Goal: Transaction & Acquisition: Subscribe to service/newsletter

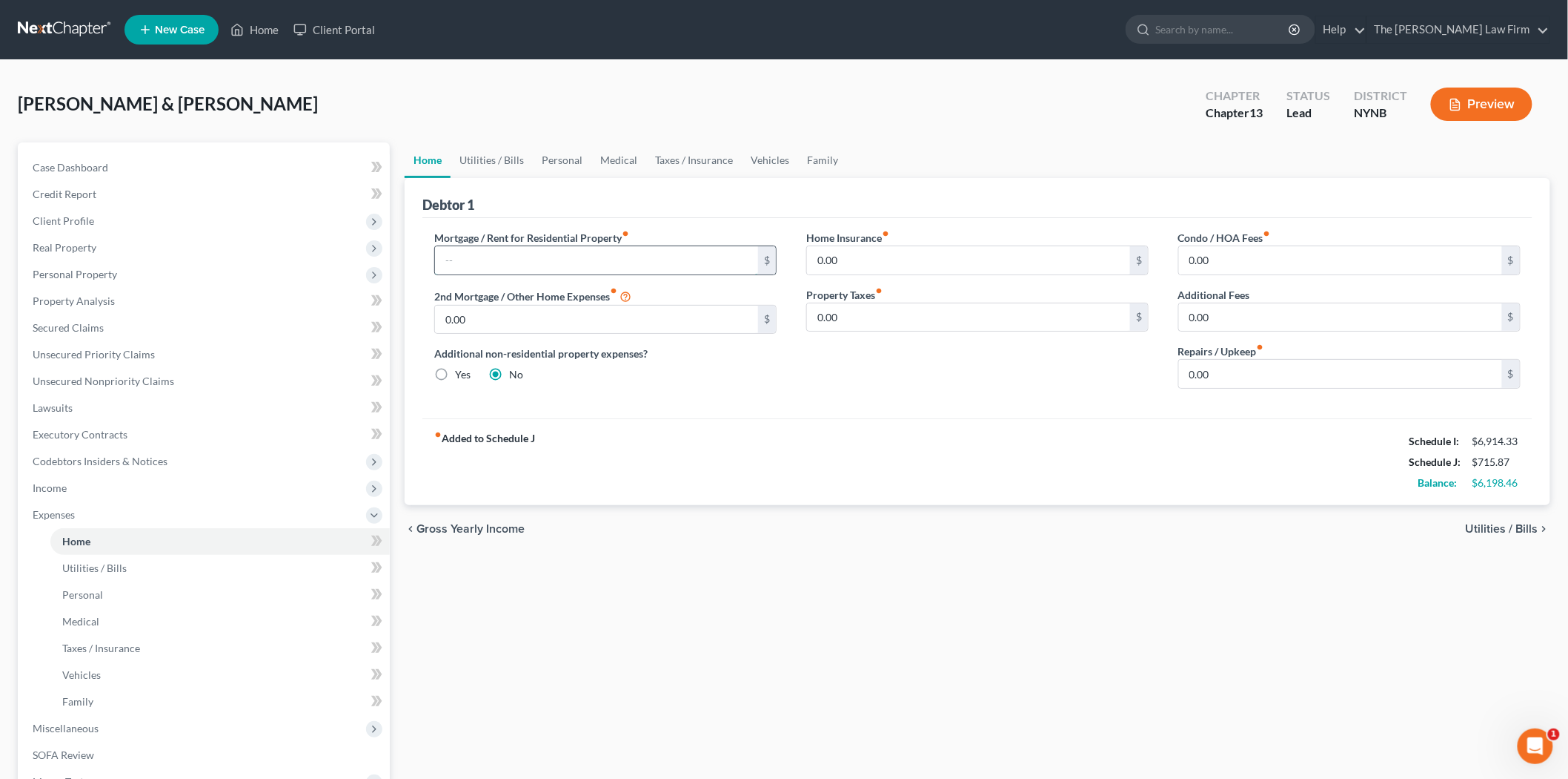
click at [569, 258] on input "text" at bounding box center [596, 260] width 323 height 29
type input "1,780.44"
click at [1241, 373] on input "0.00" at bounding box center [1341, 373] width 323 height 29
type input "300.00"
click at [498, 164] on link "Utilities / Bills" at bounding box center [492, 160] width 82 height 35
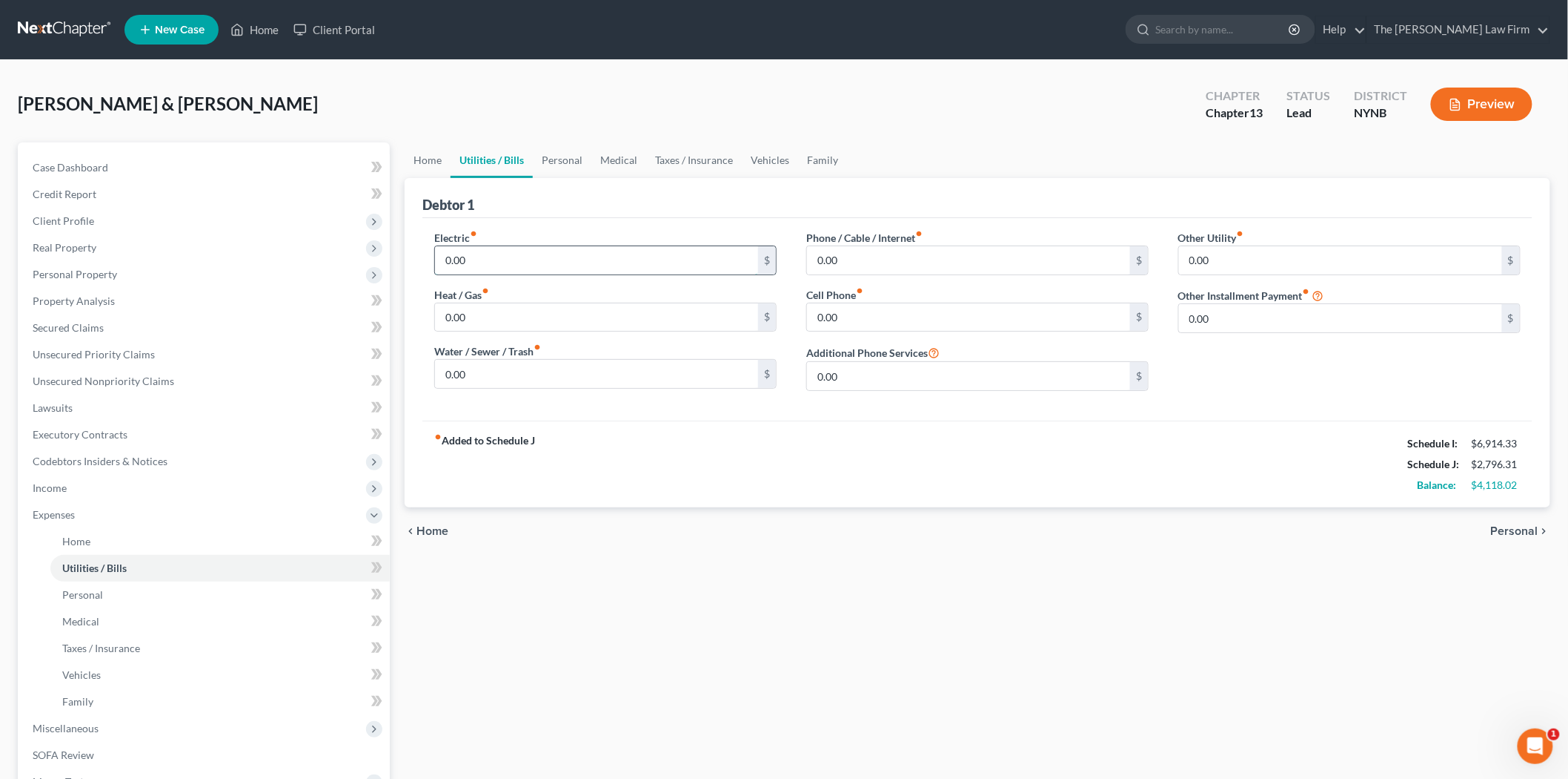
click at [460, 250] on input "0.00" at bounding box center [596, 260] width 323 height 29
type input "300"
click at [477, 386] on input "0.00" at bounding box center [596, 373] width 323 height 29
type input "135"
click at [840, 257] on input "0.00" at bounding box center [968, 260] width 323 height 29
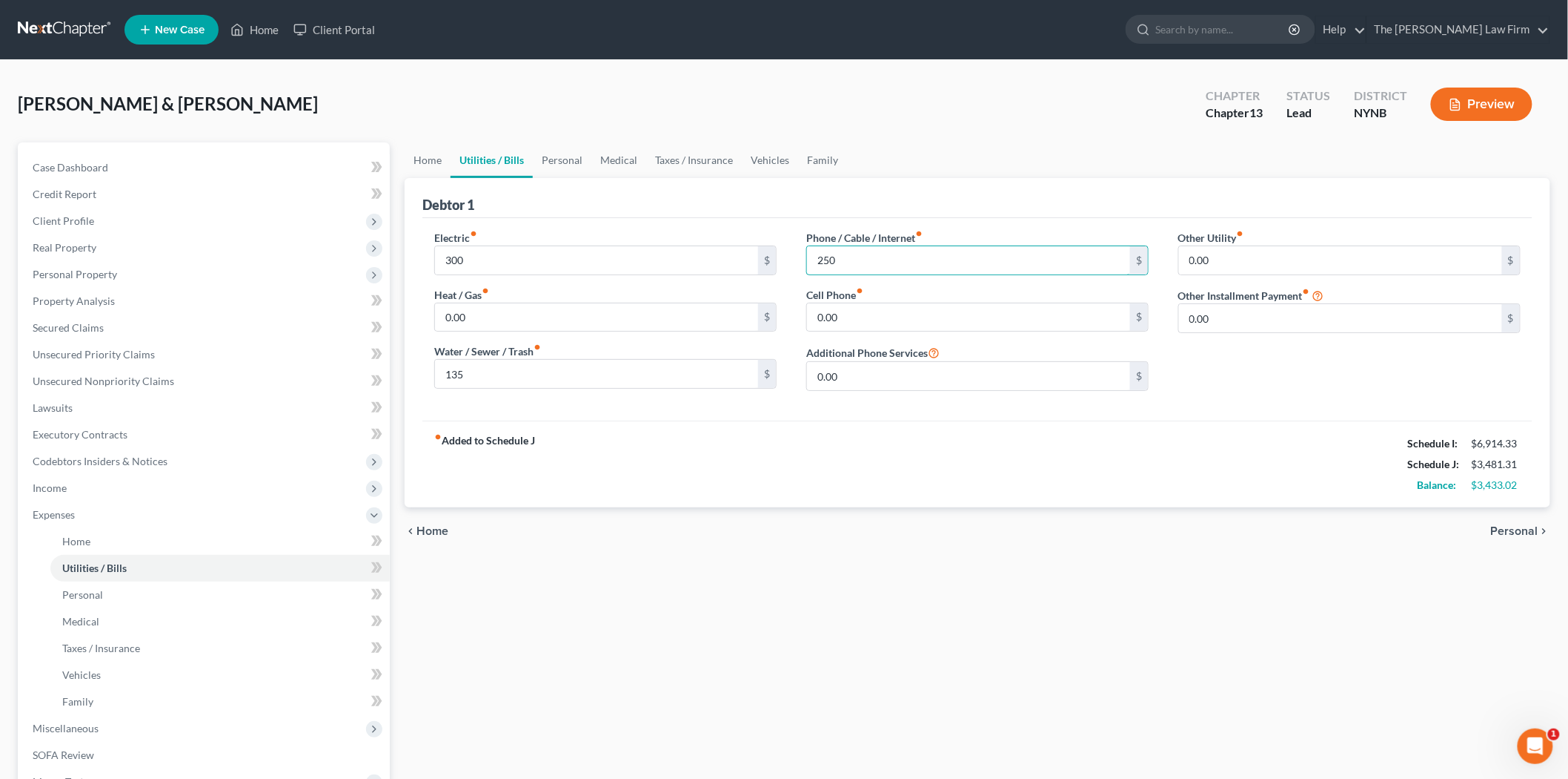
type input "250"
click at [908, 478] on div "fiber_manual_record Added to Schedule J Schedule I: $6,914.33 Schedule J: $3,48…" at bounding box center [977, 464] width 1110 height 86
click at [557, 164] on link "Personal" at bounding box center [562, 160] width 59 height 35
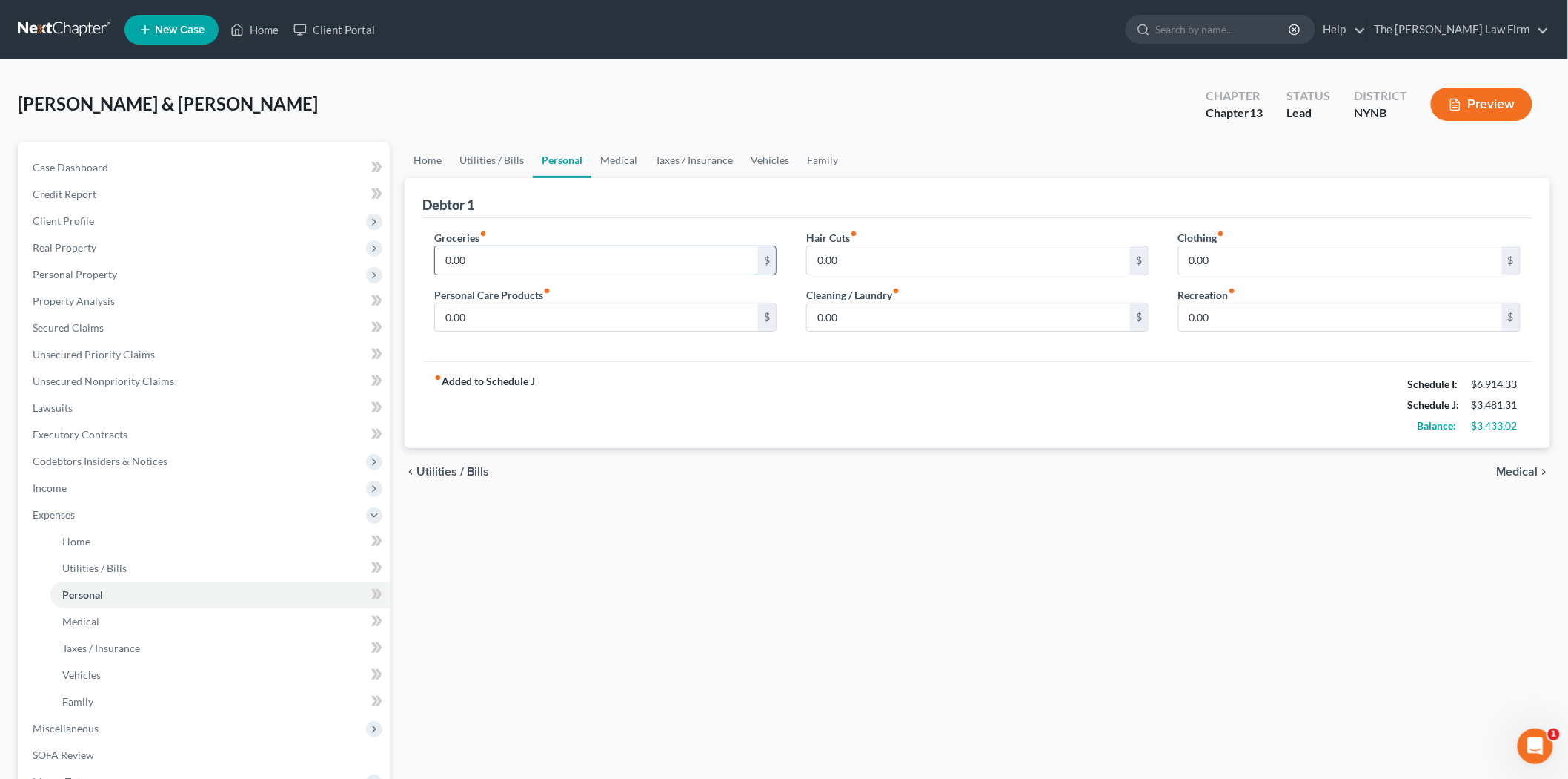
click at [496, 260] on input "0.00" at bounding box center [596, 260] width 323 height 29
type input "1,200"
click at [631, 160] on link "Medical" at bounding box center [618, 160] width 55 height 35
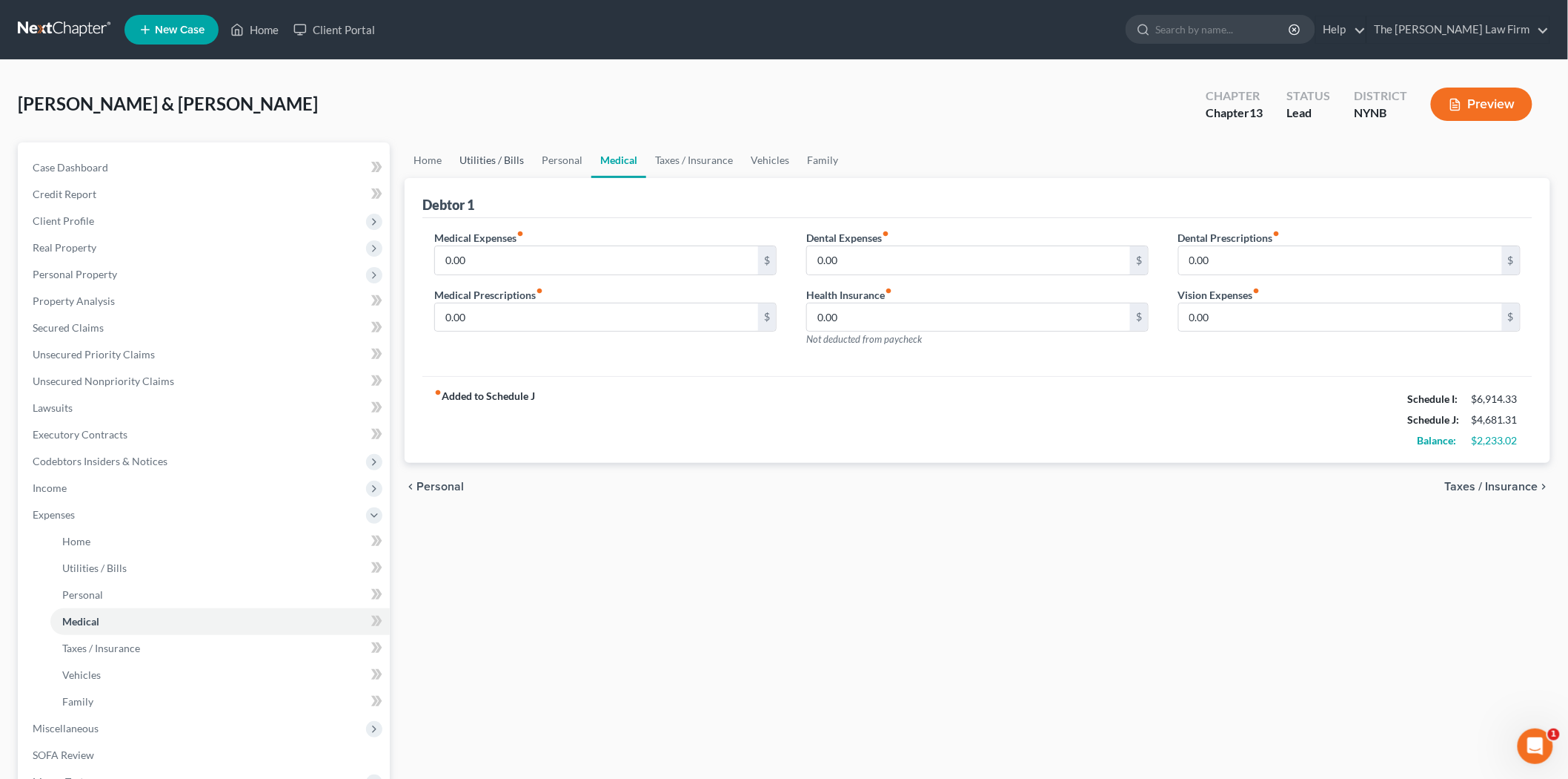
click at [473, 150] on link "Utilities / Bills" at bounding box center [492, 160] width 82 height 35
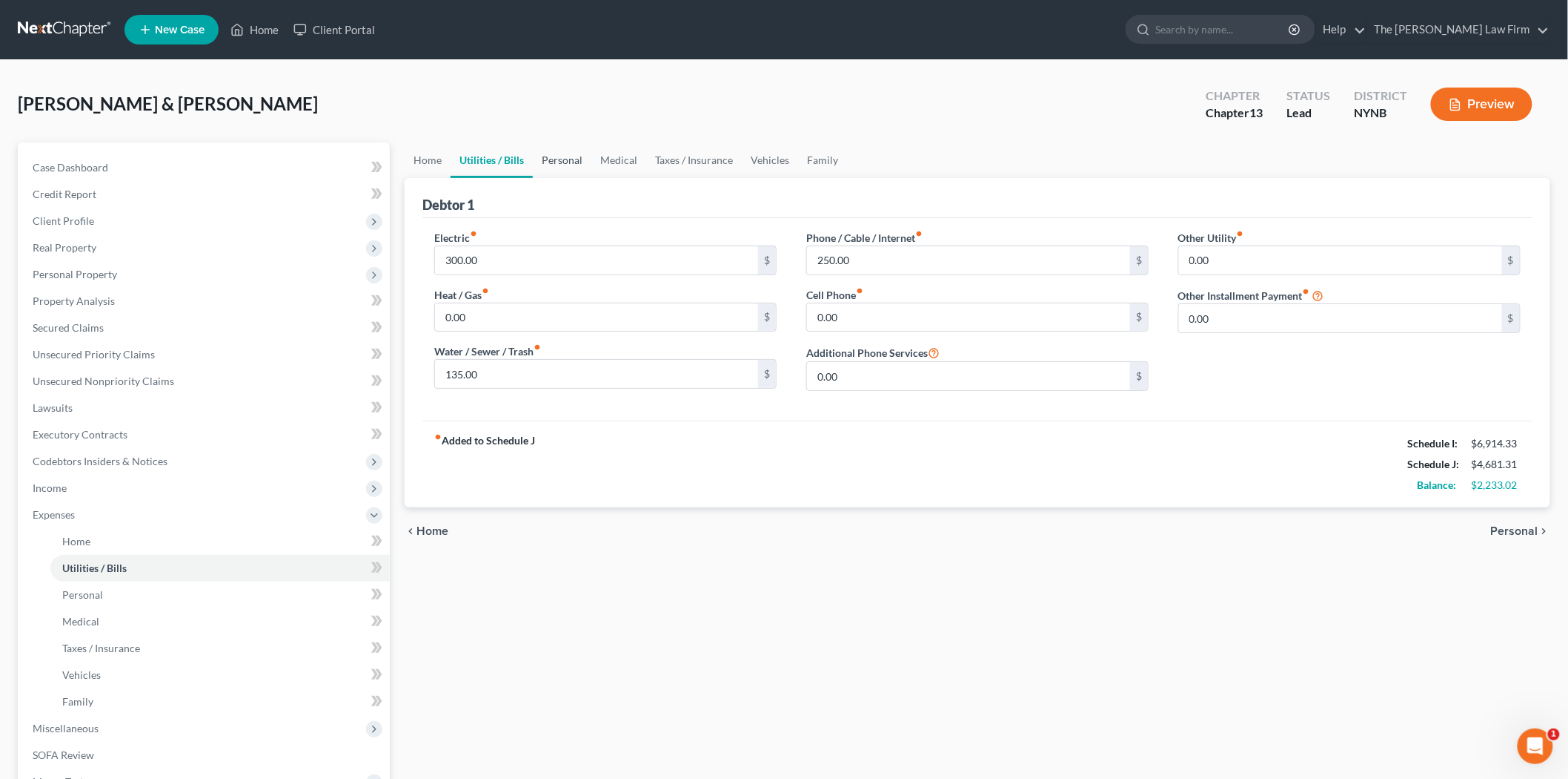
click at [535, 154] on link "Personal" at bounding box center [562, 160] width 59 height 35
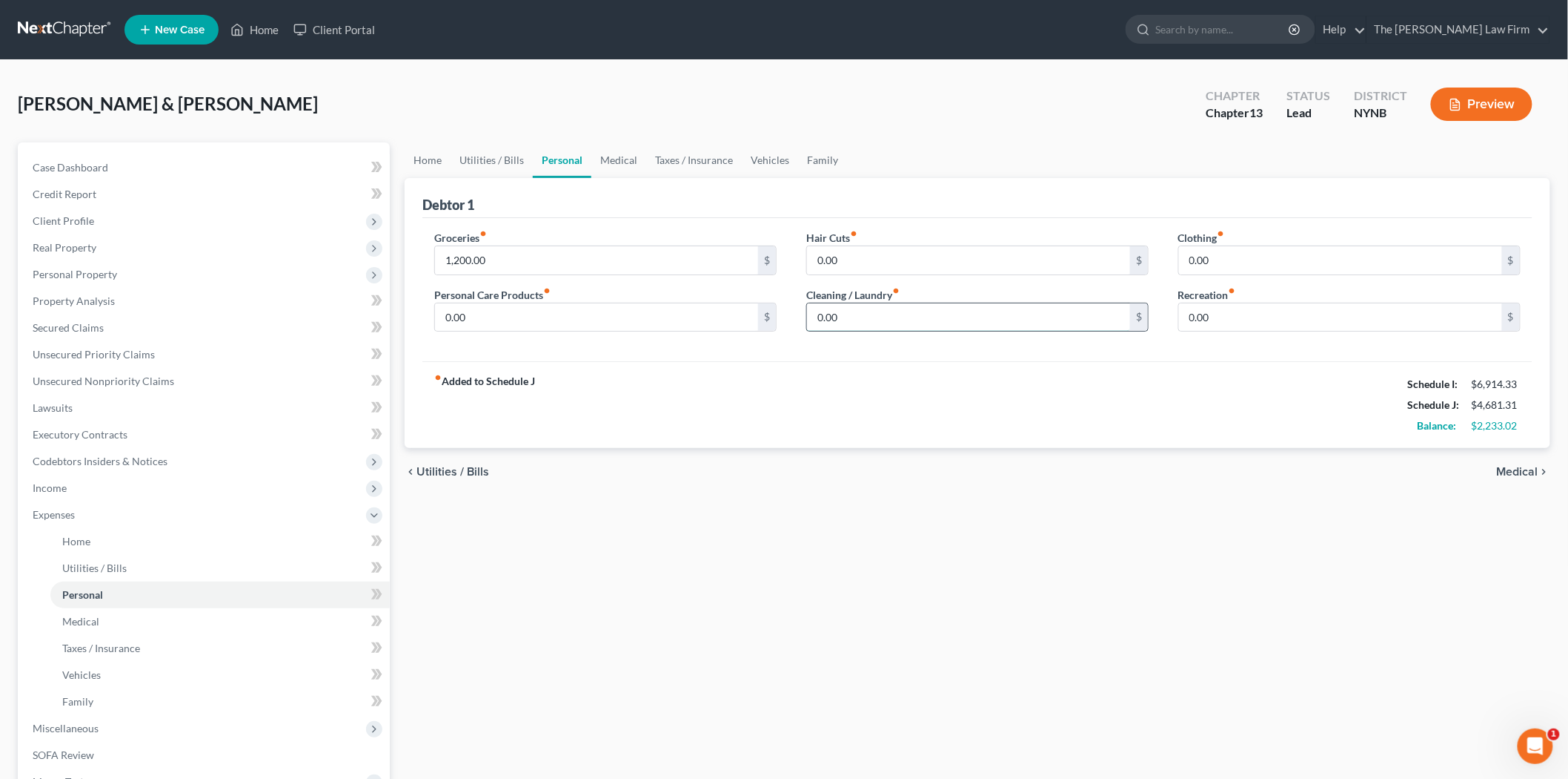
click at [877, 325] on input "0.00" at bounding box center [968, 317] width 323 height 29
type input "150.00"
click at [624, 165] on link "Medical" at bounding box center [618, 160] width 55 height 35
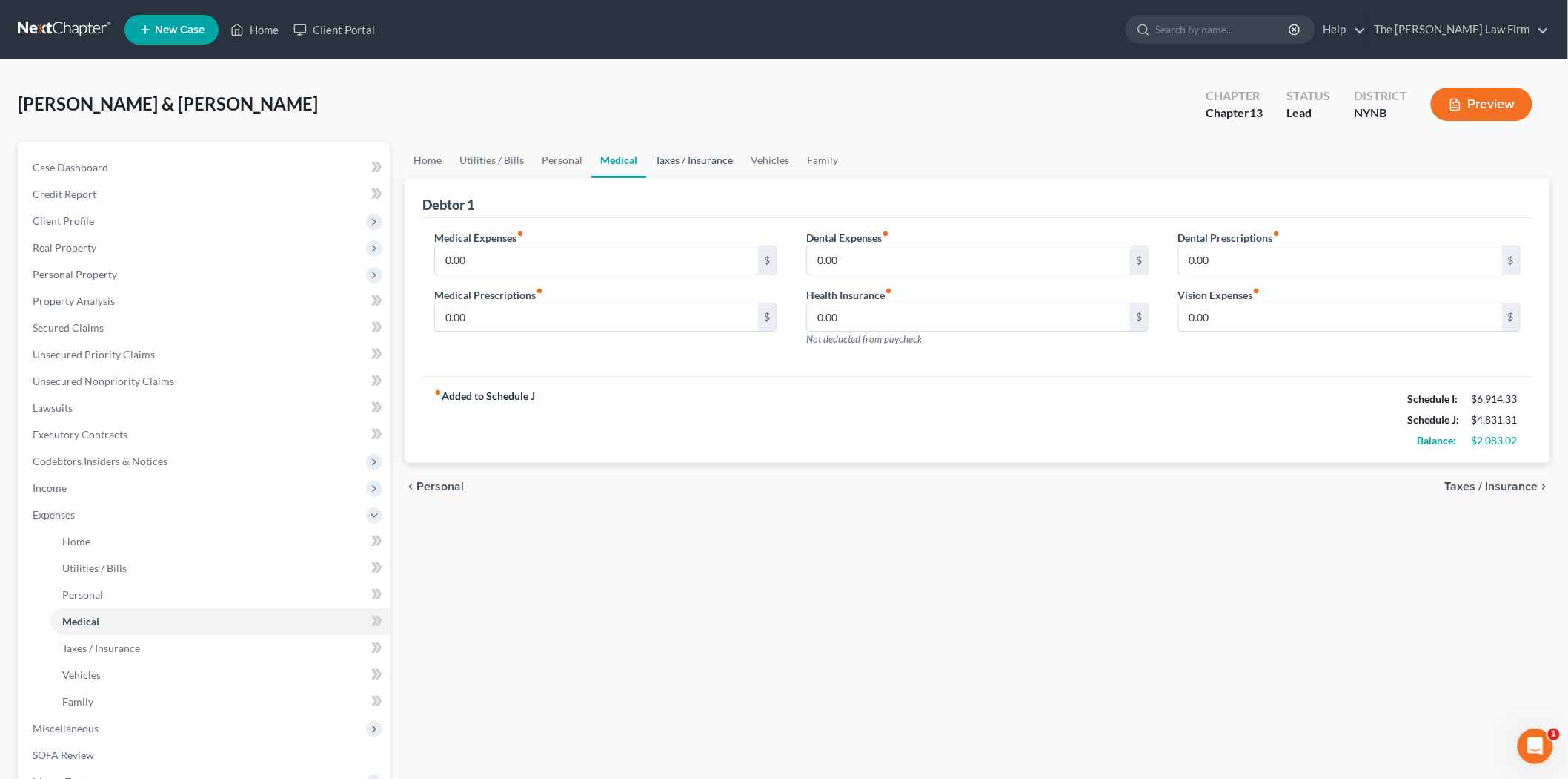
click at [682, 157] on link "Taxes / Insurance" at bounding box center [694, 160] width 96 height 35
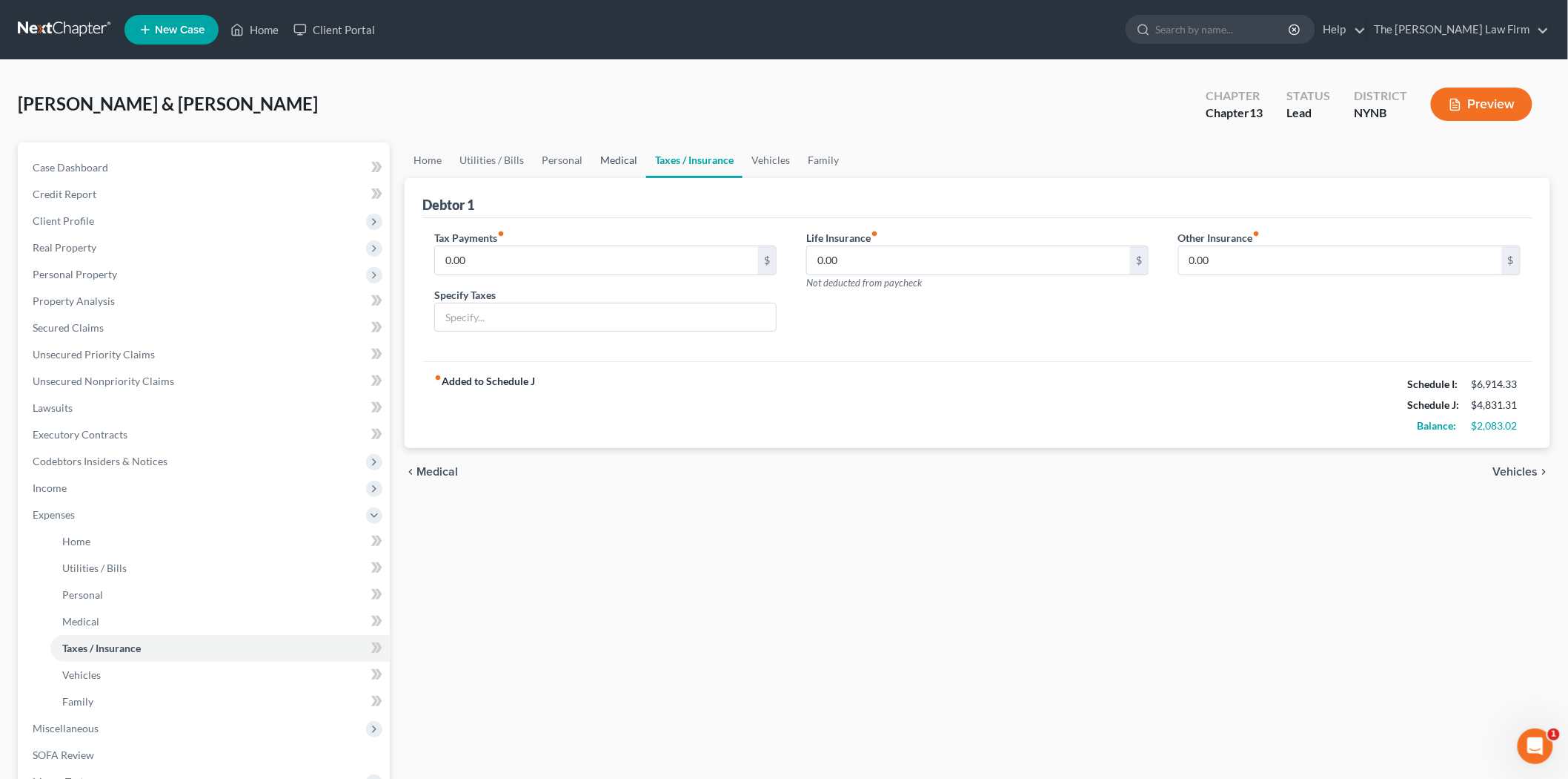
click at [635, 159] on link "Medical" at bounding box center [618, 160] width 55 height 35
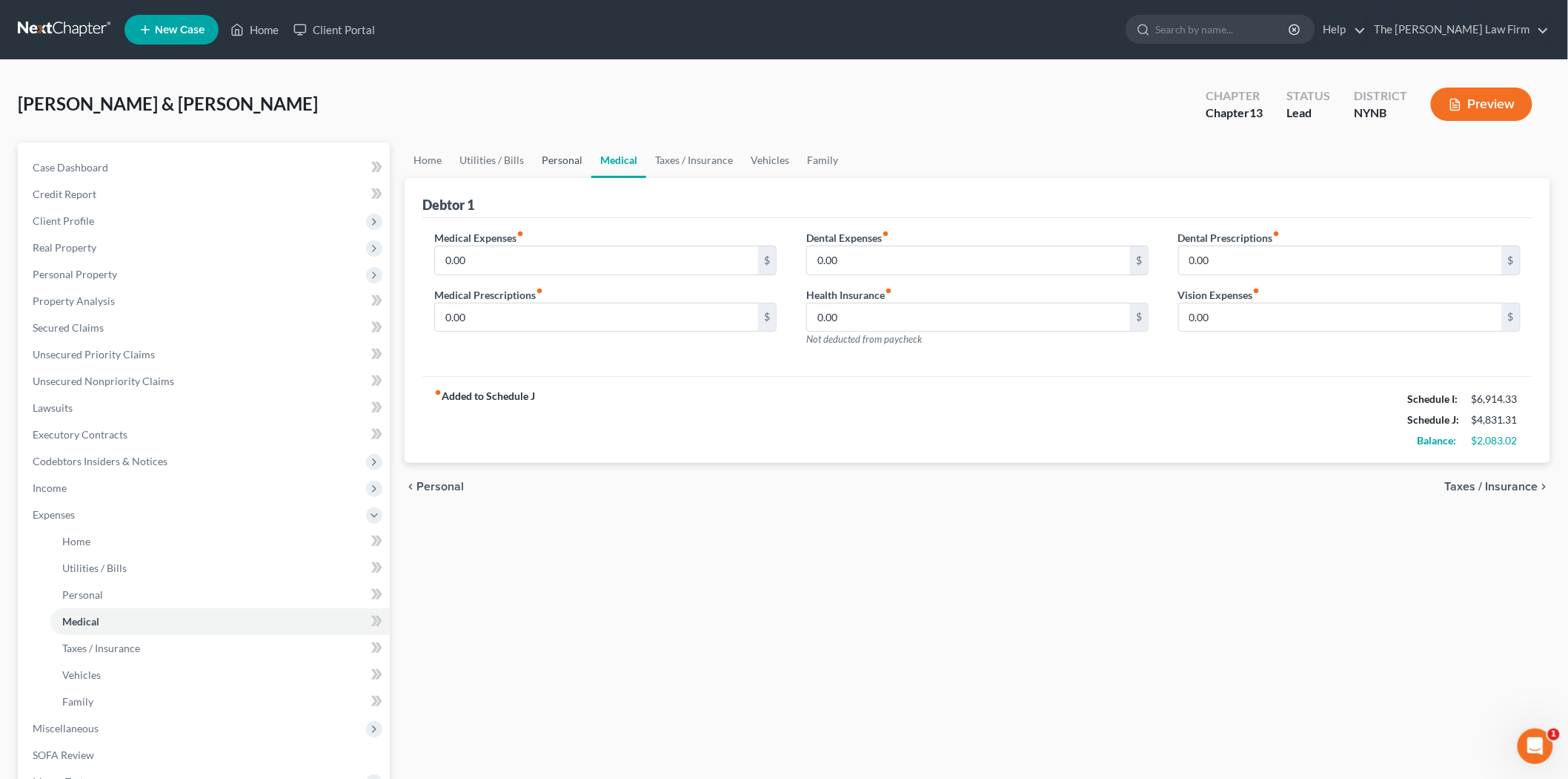
click at [580, 164] on link "Personal" at bounding box center [562, 160] width 59 height 35
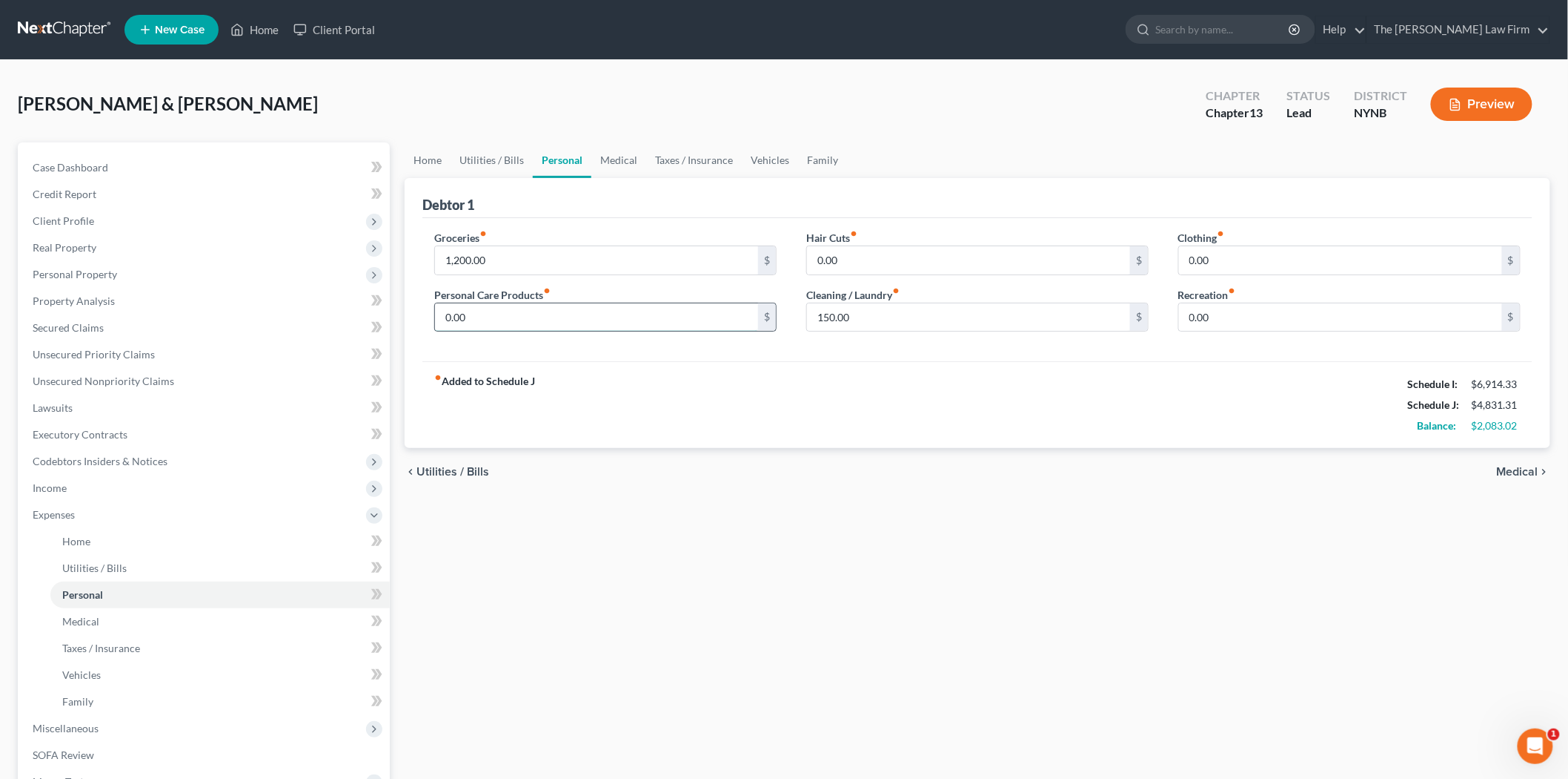
click at [631, 320] on input "0.00" at bounding box center [596, 317] width 323 height 29
click at [887, 427] on div "fiber_manual_record Added to Schedule J Schedule I: $6,914.33 Schedule J: $5,03…" at bounding box center [977, 404] width 1110 height 86
click at [1240, 273] on input "0.00" at bounding box center [1341, 260] width 323 height 29
click at [710, 312] on input "200" at bounding box center [596, 317] width 323 height 29
click at [708, 310] on input "200" at bounding box center [596, 317] width 323 height 29
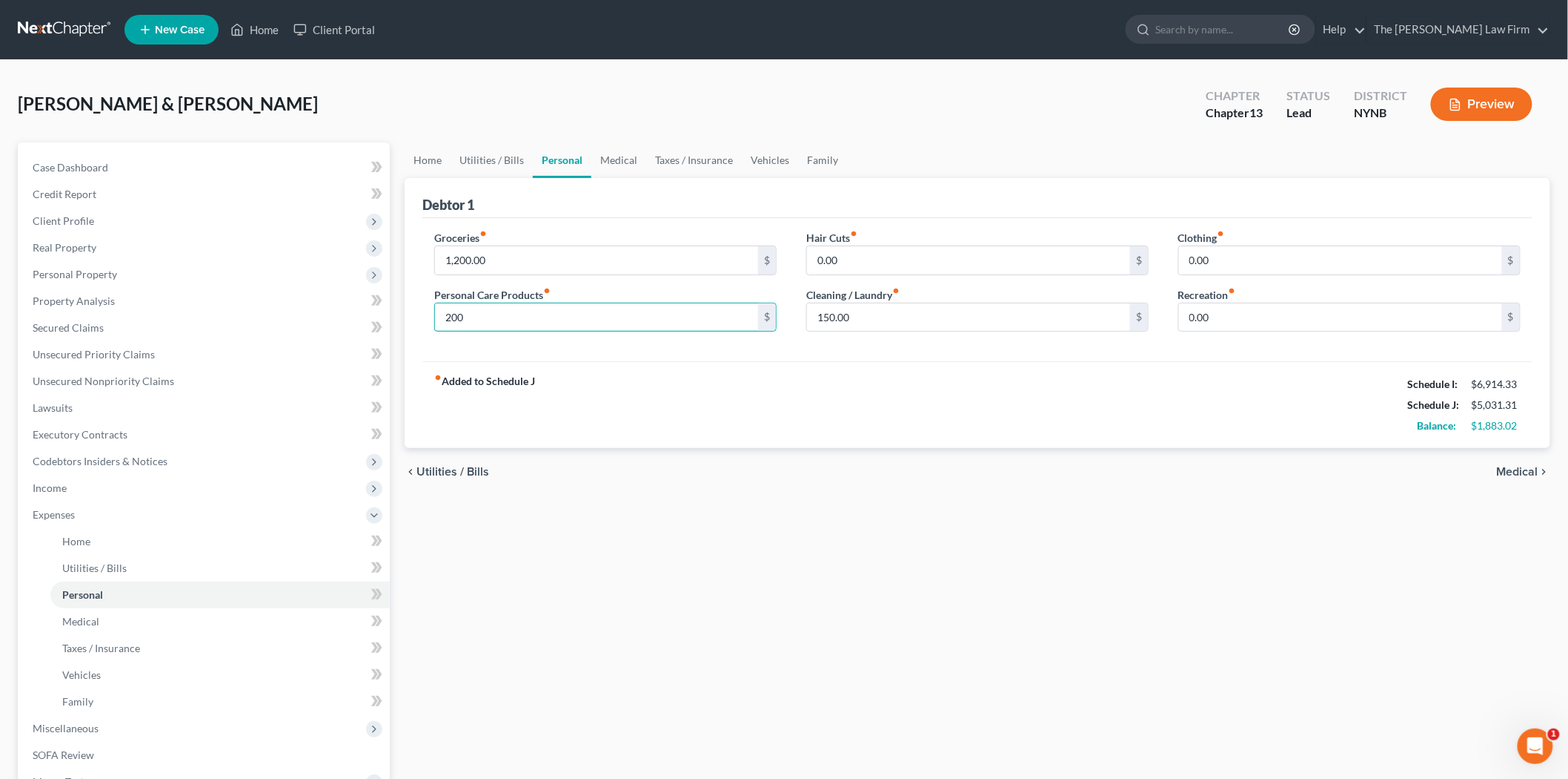
type input "200.00"
click at [1223, 263] on input "0.00" at bounding box center [1341, 260] width 323 height 29
click at [624, 154] on link "Medical" at bounding box center [618, 160] width 55 height 35
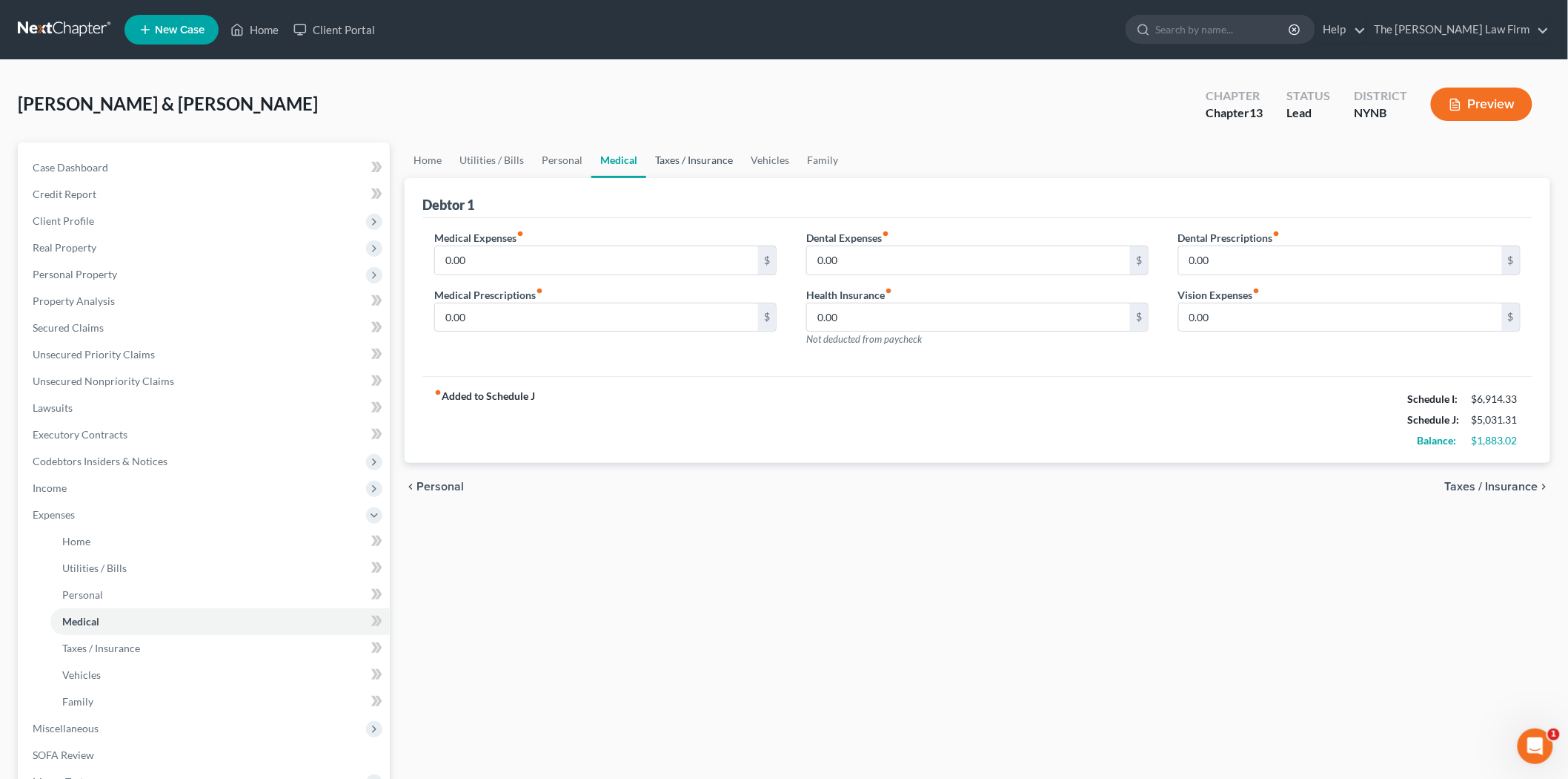
click at [672, 160] on link "Taxes / Insurance" at bounding box center [694, 160] width 96 height 35
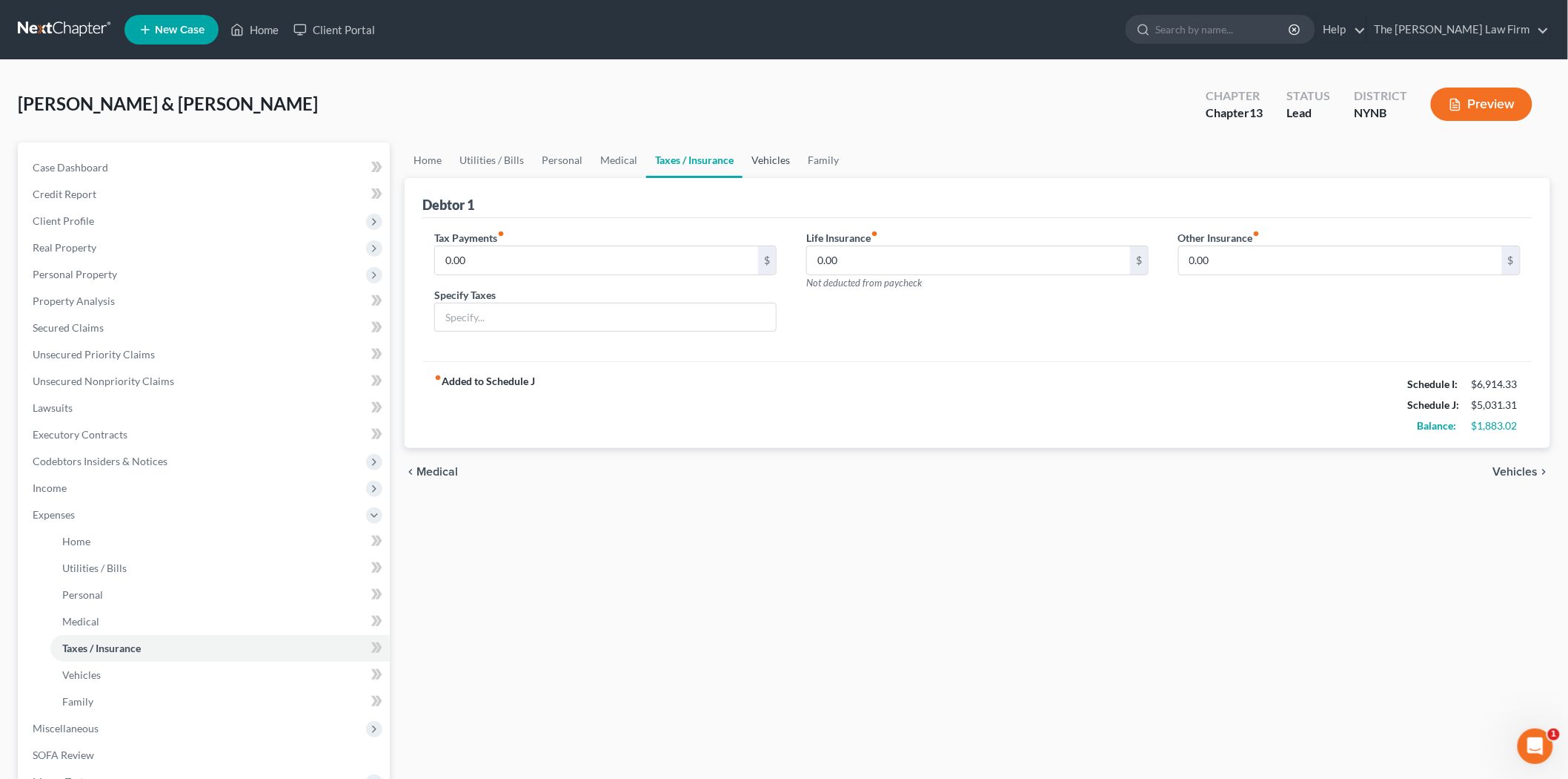
click at [762, 157] on link "Vehicles" at bounding box center [770, 160] width 56 height 35
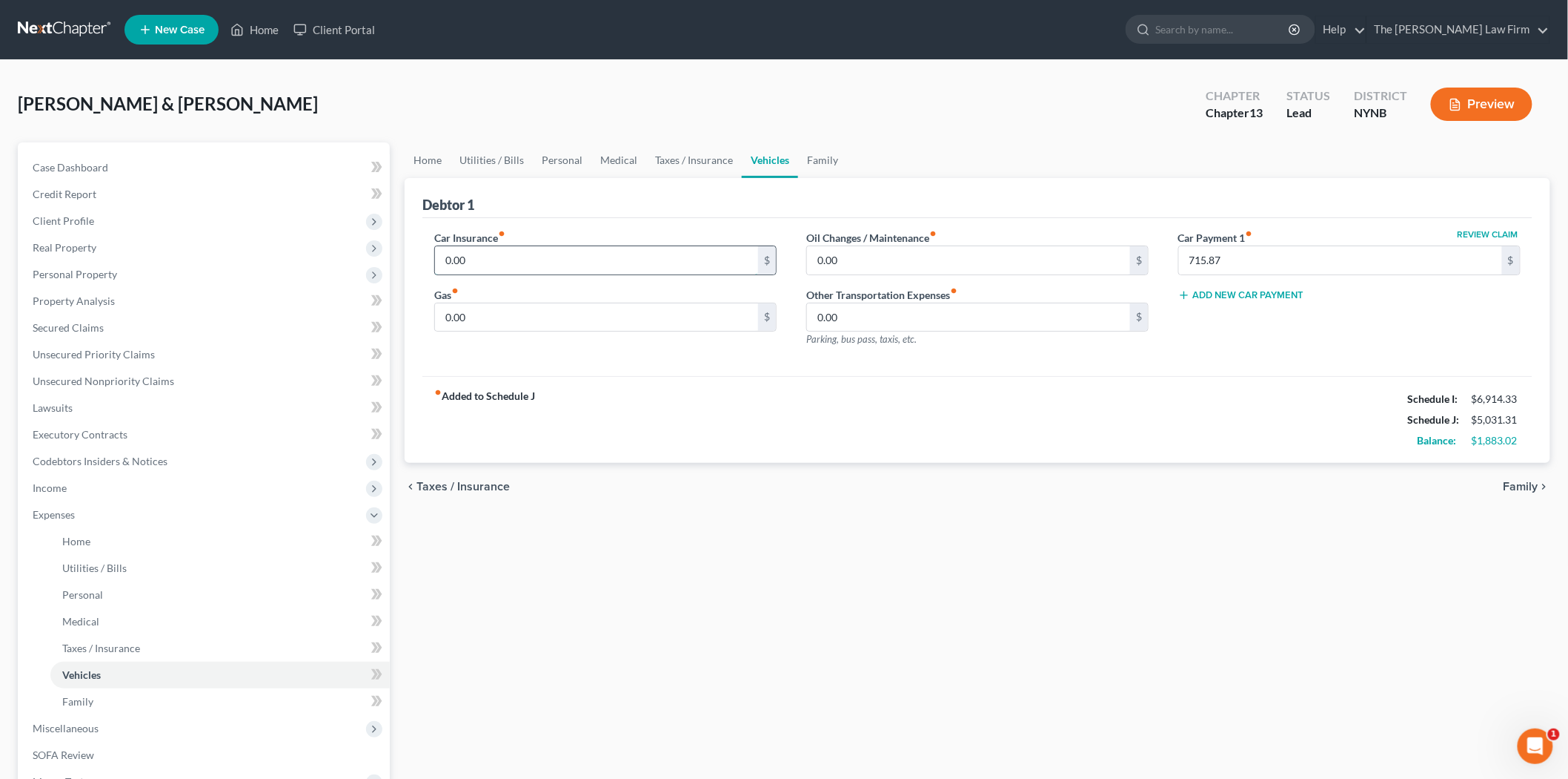
click at [536, 260] on input "0.00" at bounding box center [596, 260] width 323 height 29
type input "787.88"
drag, startPoint x: 508, startPoint y: 261, endPoint x: 413, endPoint y: 257, distance: 95.1
click at [413, 257] on div "Debtor 1 Car Insurance fiber_manual_record 787.88 $ Gas fiber_manual_record 0.0…" at bounding box center [977, 321] width 1146 height 285
click at [856, 265] on input "0.00" at bounding box center [968, 260] width 323 height 29
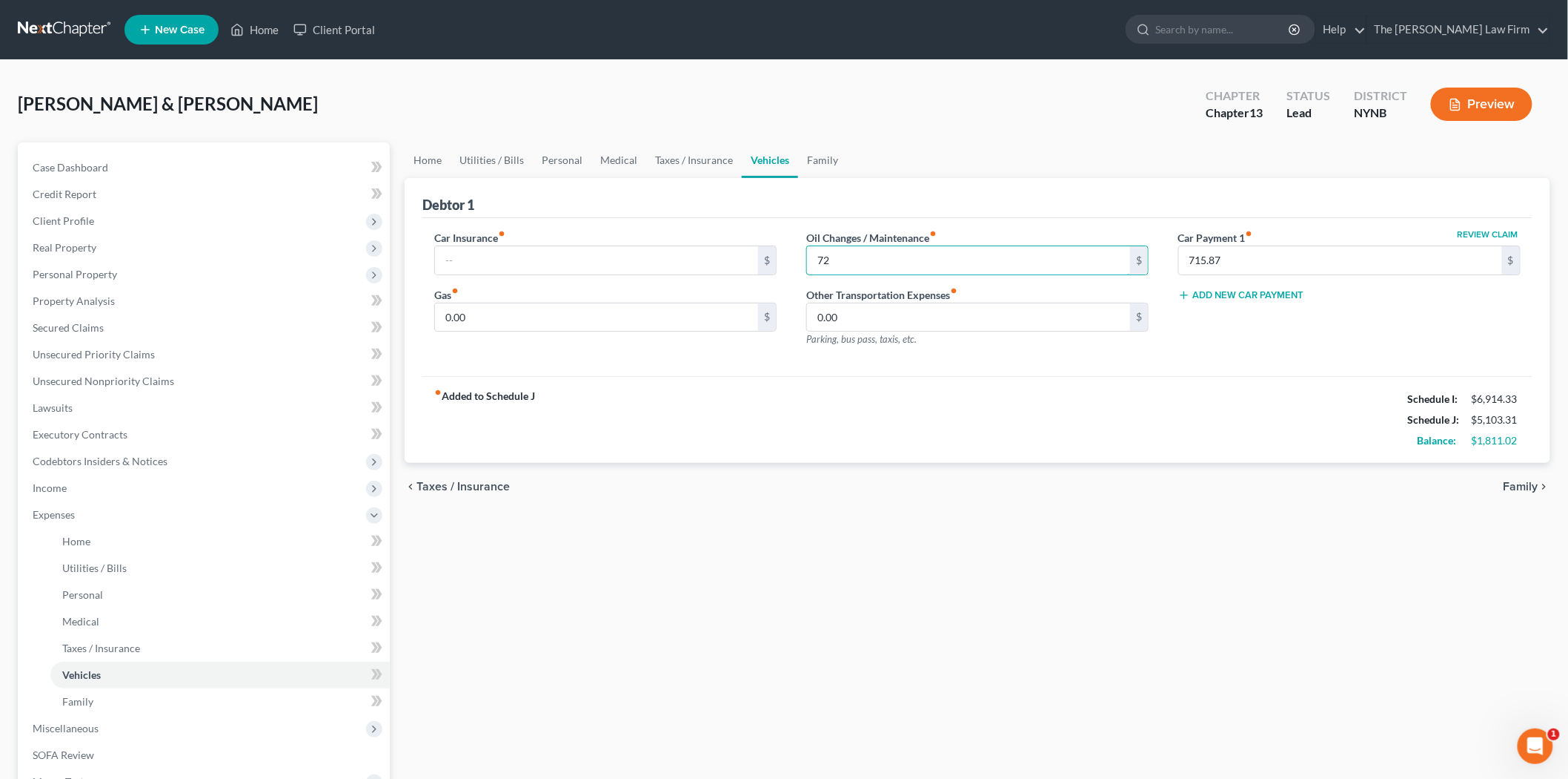
type input "72"
click at [855, 460] on div "fiber_manual_record Added to Schedule J Schedule I: $6,914.33 Schedule J: $5,10…" at bounding box center [977, 419] width 1110 height 86
click at [825, 157] on link "Family" at bounding box center [822, 160] width 49 height 35
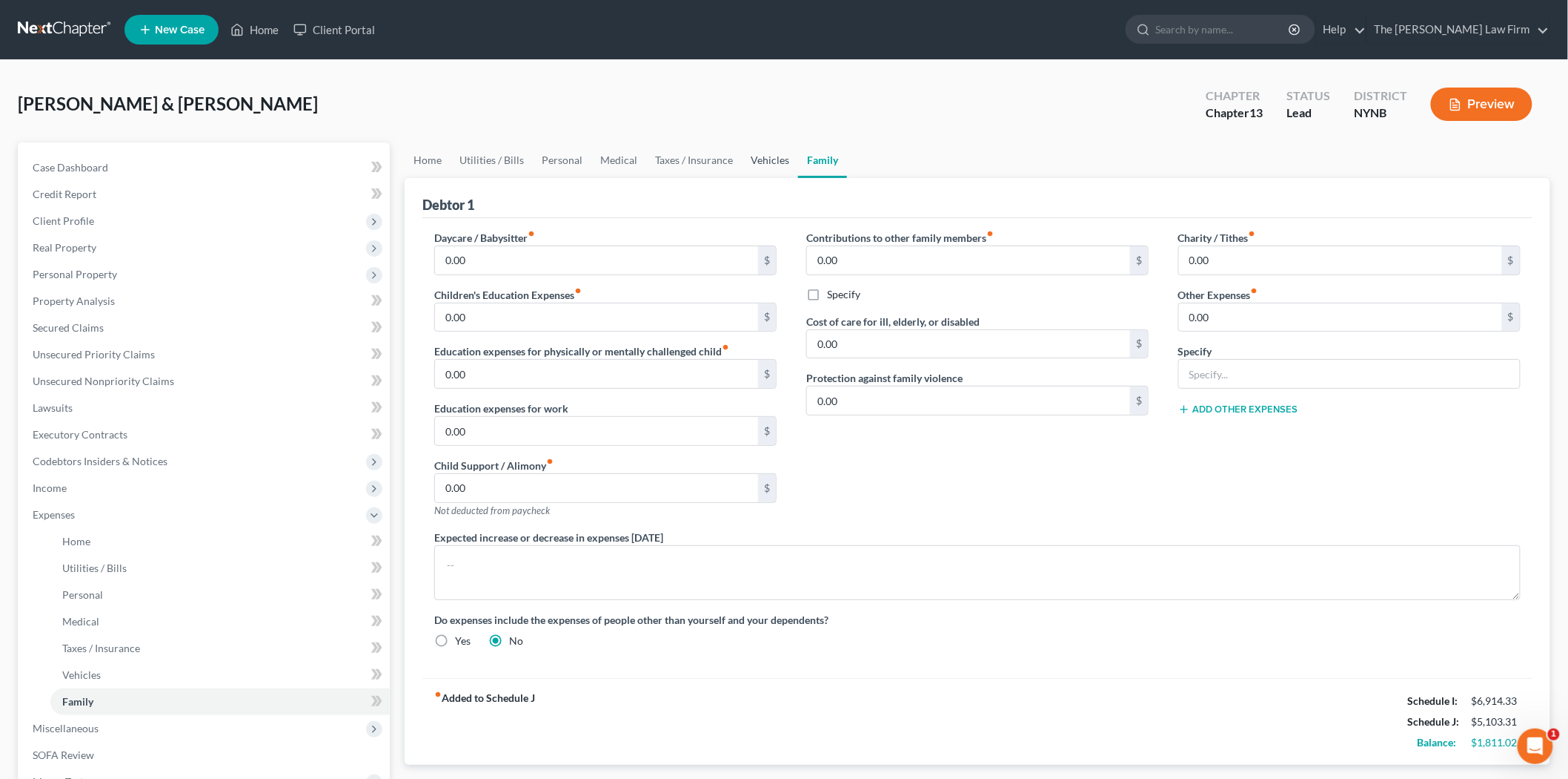
click at [763, 153] on link "Vehicles" at bounding box center [769, 160] width 56 height 35
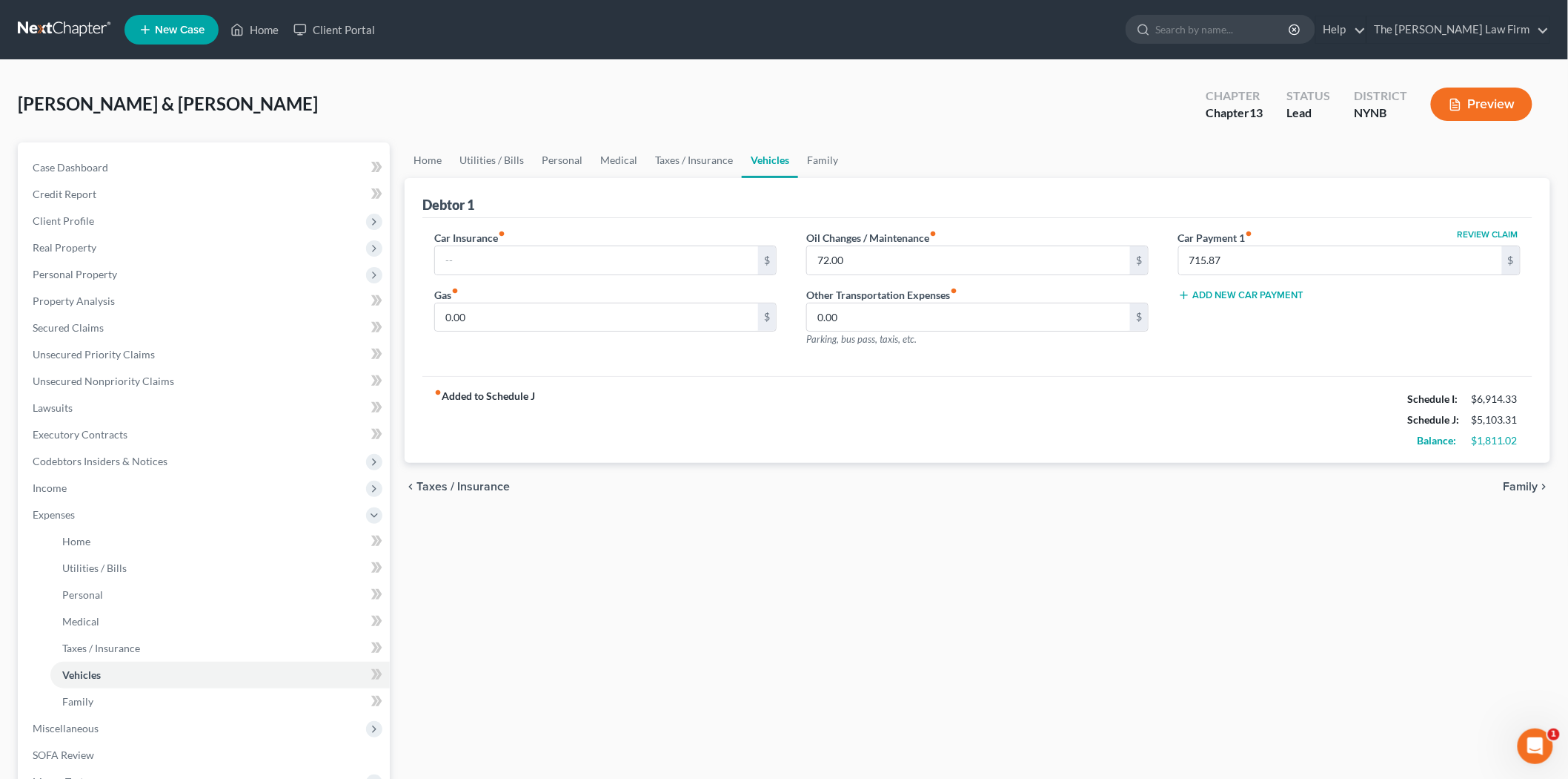
click at [628, 238] on div "Car Insurance fiber_manual_record $" at bounding box center [605, 252] width 342 height 46
click at [611, 255] on input "text" at bounding box center [596, 260] width 323 height 29
type input "260.58"
click at [902, 446] on div "fiber_manual_record Added to Schedule J Schedule I: $6,914.33 Schedule J: $5,36…" at bounding box center [977, 419] width 1110 height 86
click at [594, 309] on input "0.00" at bounding box center [596, 317] width 323 height 29
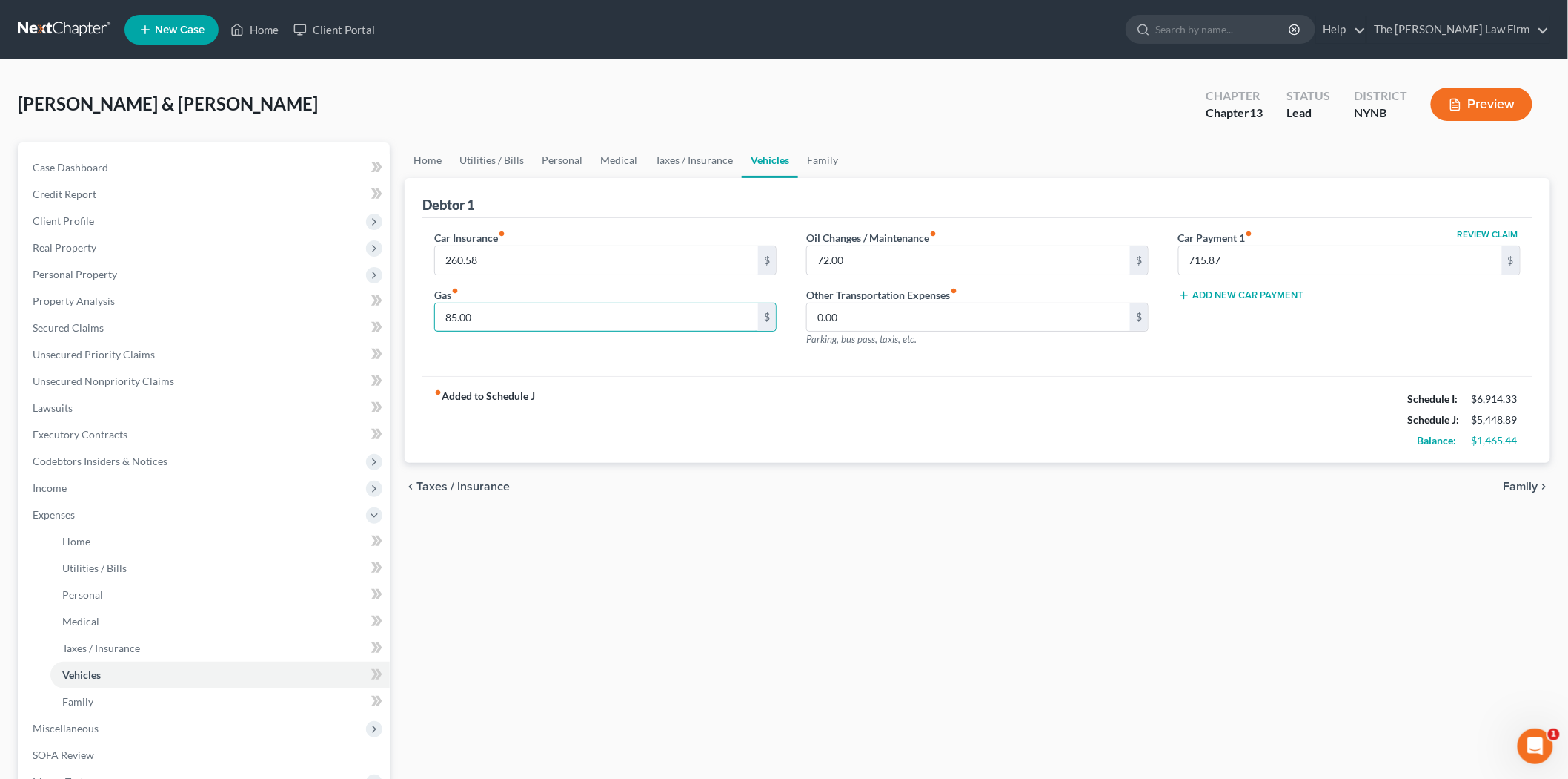
type input "85.00"
click at [682, 382] on div "fiber_manual_record Added to Schedule J Schedule I: $6,914.33 Schedule J: $5,44…" at bounding box center [977, 419] width 1110 height 86
click at [702, 162] on link "Taxes / Insurance" at bounding box center [694, 160] width 96 height 35
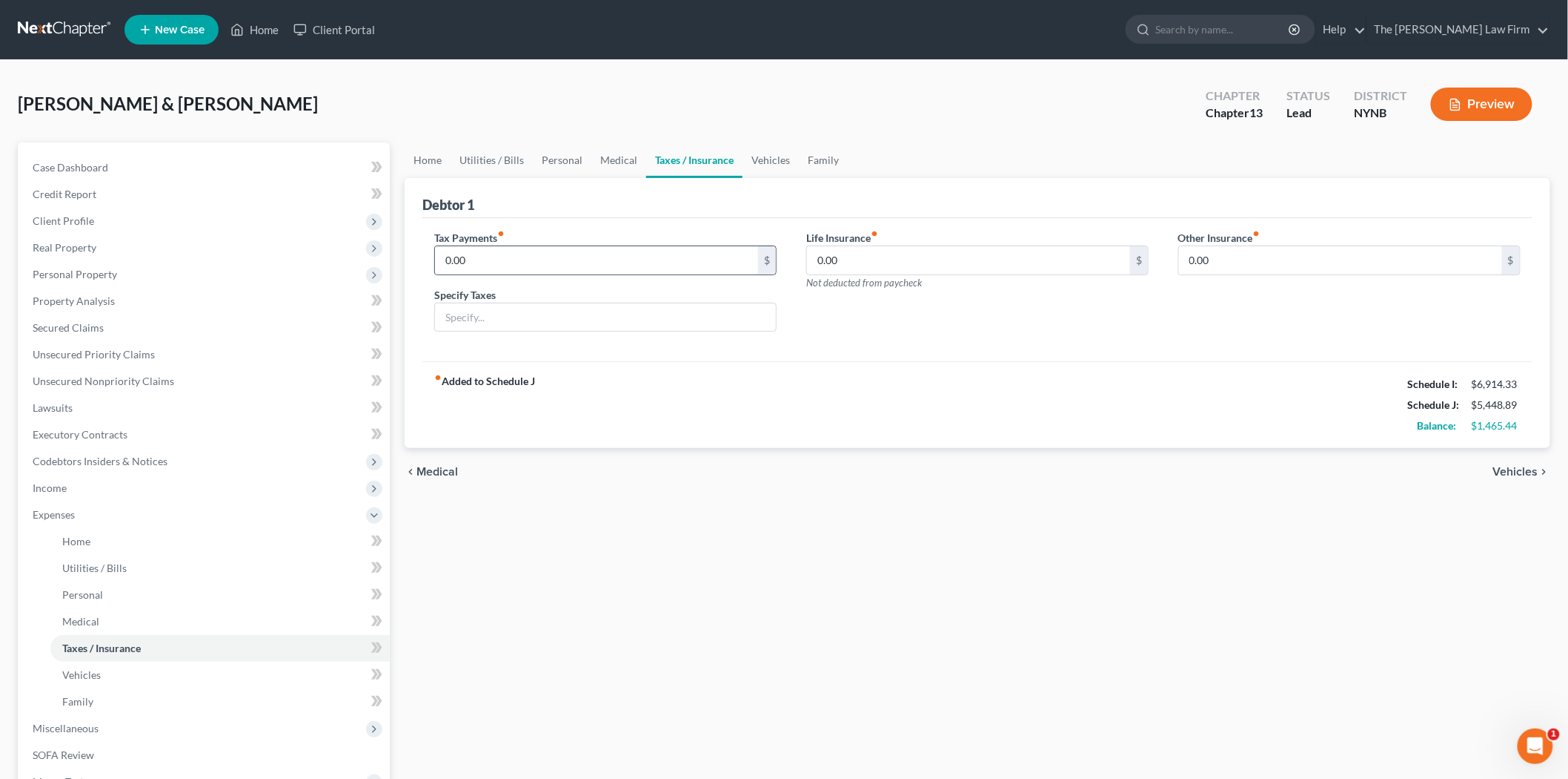
click at [564, 275] on div "0.00 $" at bounding box center [605, 260] width 342 height 29
click at [560, 265] on input "0.00" at bounding box center [596, 260] width 323 height 29
type input "176.00"
click at [808, 330] on div "Life Insurance fiber_manual_record 0.00 $ Not deducted from paycheck" at bounding box center [977, 287] width 372 height 114
click at [847, 260] on input "0.00" at bounding box center [968, 260] width 323 height 29
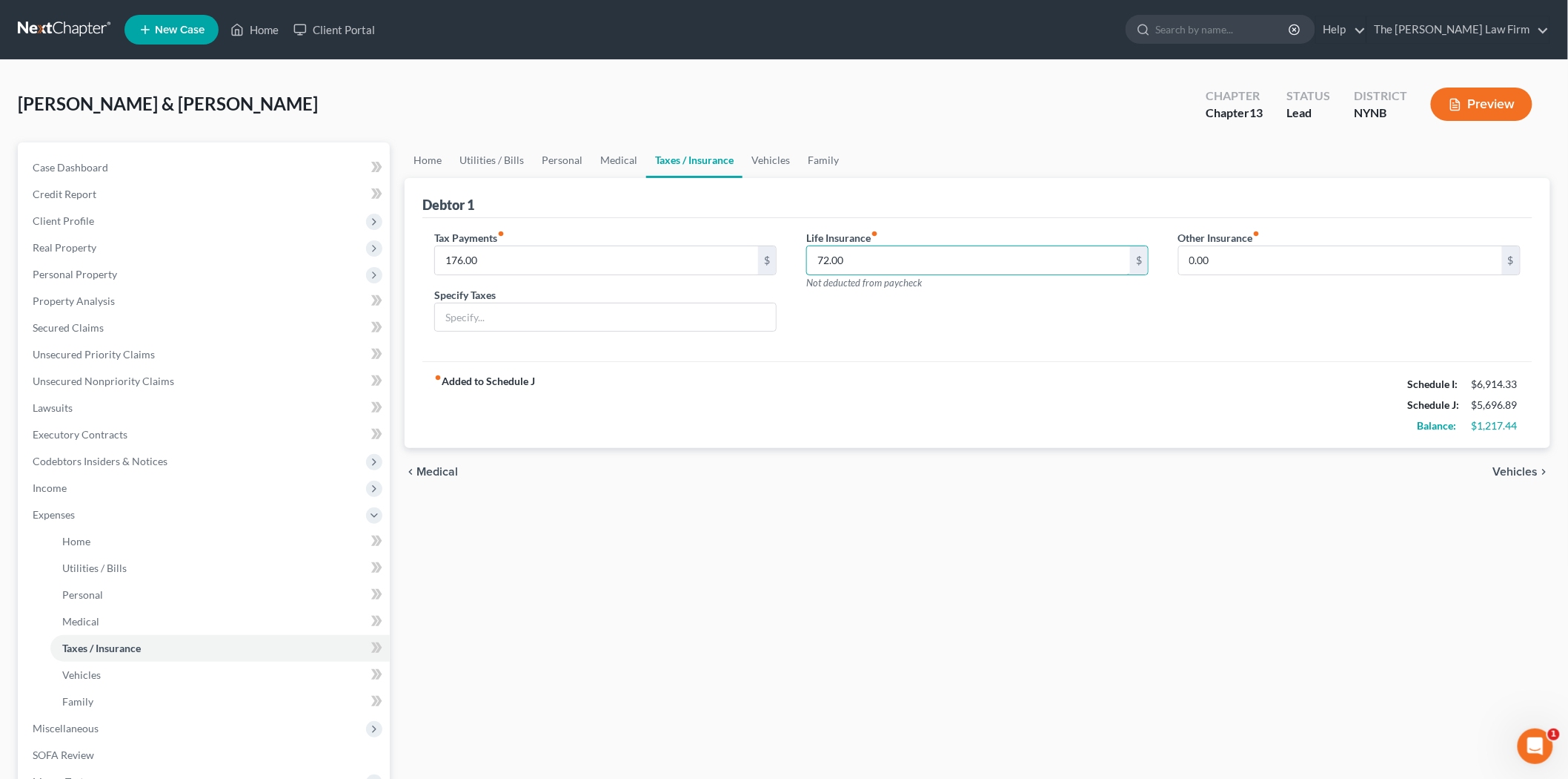
type input "72.00"
click at [824, 359] on div "Tax Payments fiber_manual_record 176.00 $ Specify Taxes Life Insurance fiber_ma…" at bounding box center [977, 290] width 1110 height 144
click at [171, 668] on link "Vehicles" at bounding box center [220, 675] width 339 height 27
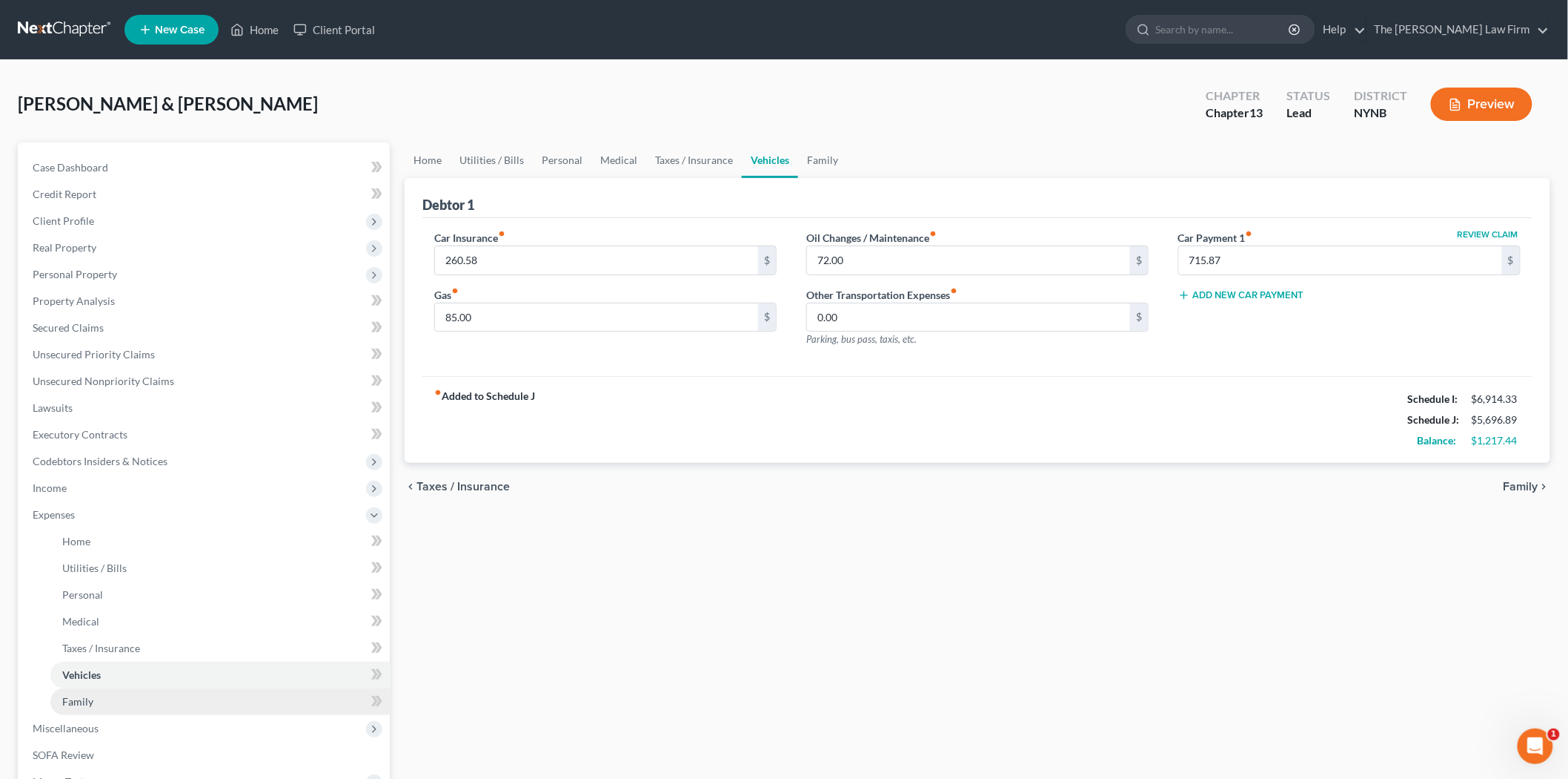
click at [171, 700] on link "Family" at bounding box center [220, 701] width 339 height 27
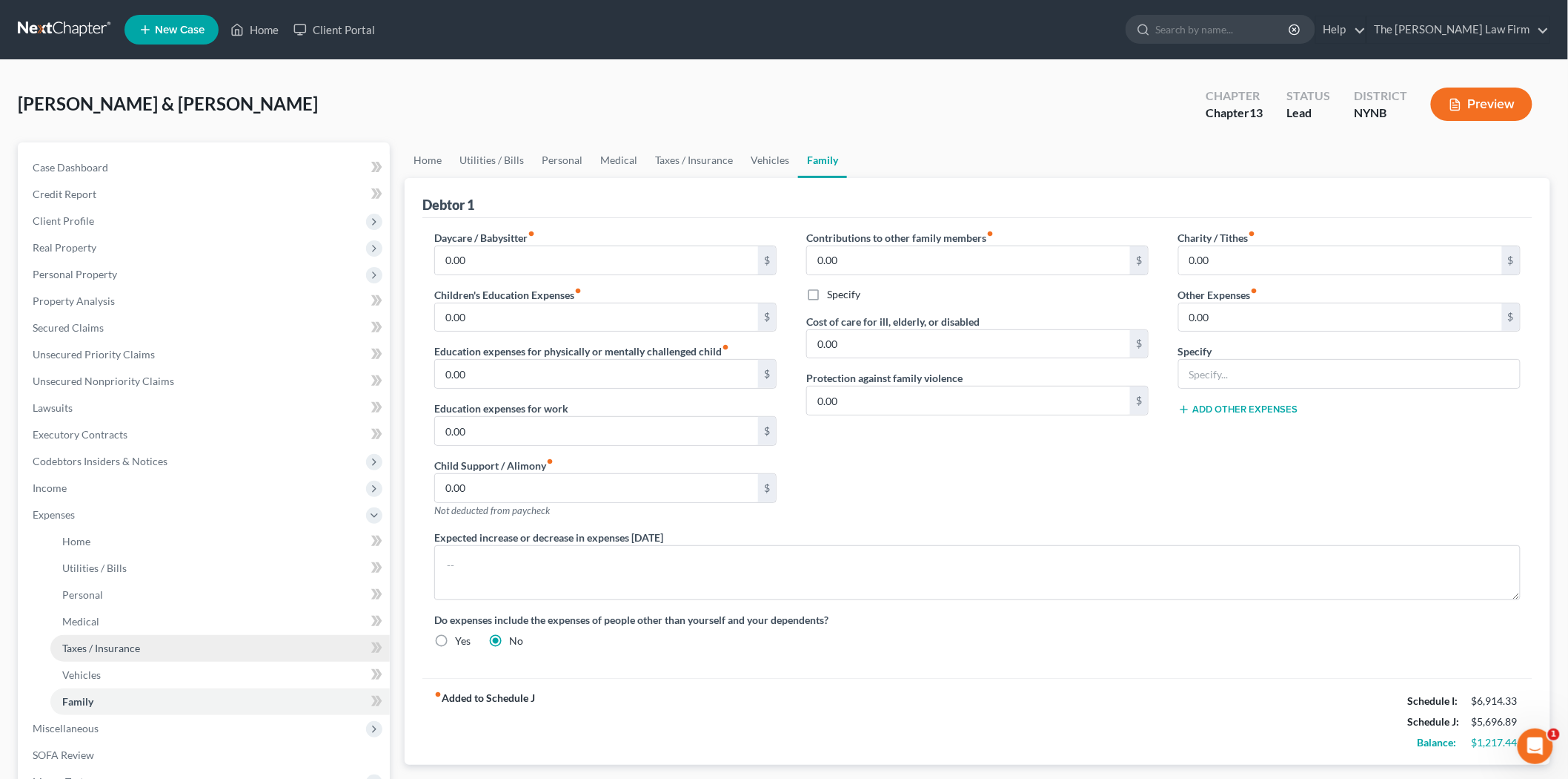
click at [177, 659] on link "Taxes / Insurance" at bounding box center [220, 648] width 339 height 27
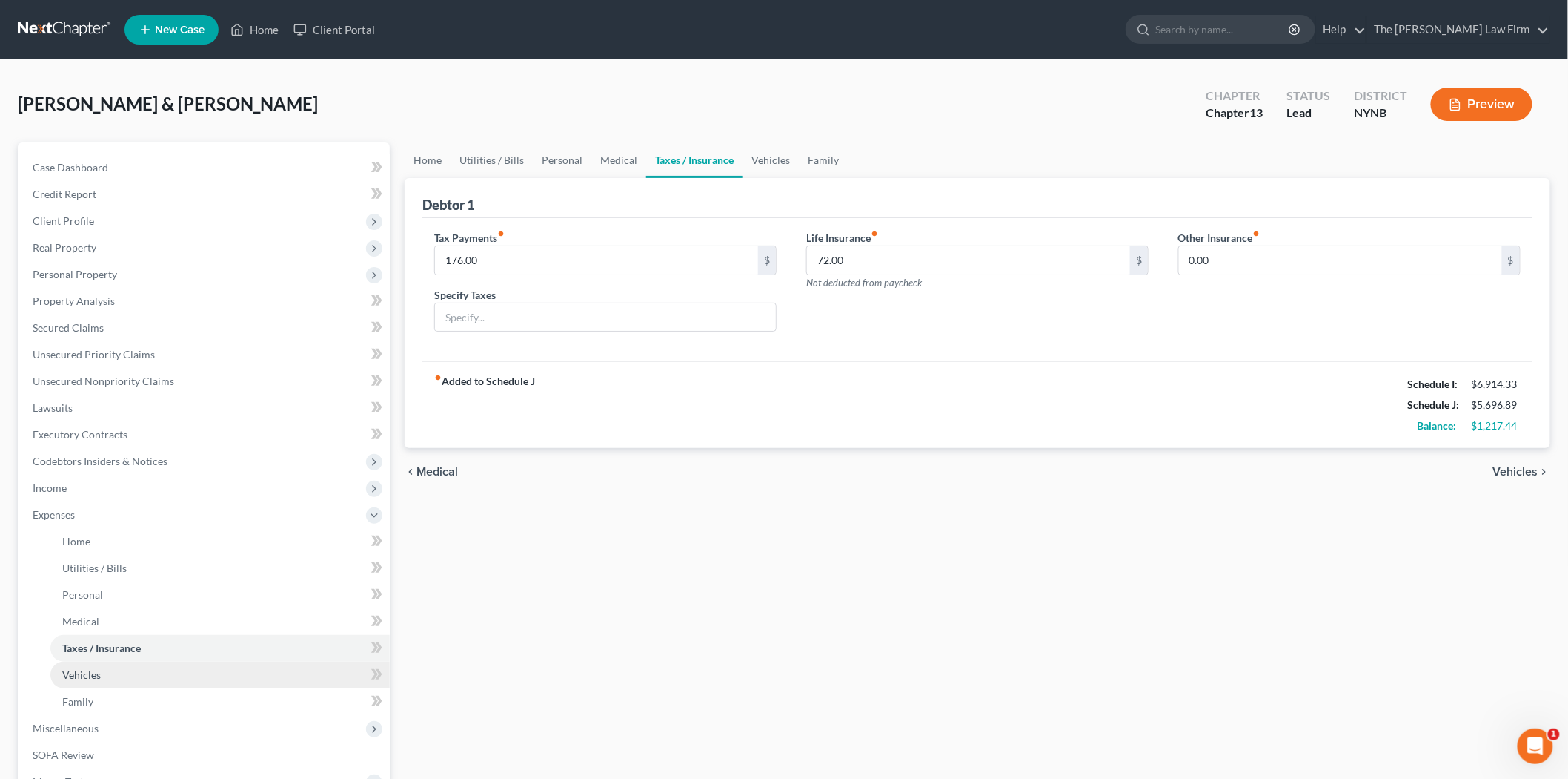
click at [177, 677] on link "Vehicles" at bounding box center [220, 675] width 339 height 27
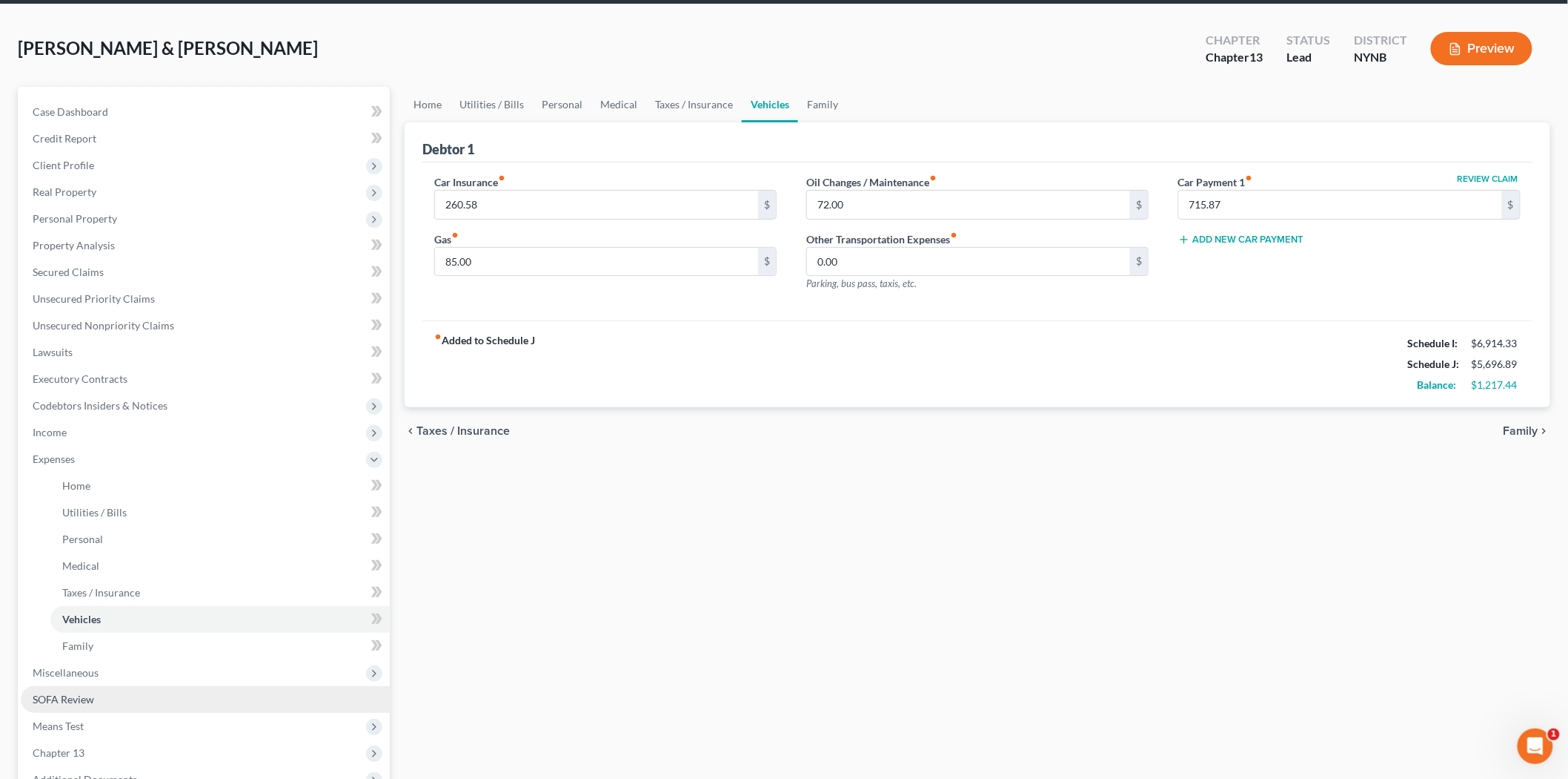
scroll to position [164, 0]
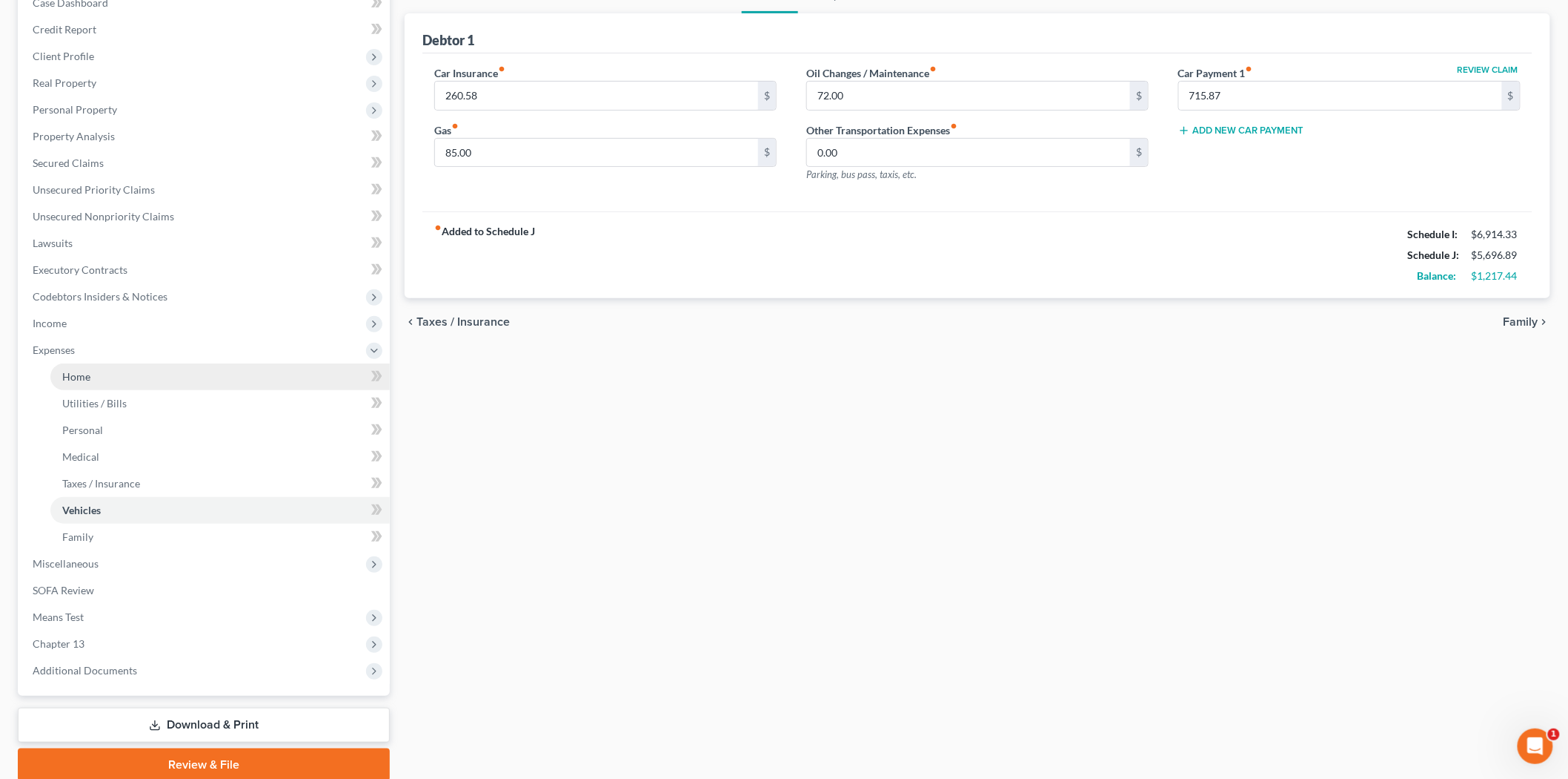
click at [125, 375] on link "Home" at bounding box center [220, 376] width 339 height 27
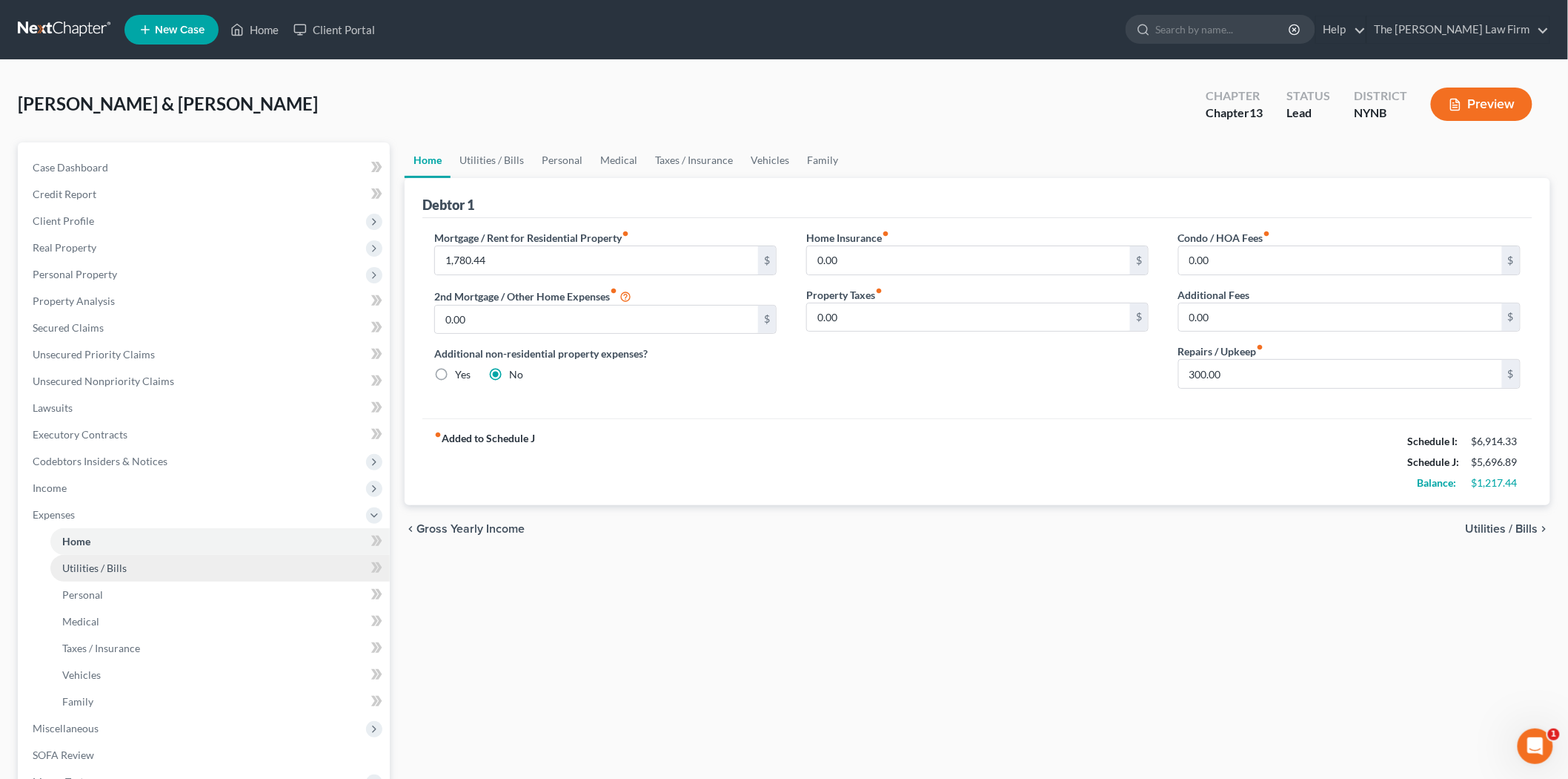
click at [63, 569] on span "Utilities / Bills" at bounding box center [95, 568] width 65 height 12
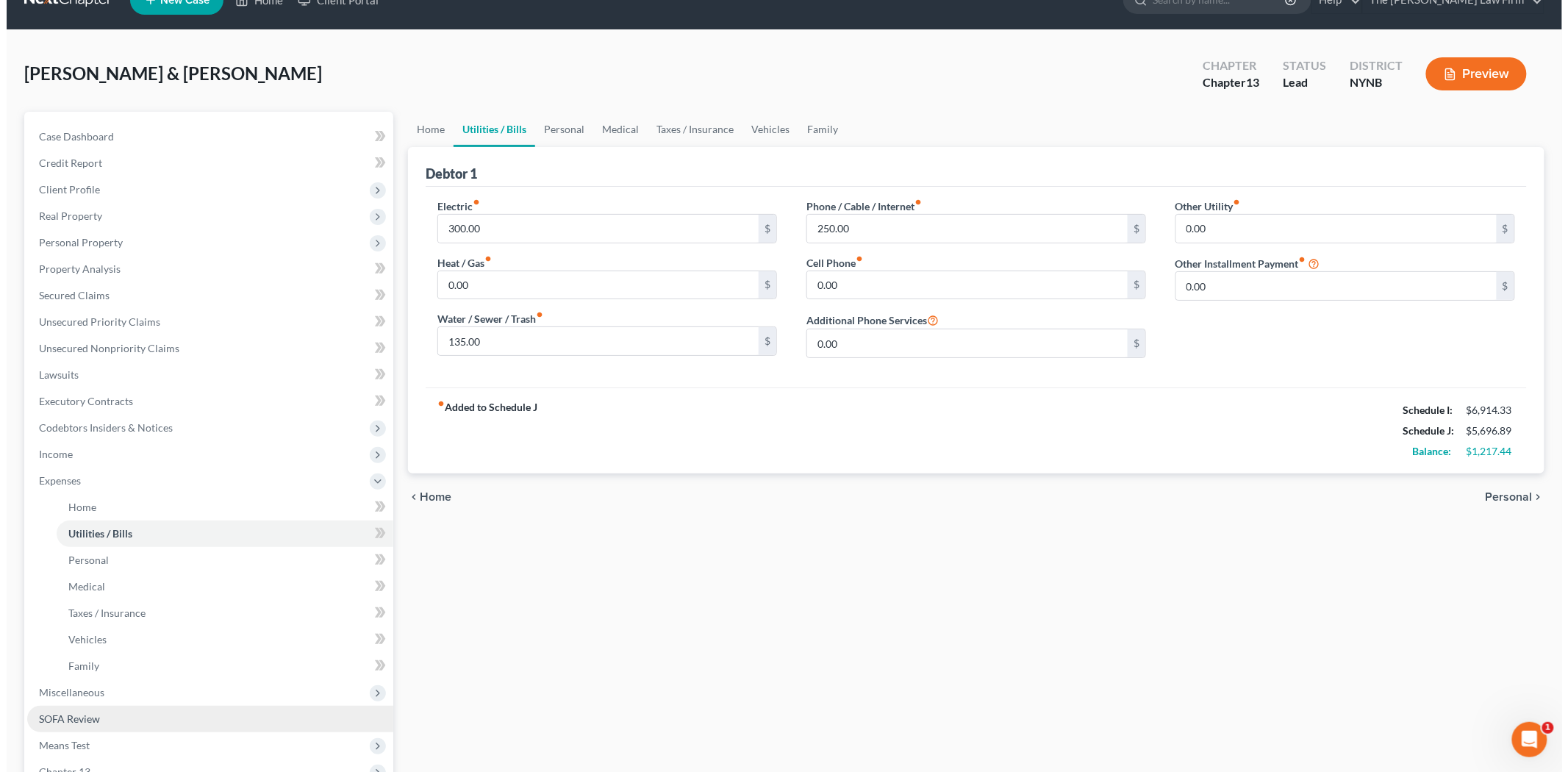
scroll to position [82, 0]
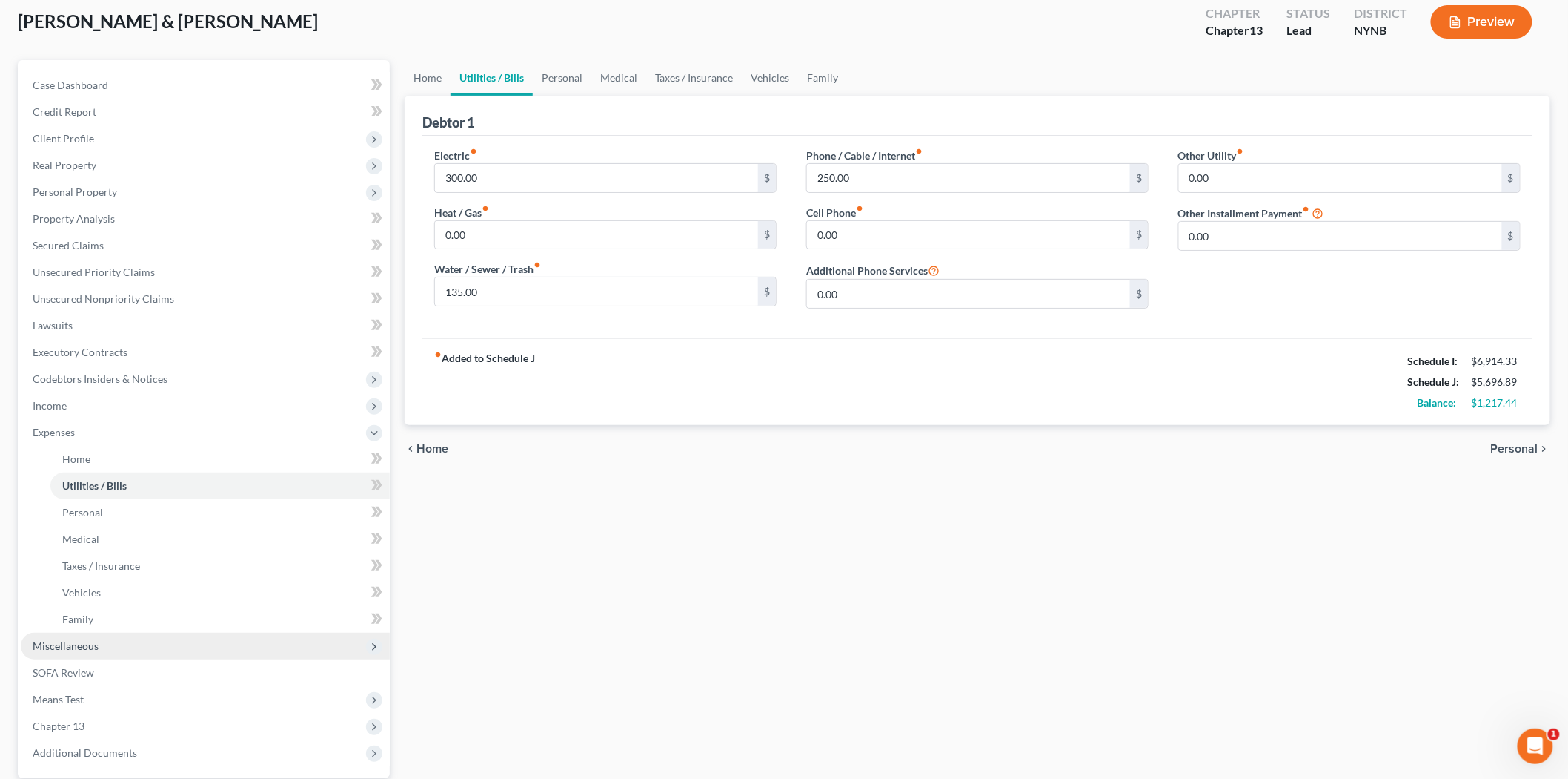
click at [150, 643] on span "Miscellaneous" at bounding box center [205, 646] width 369 height 27
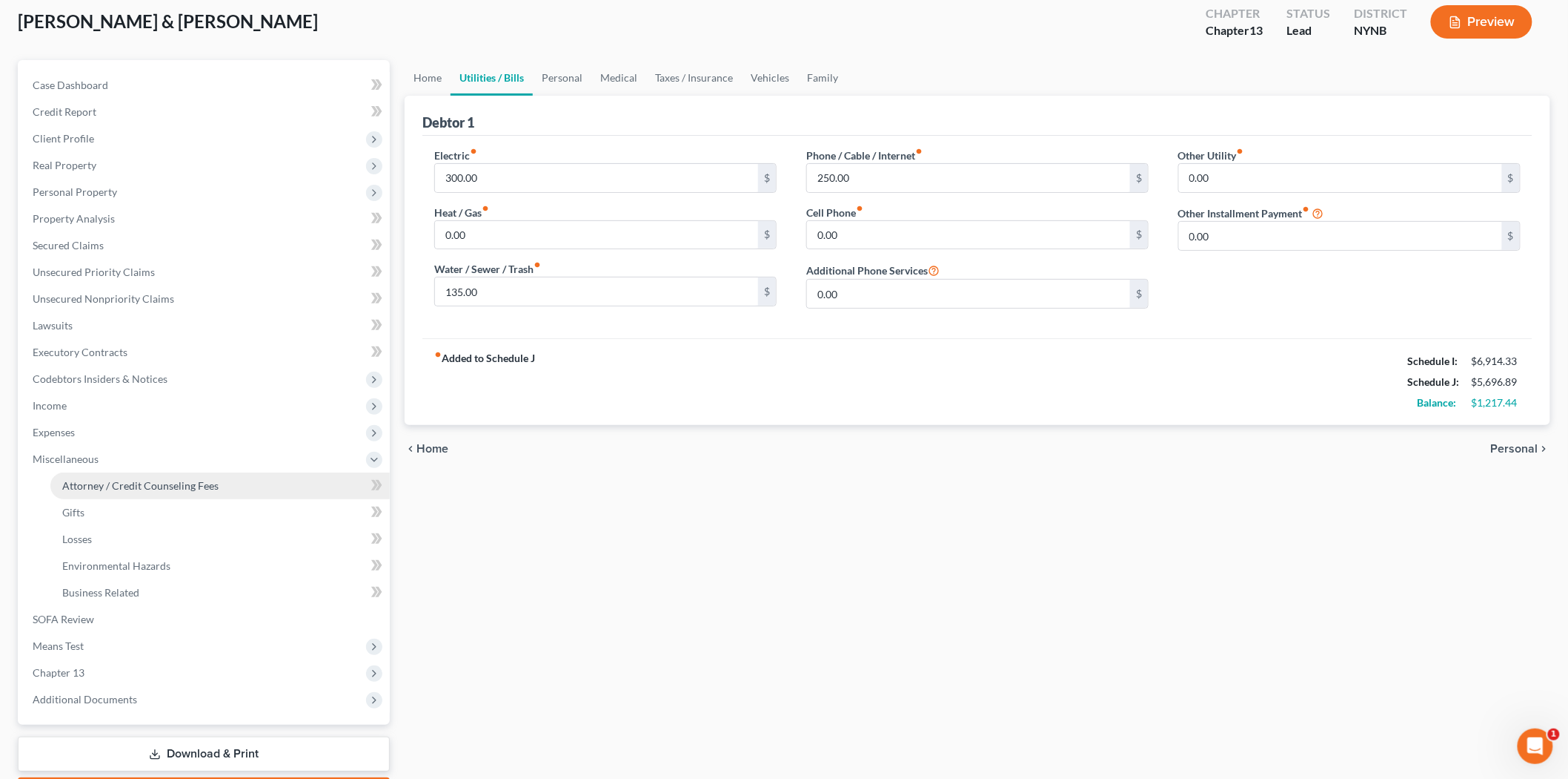
click at [128, 494] on link "Attorney / Credit Counseling Fees" at bounding box center [220, 485] width 339 height 27
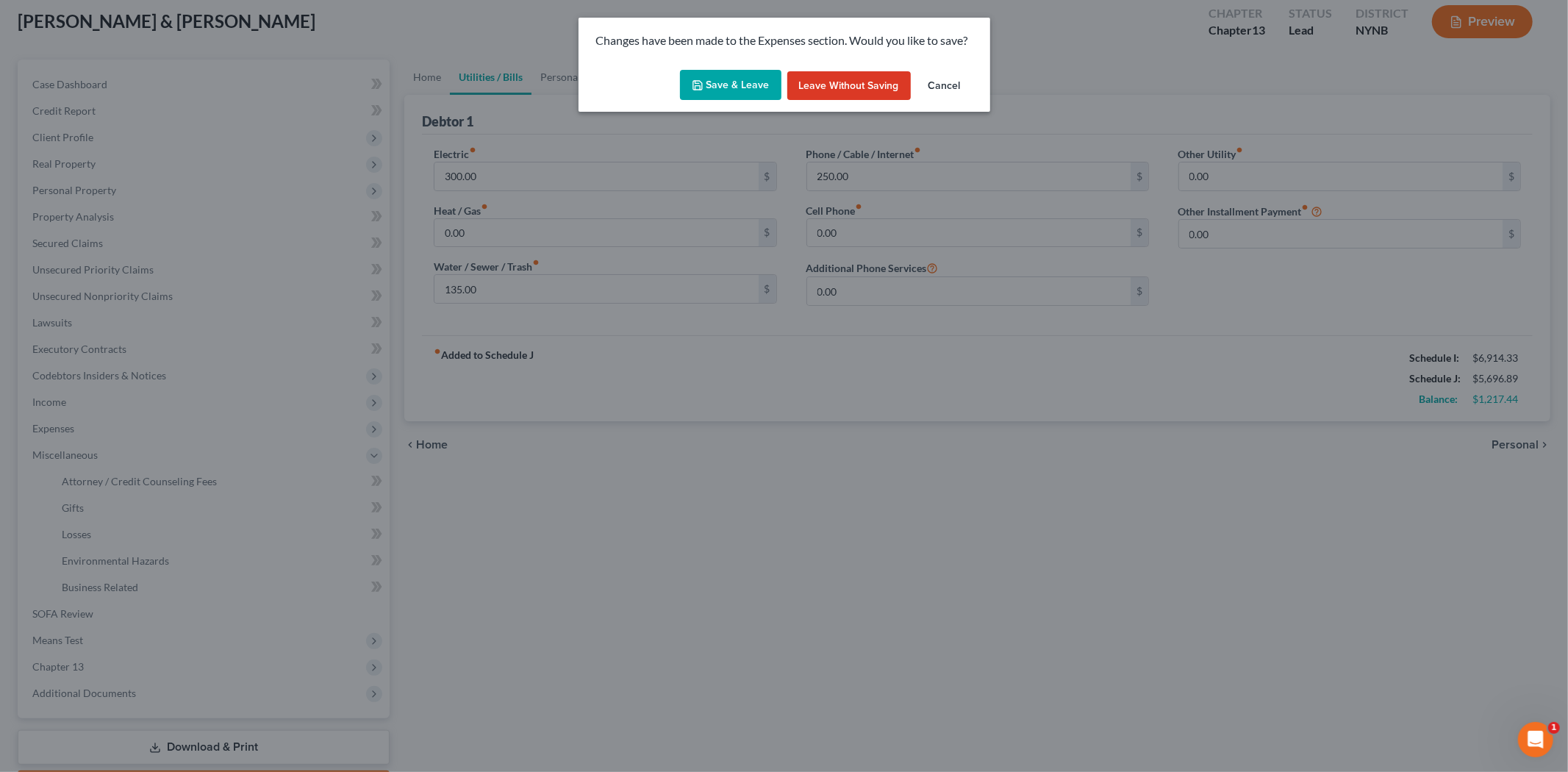
click at [693, 84] on icon "button" at bounding box center [697, 85] width 11 height 11
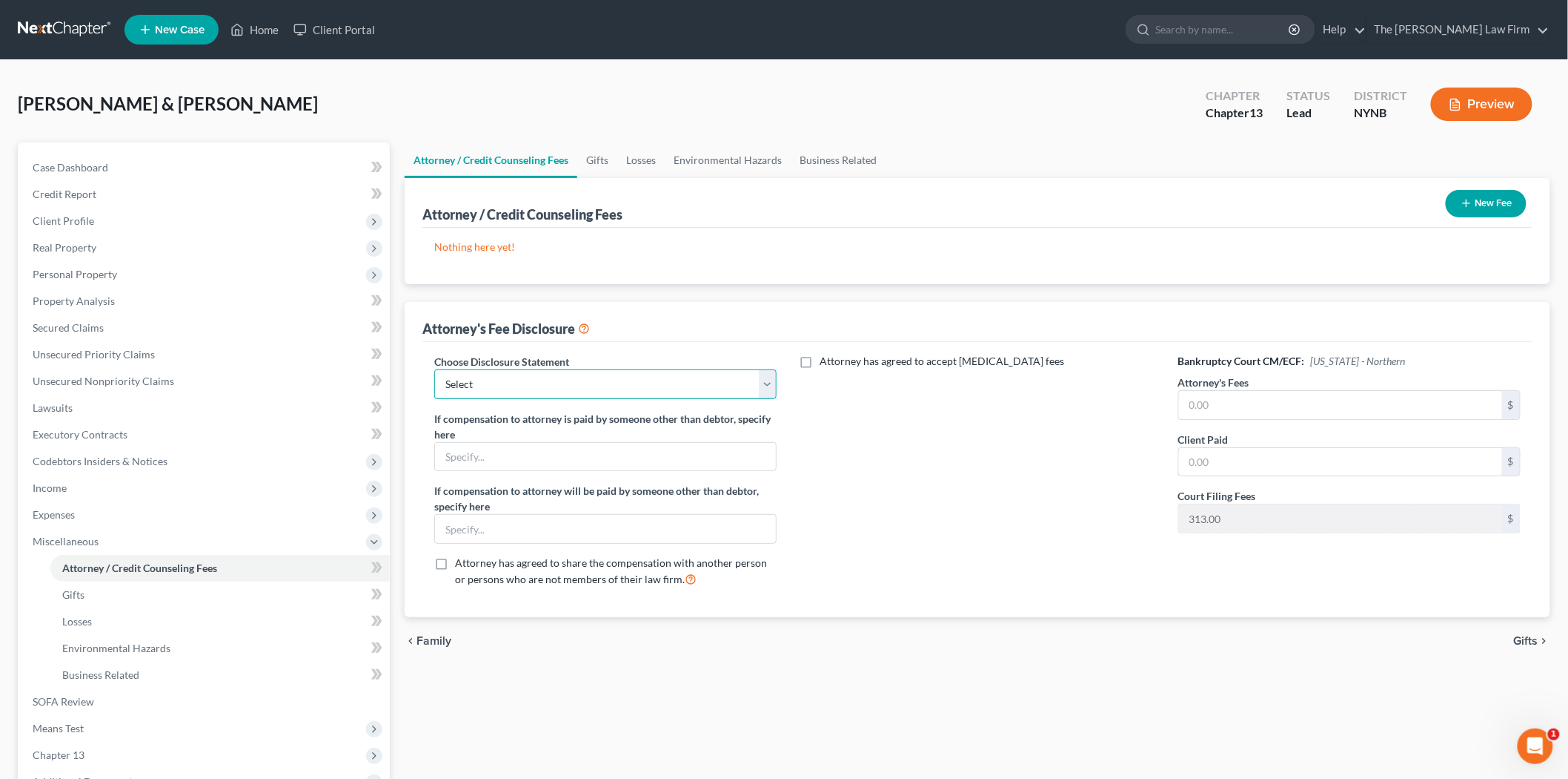
click at [479, 383] on select "Select Disclosure" at bounding box center [605, 384] width 342 height 29
select select "0"
click at [434, 369] on select "Select Disclosure" at bounding box center [605, 384] width 342 height 29
click at [506, 464] on input "text" at bounding box center [605, 457] width 341 height 29
click at [1194, 410] on input "text" at bounding box center [1341, 405] width 323 height 29
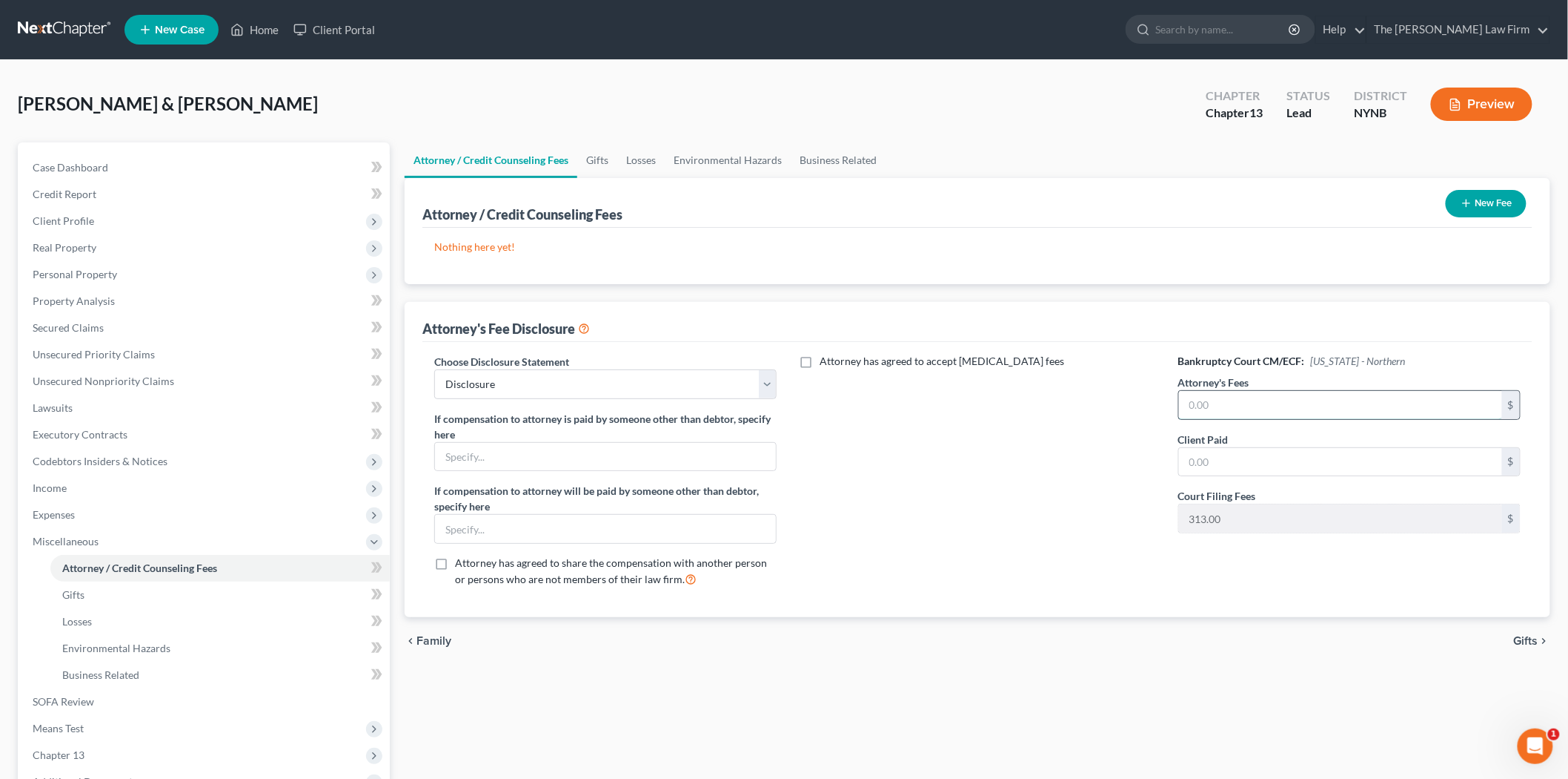
click at [1232, 396] on input "text" at bounding box center [1341, 405] width 323 height 29
type input "3"
type input "4,200"
click at [1058, 518] on div "Attorney has agreed to accept [MEDICAL_DATA] fees" at bounding box center [977, 477] width 372 height 245
click at [1225, 468] on input "text" at bounding box center [1341, 462] width 323 height 29
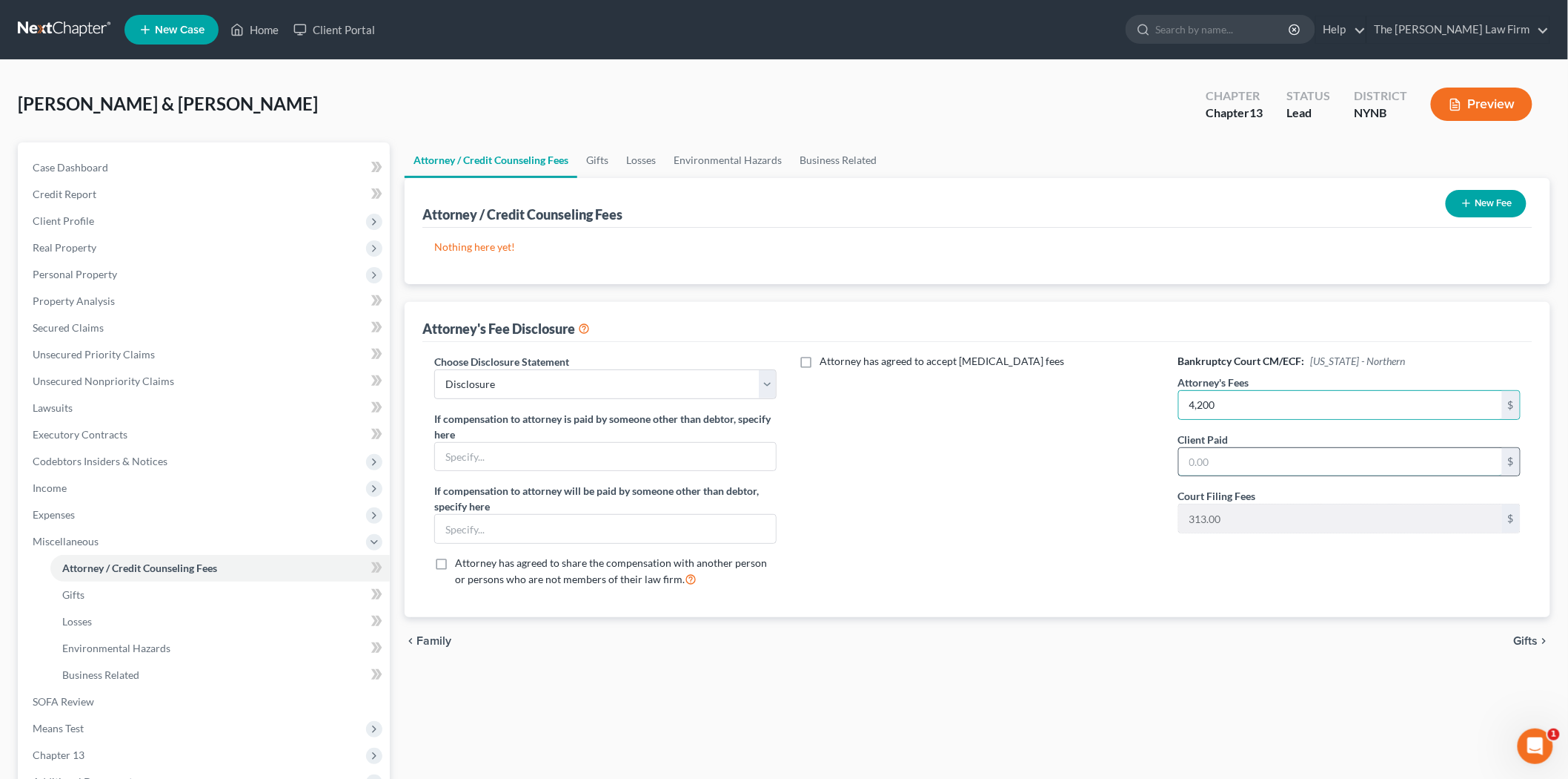
click at [1221, 454] on input "text" at bounding box center [1341, 462] width 323 height 29
type input "4,200"
click at [1026, 480] on div "Attorney has agreed to accept [MEDICAL_DATA] fees" at bounding box center [977, 477] width 372 height 245
click at [70, 493] on span "Income" at bounding box center [205, 487] width 369 height 27
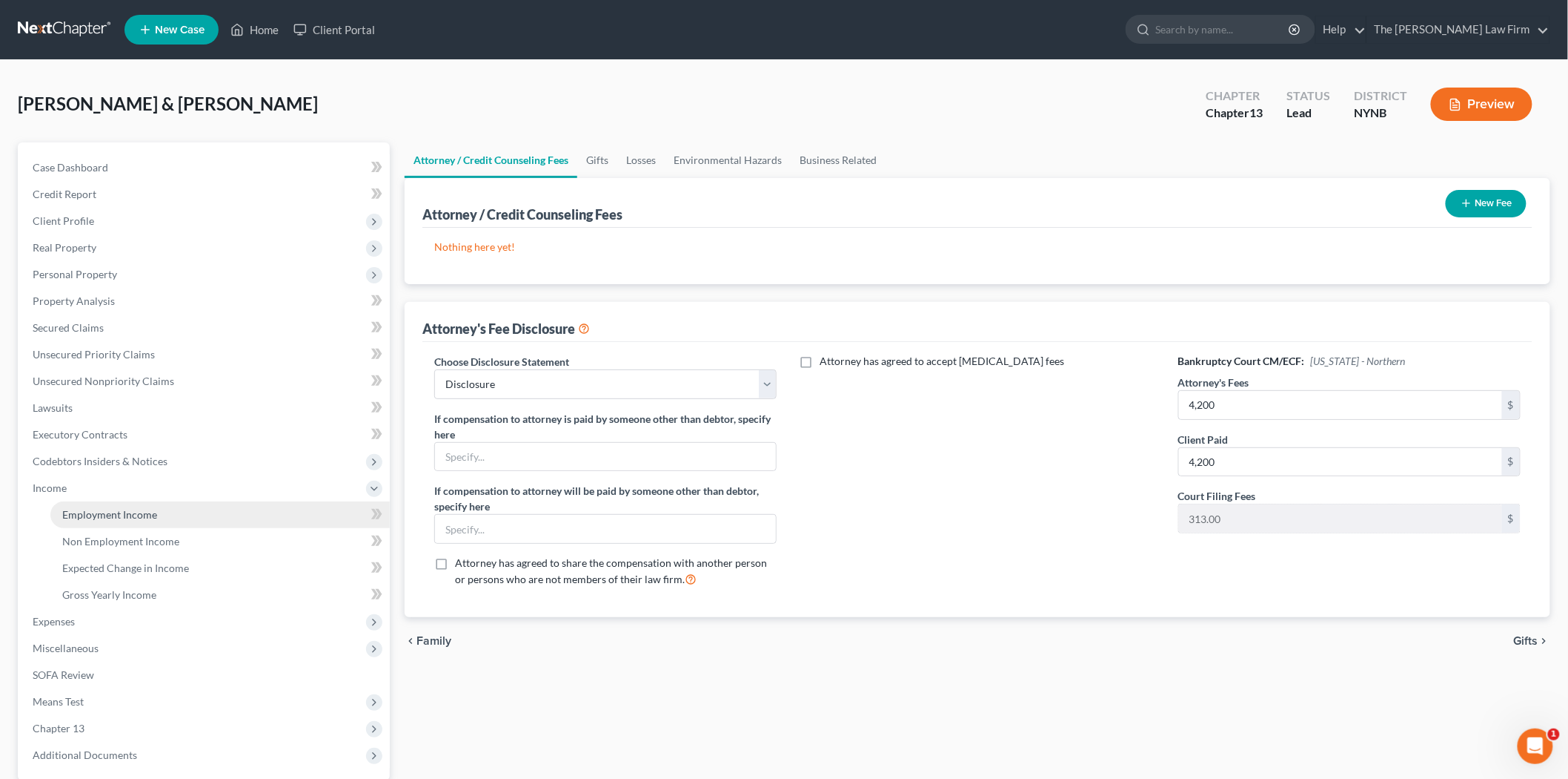
click at [72, 521] on link "Employment Income" at bounding box center [220, 514] width 339 height 27
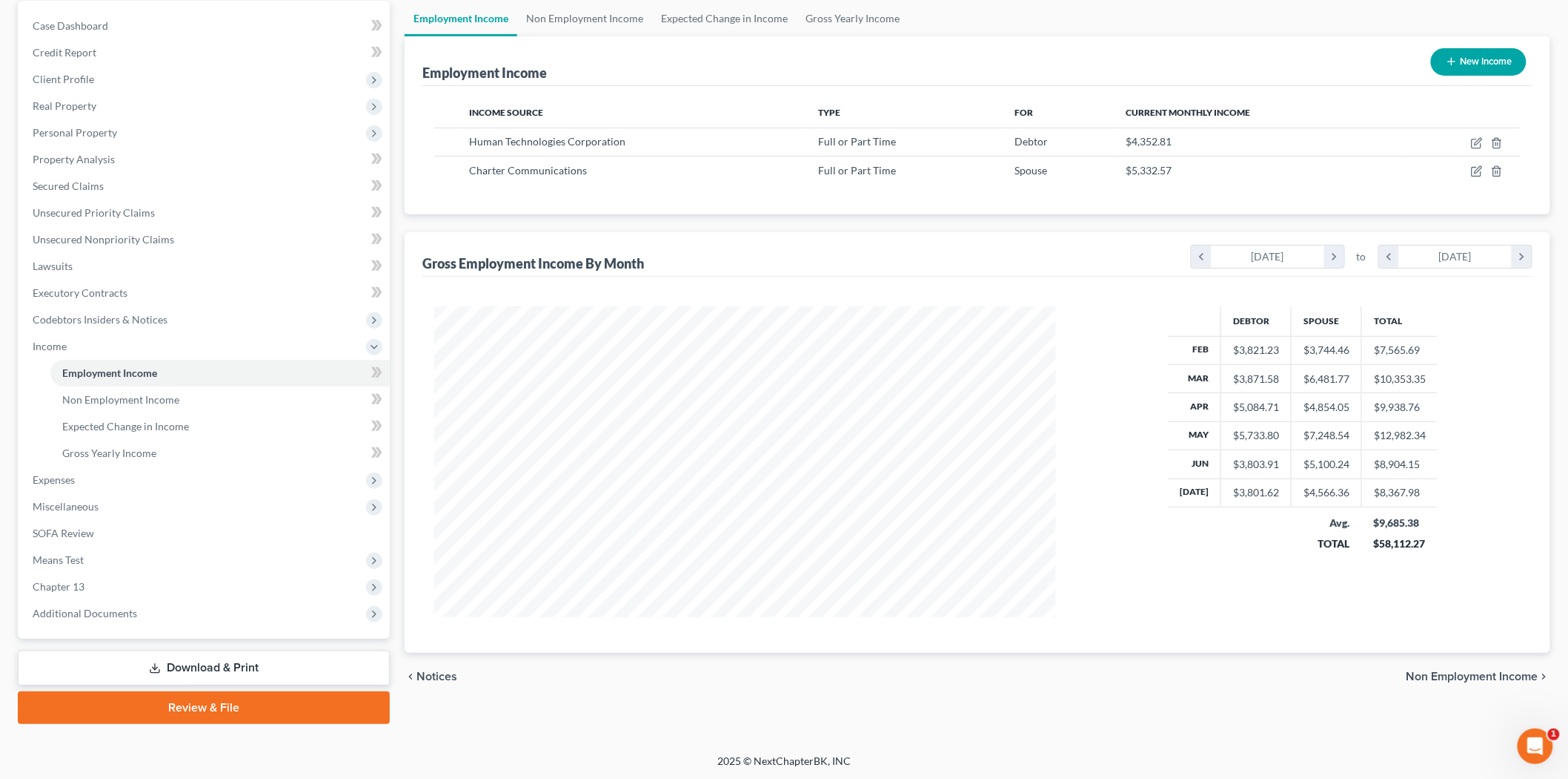
scroll to position [59, 0]
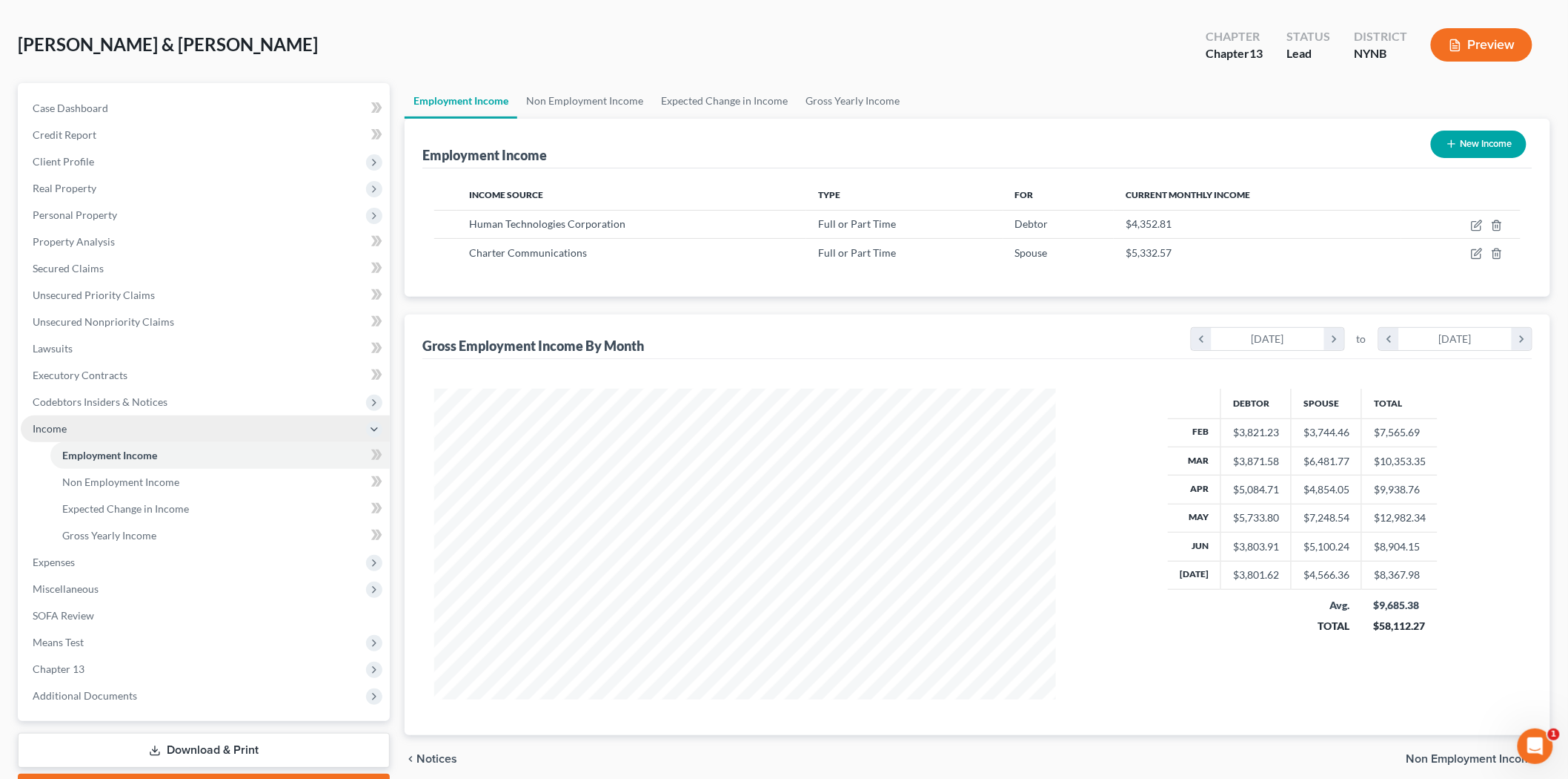
click at [78, 429] on span "Income" at bounding box center [205, 428] width 369 height 27
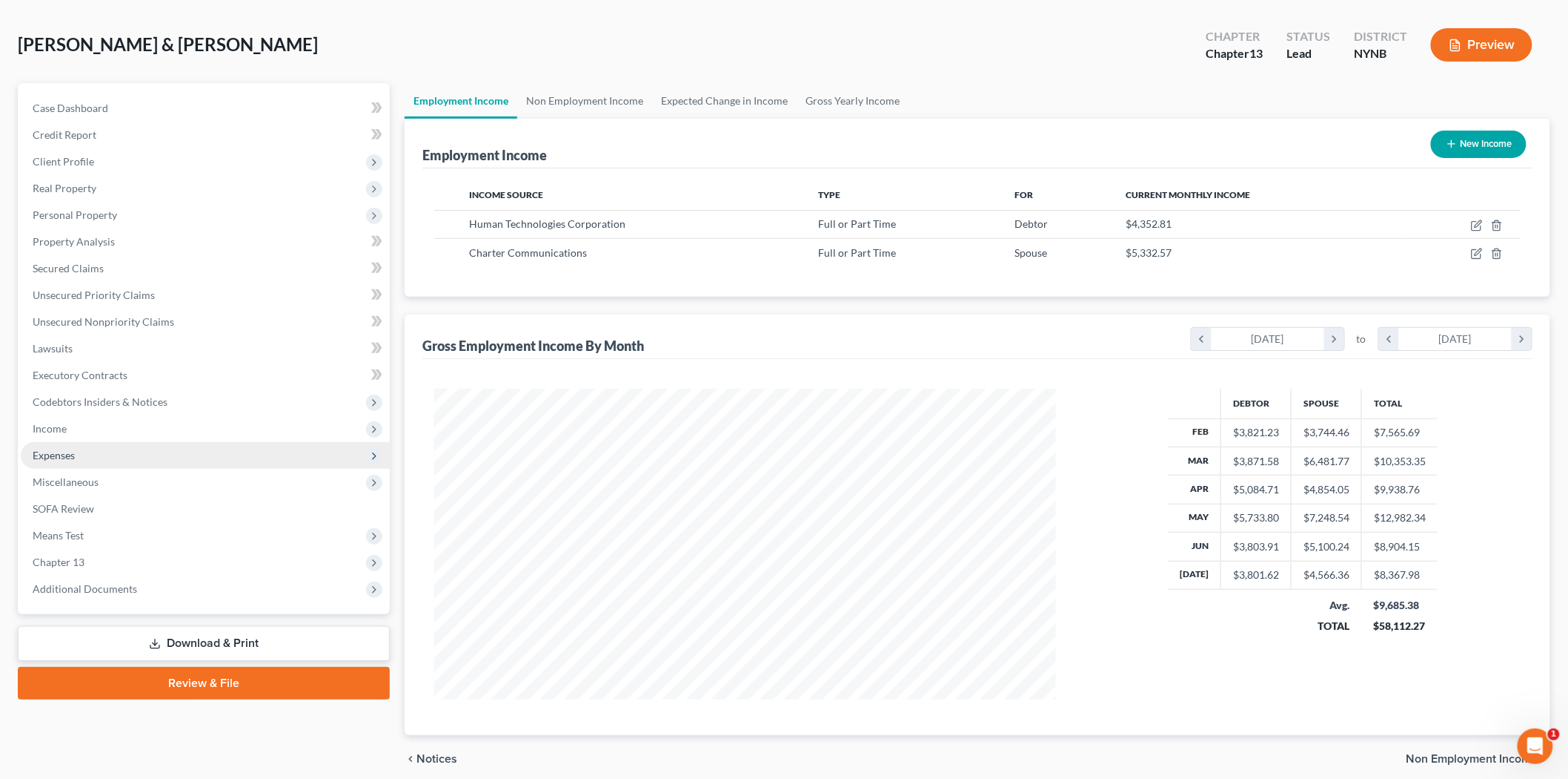
click at [77, 450] on span "Expenses" at bounding box center [205, 455] width 369 height 27
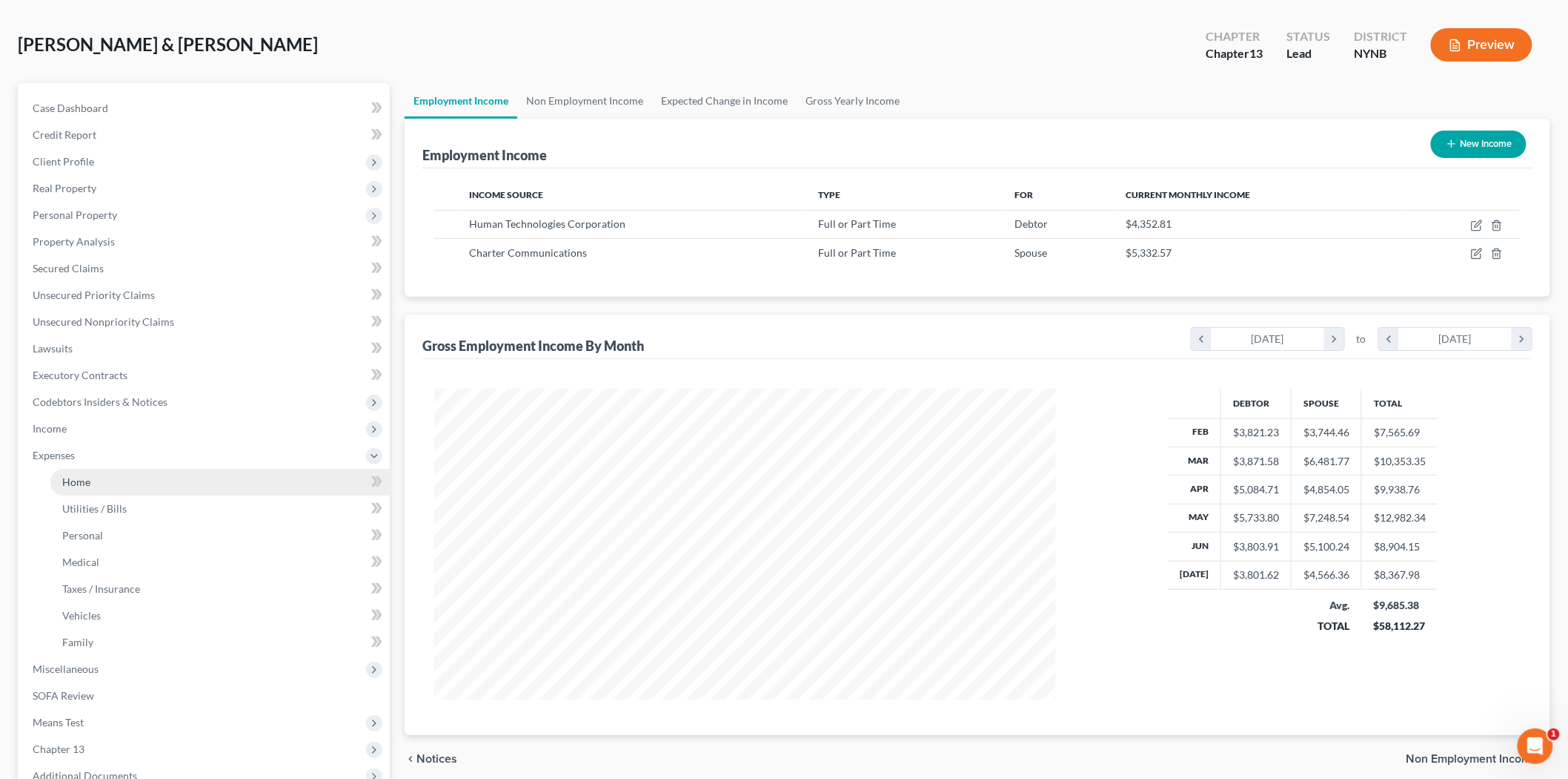
click at [130, 484] on link "Home" at bounding box center [220, 482] width 339 height 27
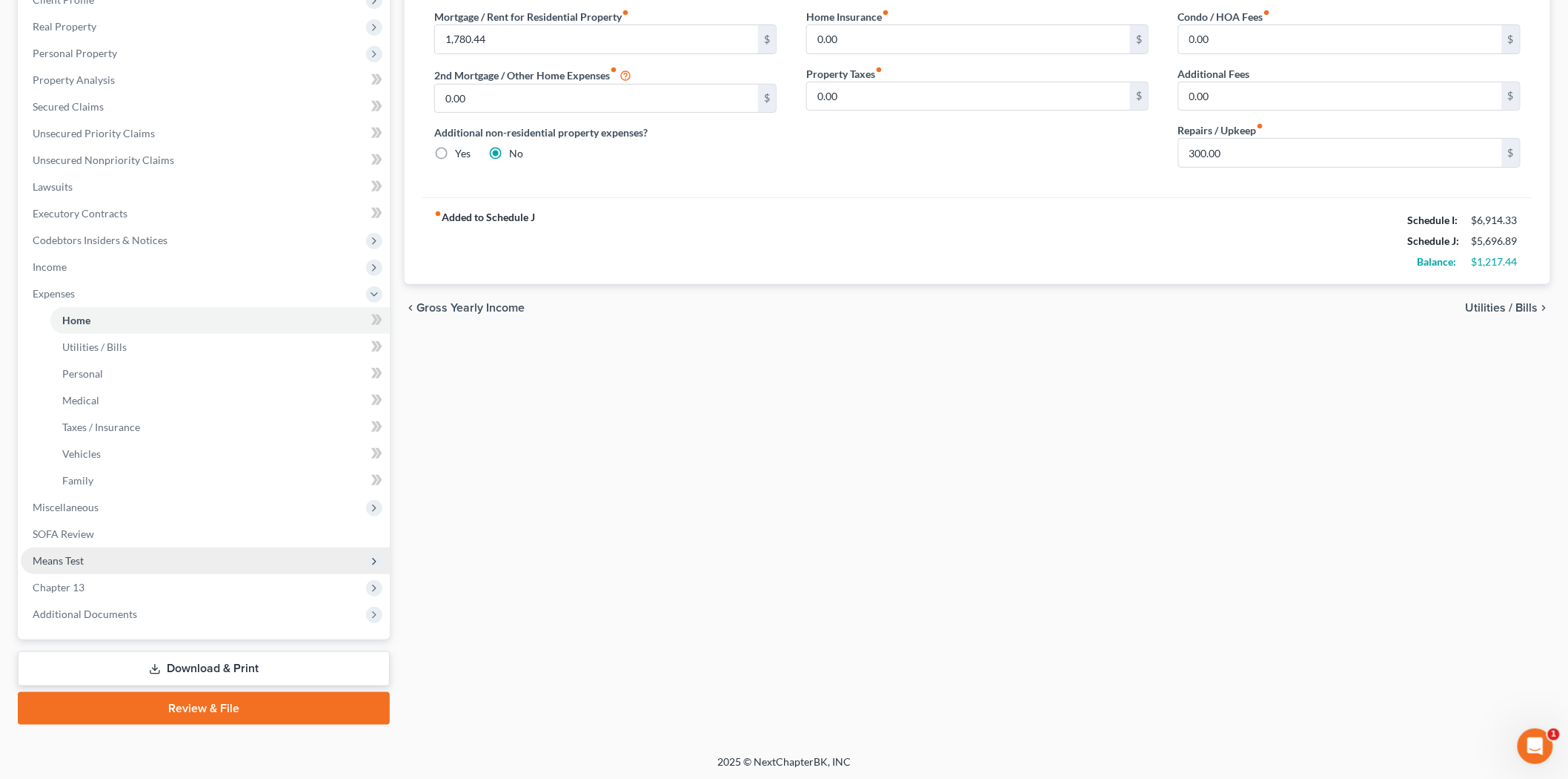
click at [208, 548] on span "Means Test" at bounding box center [205, 561] width 369 height 27
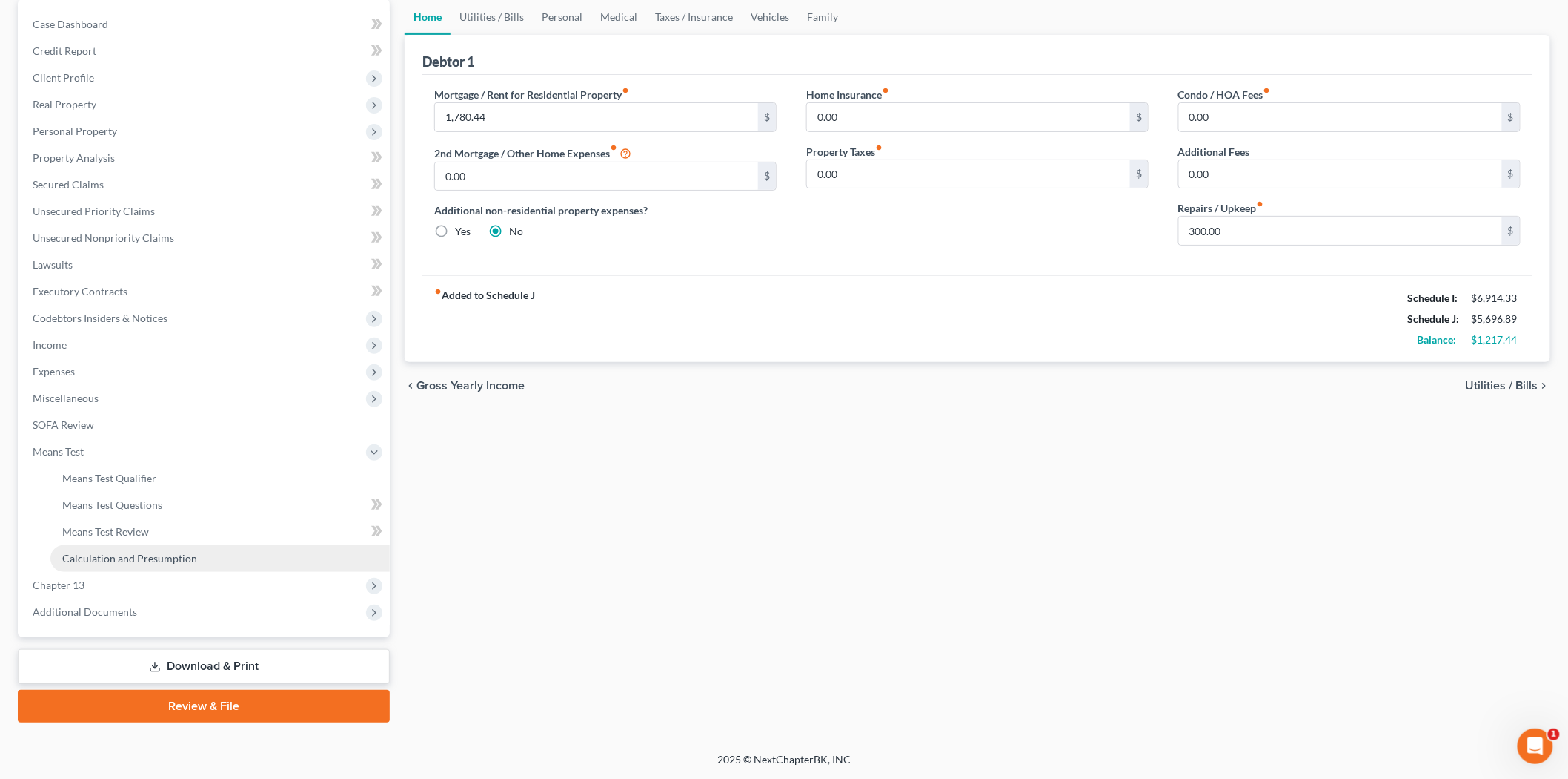
scroll to position [142, 0]
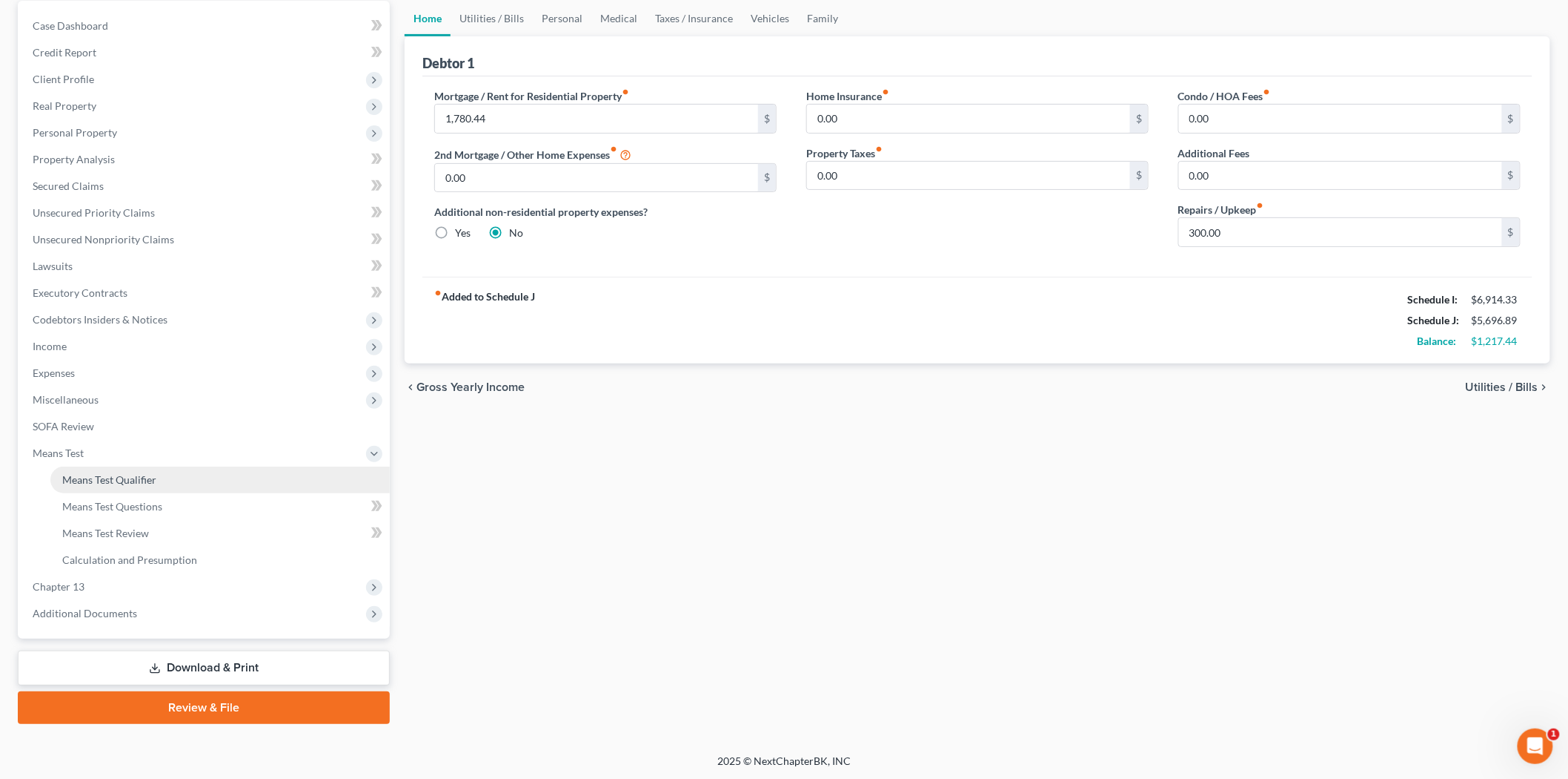
click at [220, 475] on link "Means Test Qualifier" at bounding box center [220, 480] width 339 height 27
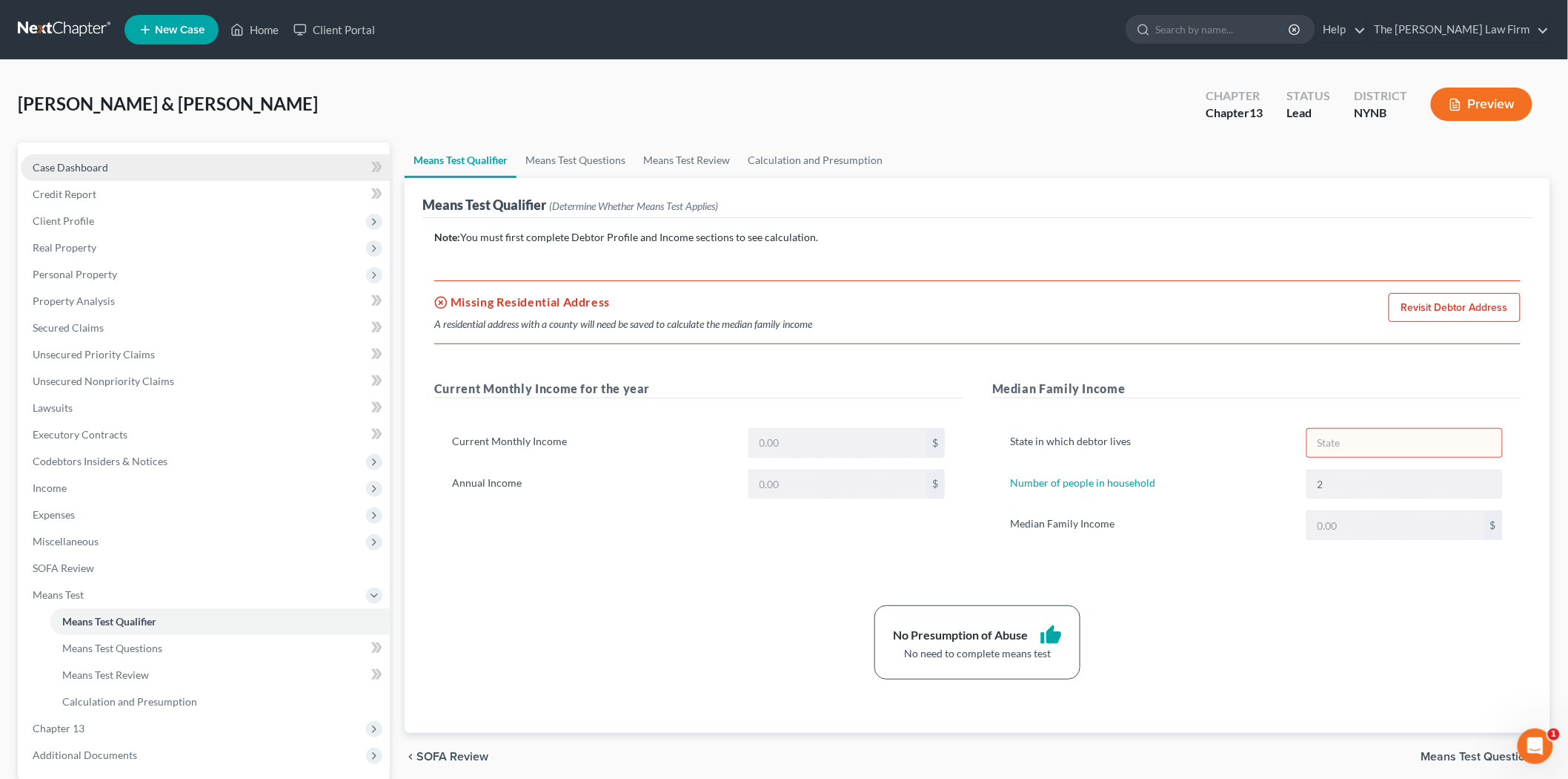
click at [141, 174] on link "Case Dashboard" at bounding box center [205, 167] width 369 height 27
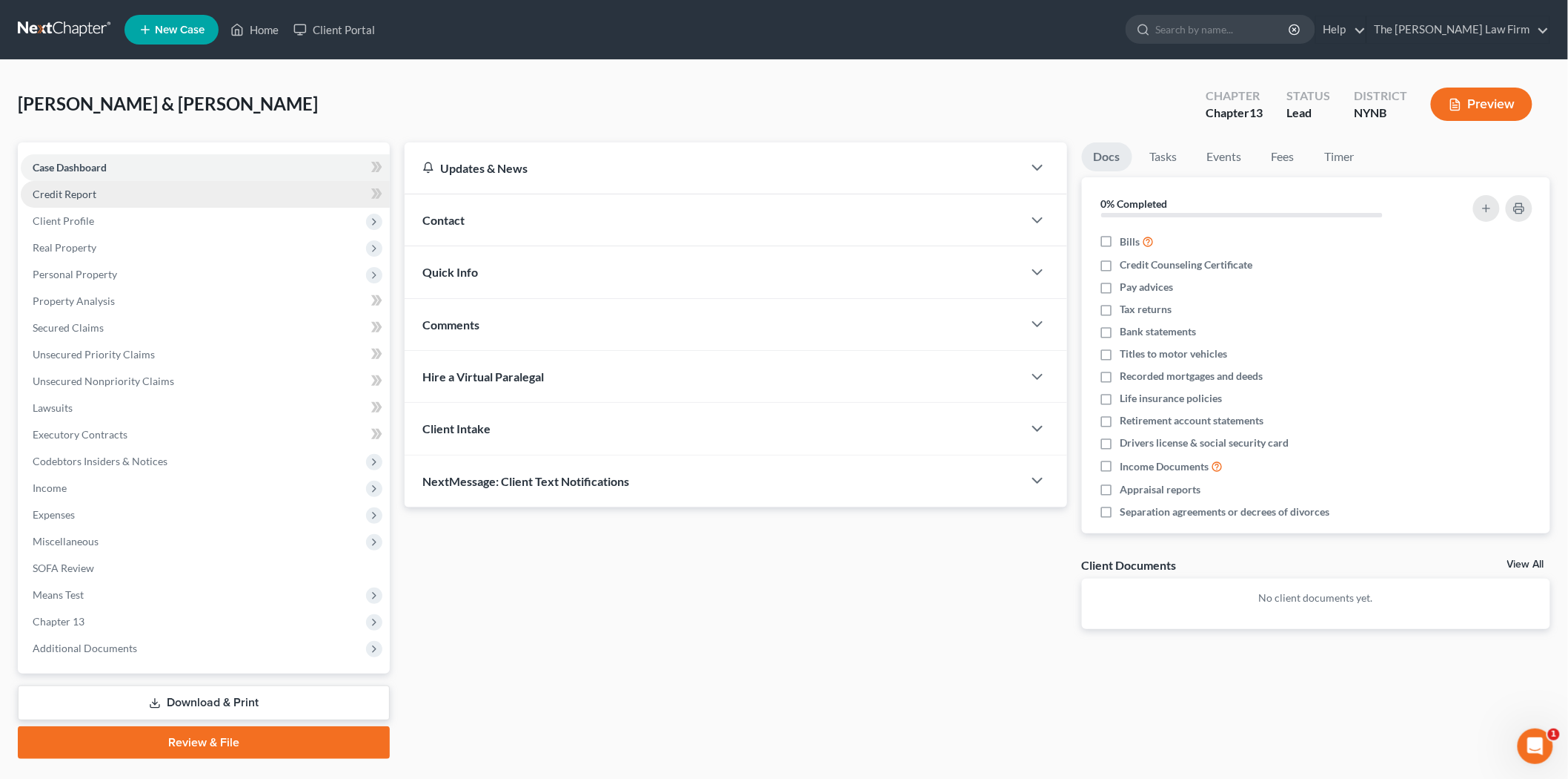
click at [129, 193] on link "Credit Report" at bounding box center [205, 194] width 369 height 27
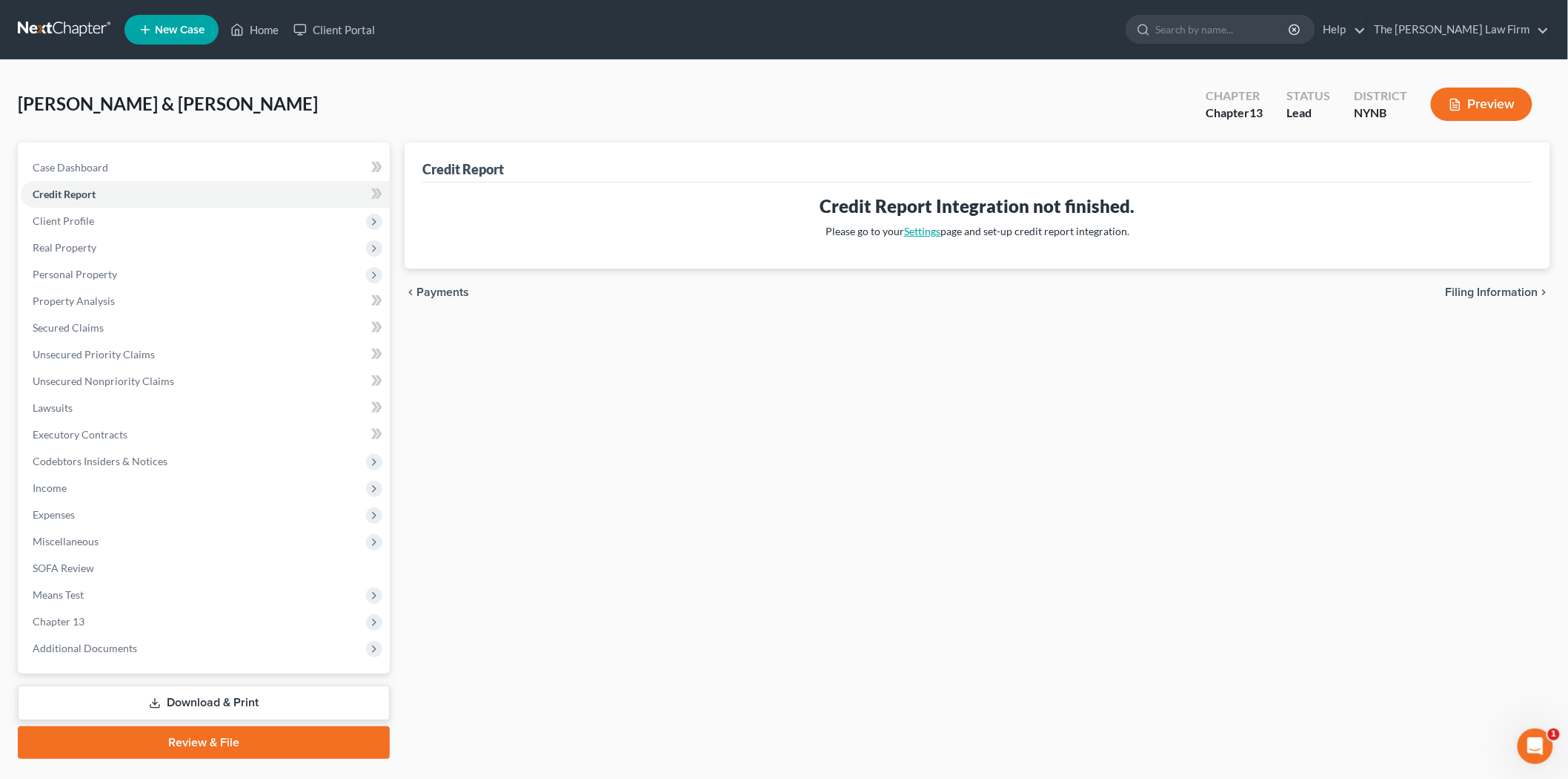
click at [932, 233] on link "Settings" at bounding box center [922, 231] width 36 height 12
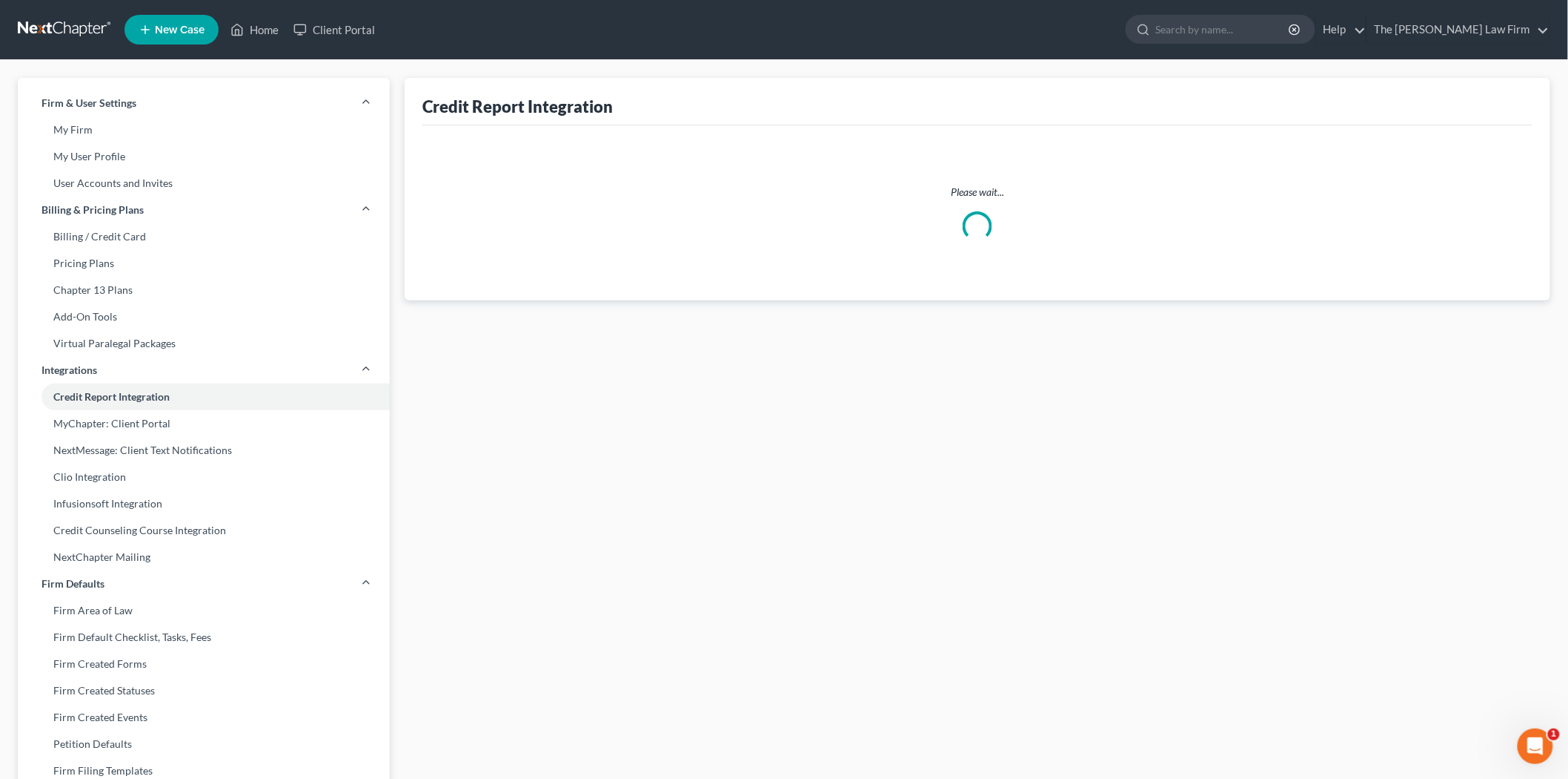
select select "1"
select select "35"
select select "1"
select select "35"
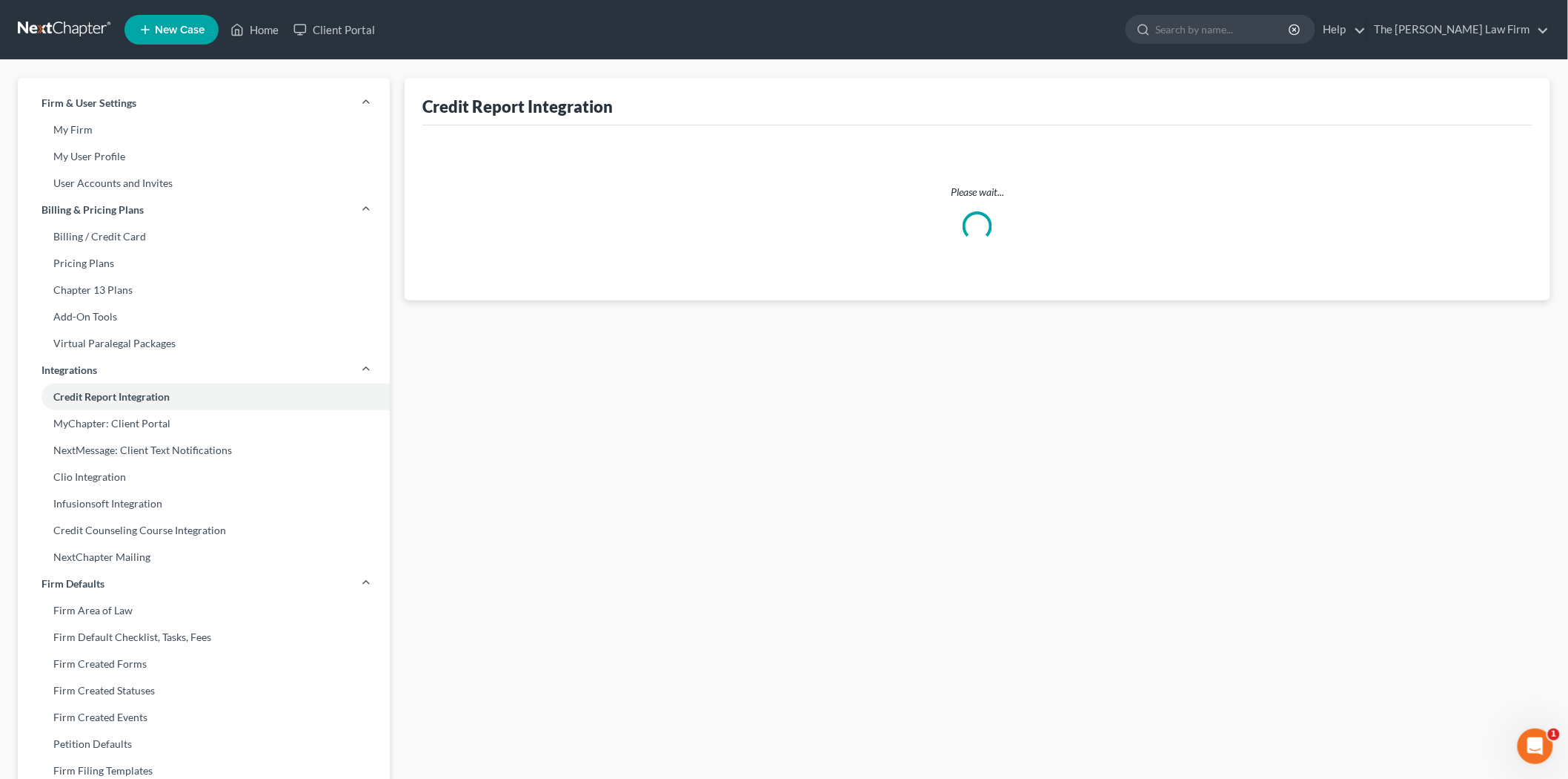
select select "0"
select select "1"
select select "35"
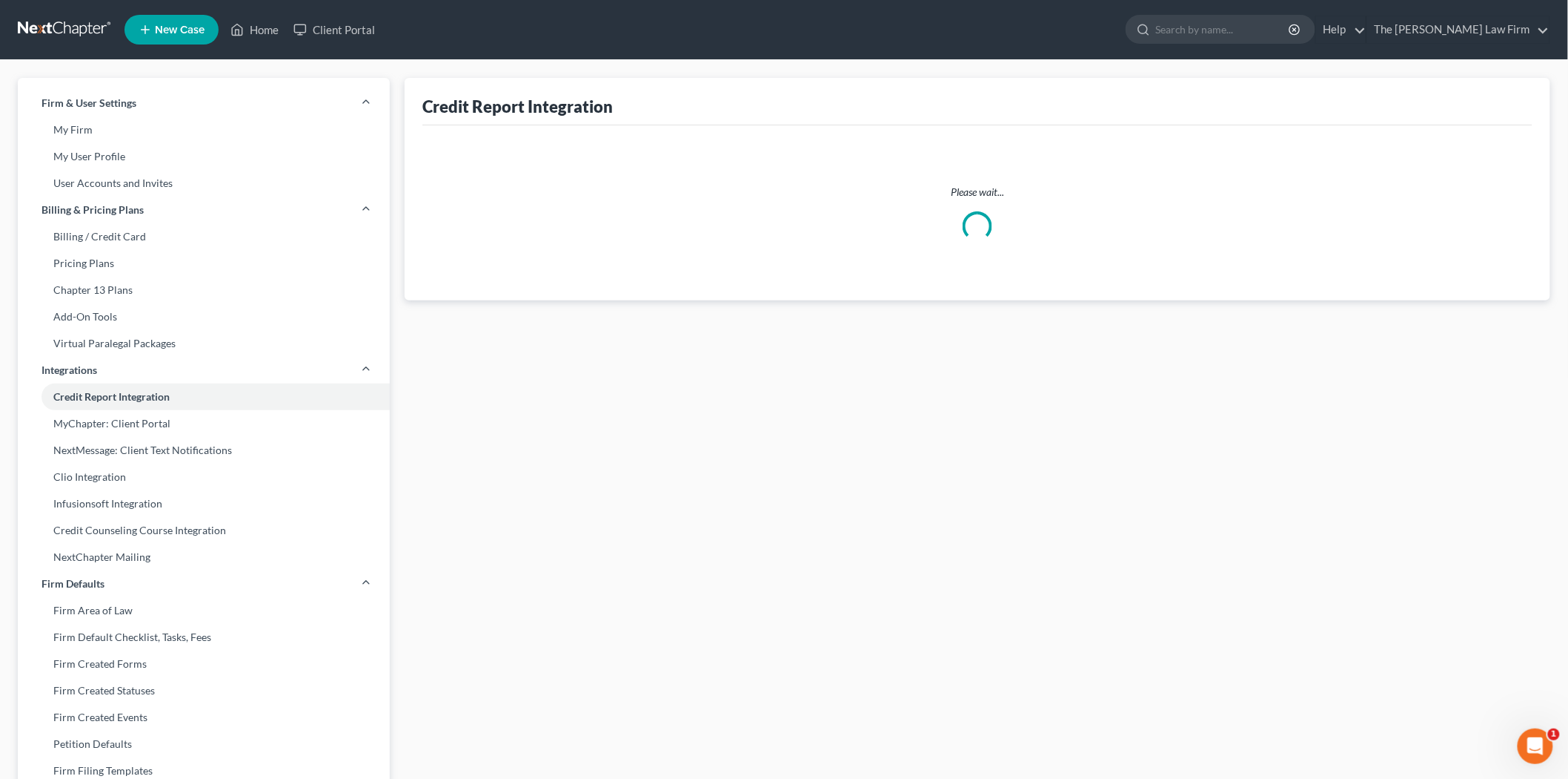
select select "35"
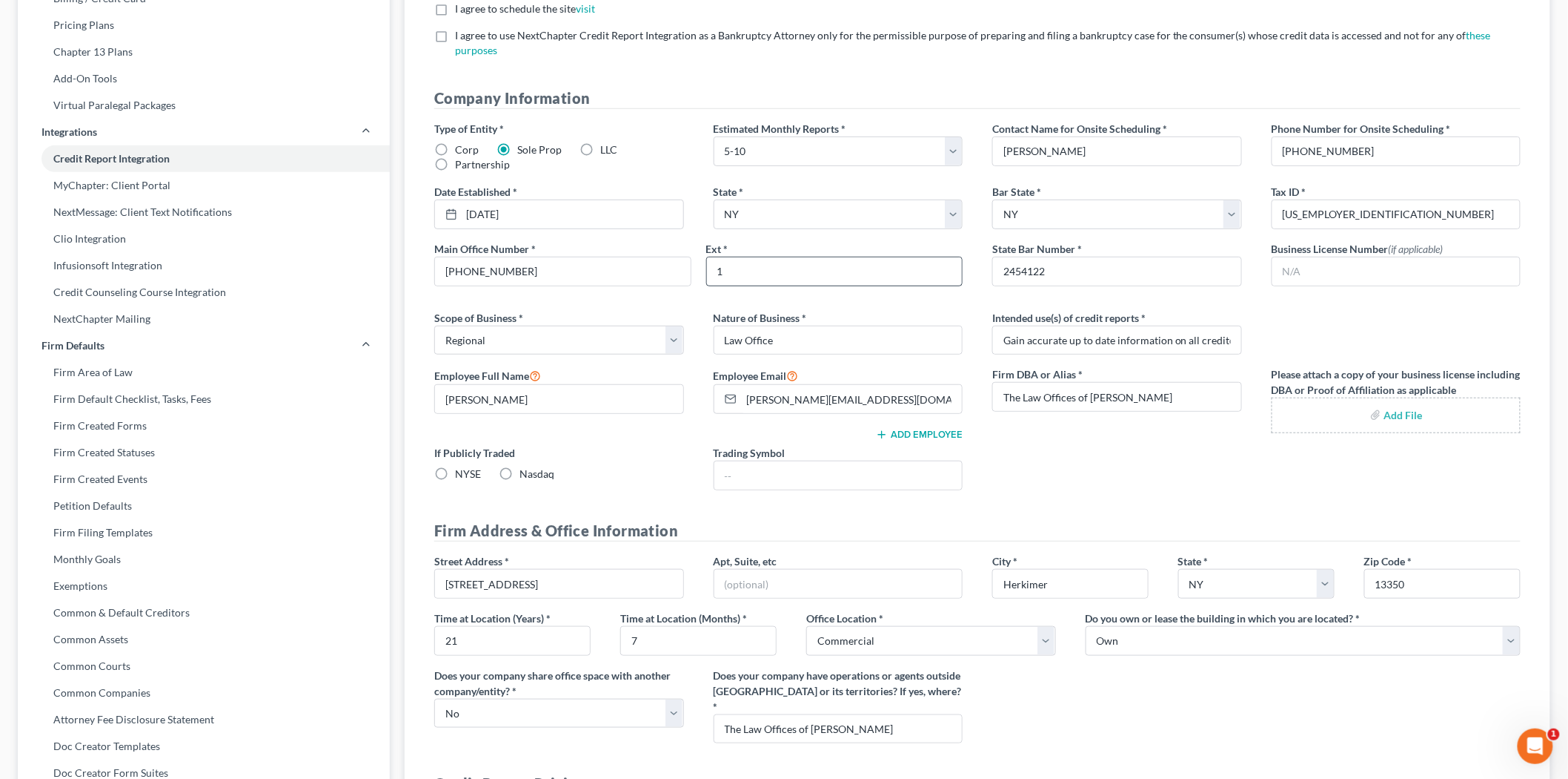
scroll to position [164, 0]
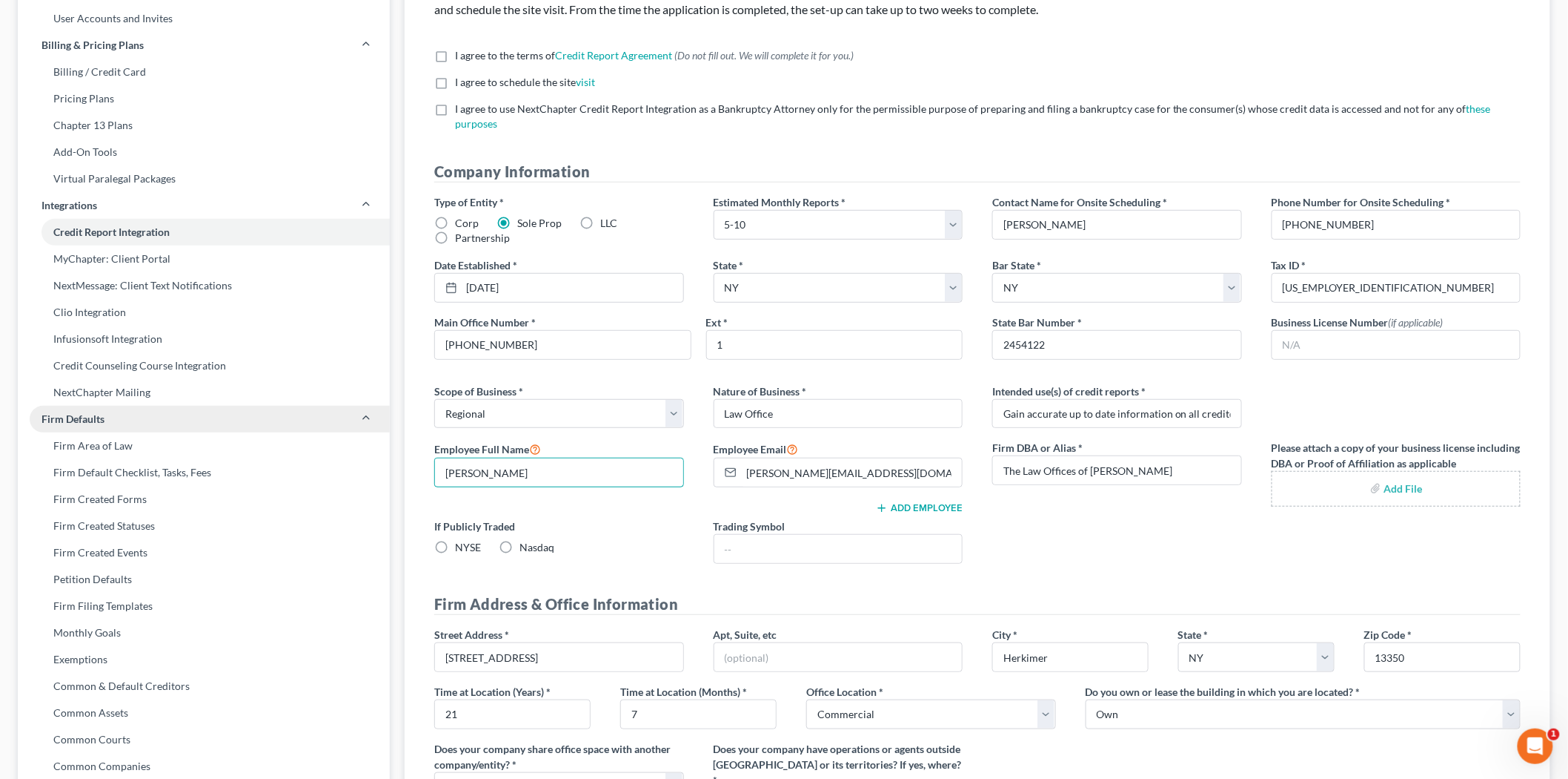
drag, startPoint x: 591, startPoint y: 453, endPoint x: 337, endPoint y: 428, distance: 255.2
drag, startPoint x: 522, startPoint y: 460, endPoint x: 533, endPoint y: 458, distance: 11.2
click at [525, 458] on input "[PERSON_NAME]" at bounding box center [559, 472] width 248 height 29
type input "[PERSON_NAME]"
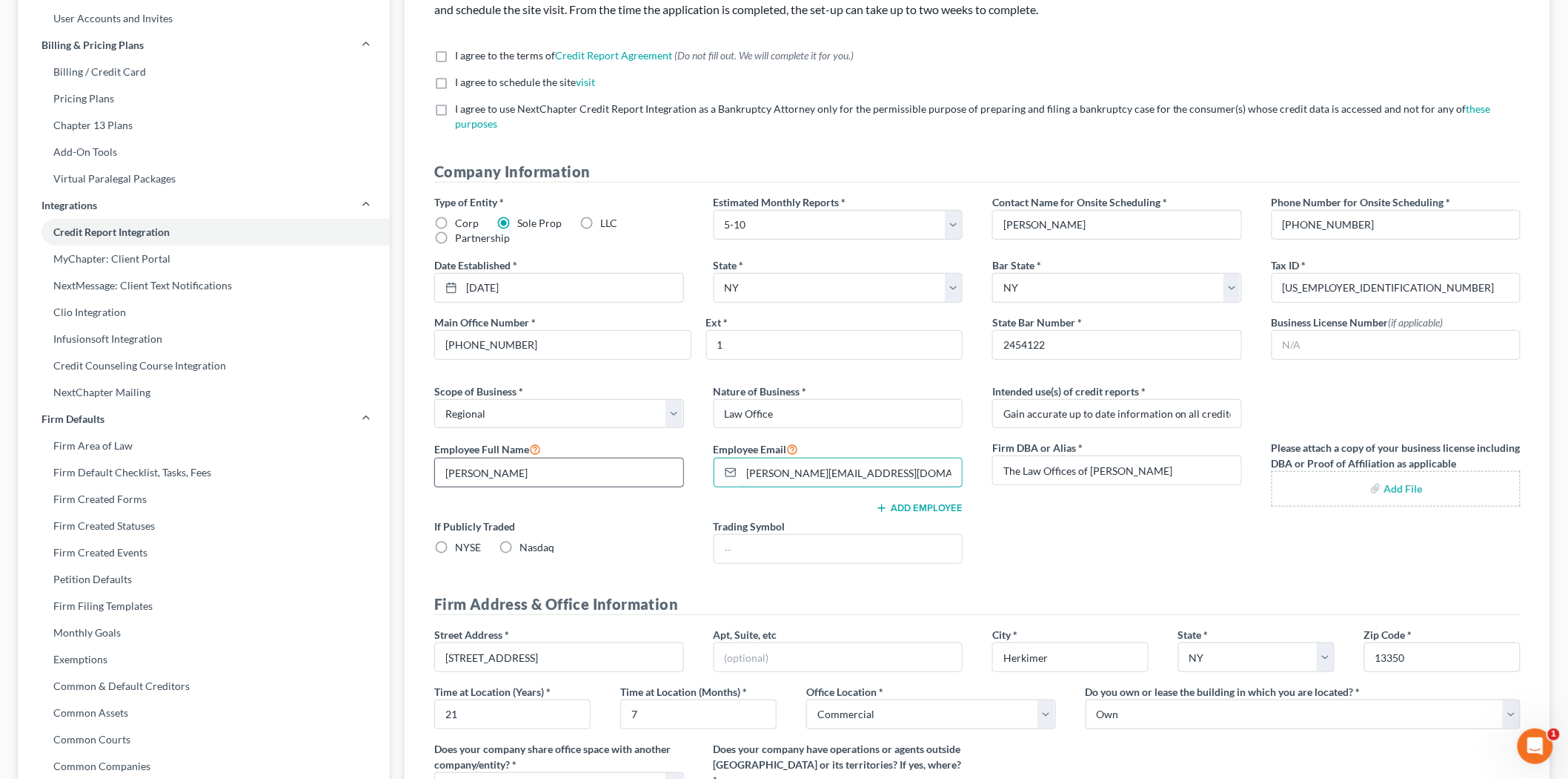
type input "E"
type input "[PERSON_NAME][EMAIL_ADDRESS][DOMAIN_NAME]"
click at [1321, 331] on input "text" at bounding box center [1397, 345] width 248 height 29
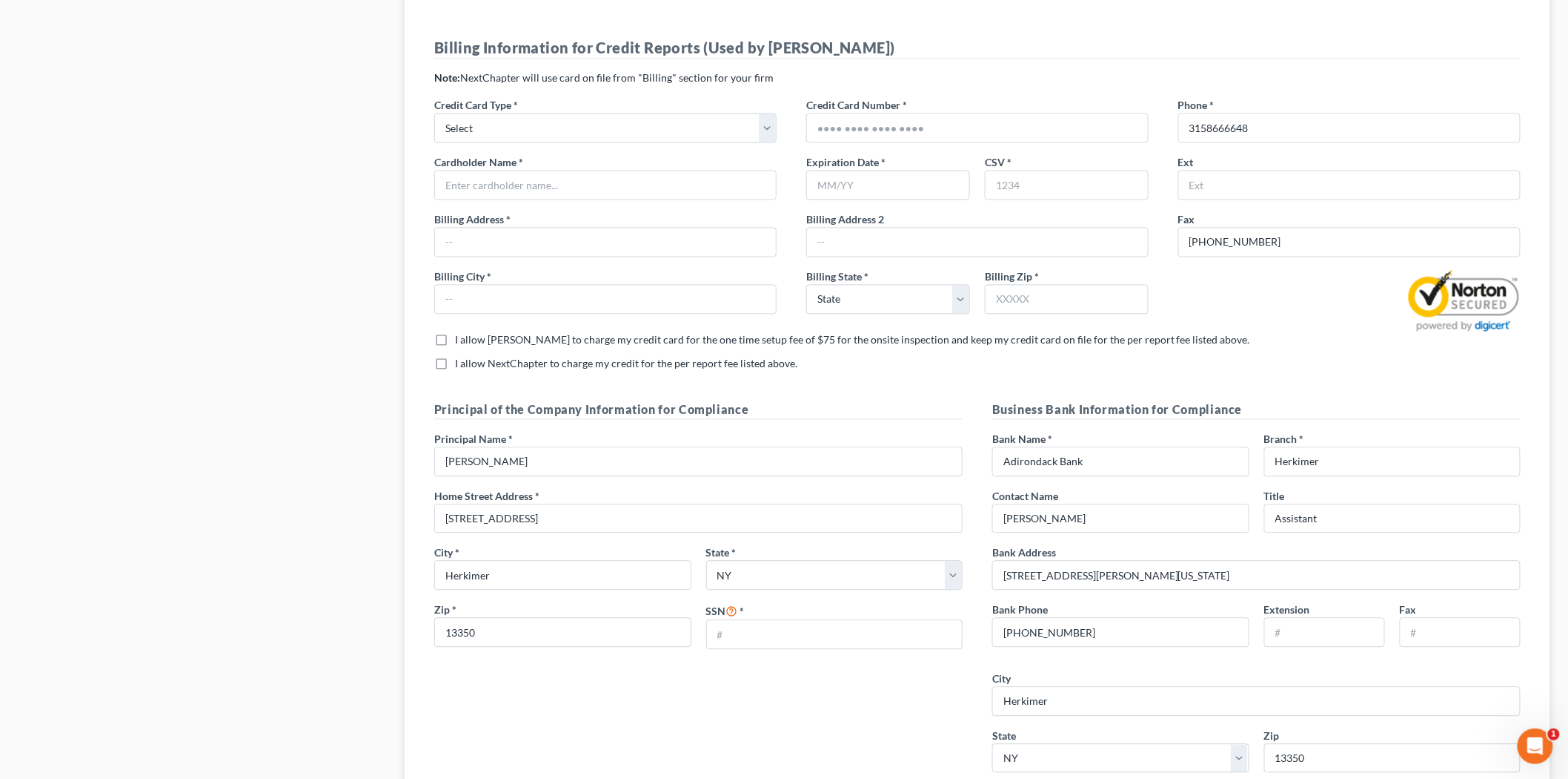
scroll to position [1236, 0]
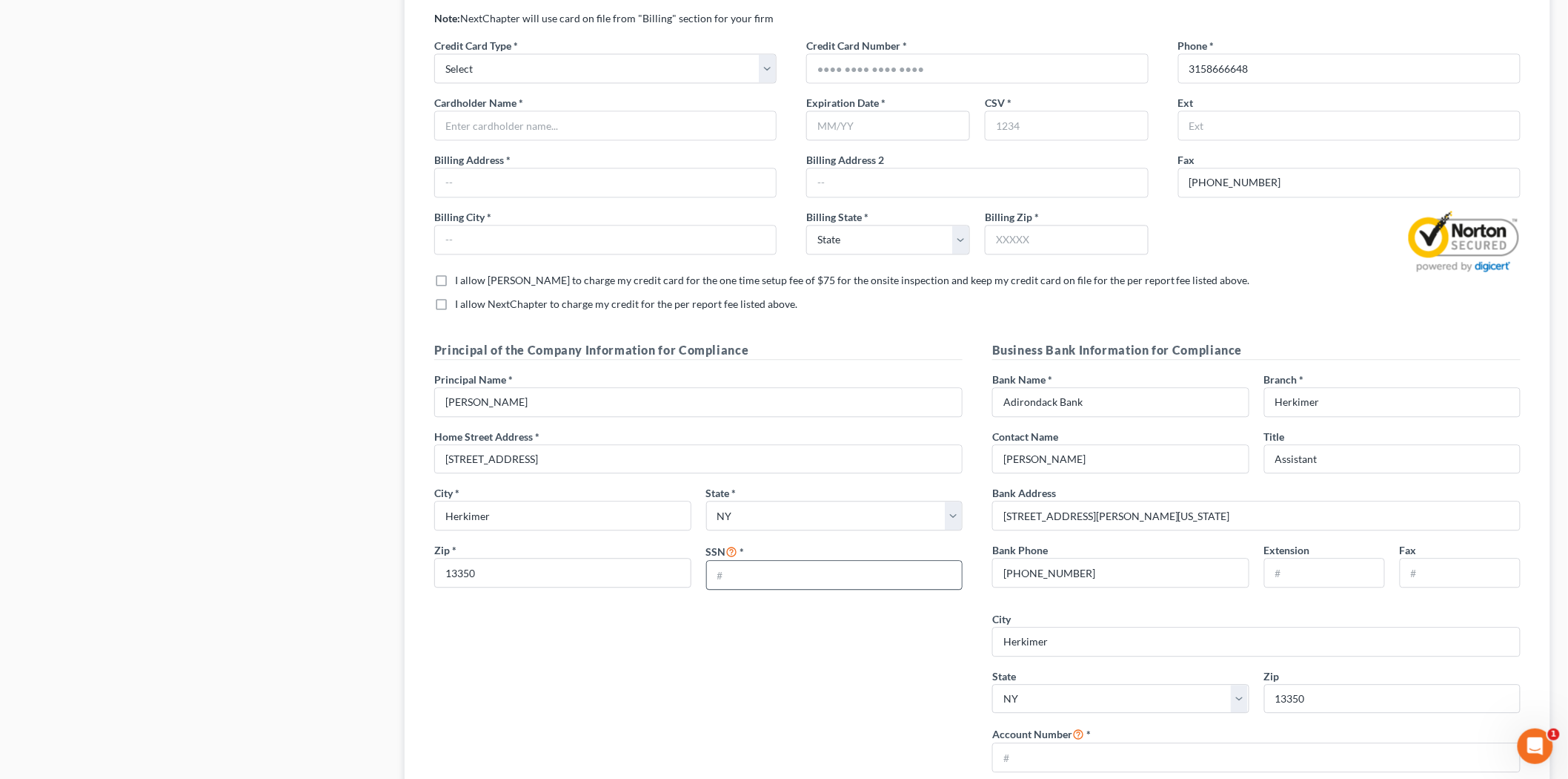
type input "N/A"
click at [797, 561] on input "text" at bounding box center [835, 575] width 256 height 29
click at [728, 561] on input "0554681118" at bounding box center [835, 575] width 256 height 29
type input "054681118"
click at [775, 669] on div "Principal of the Company Information for Compliance Principal Name * [PERSON_NA…" at bounding box center [698, 562] width 558 height 443
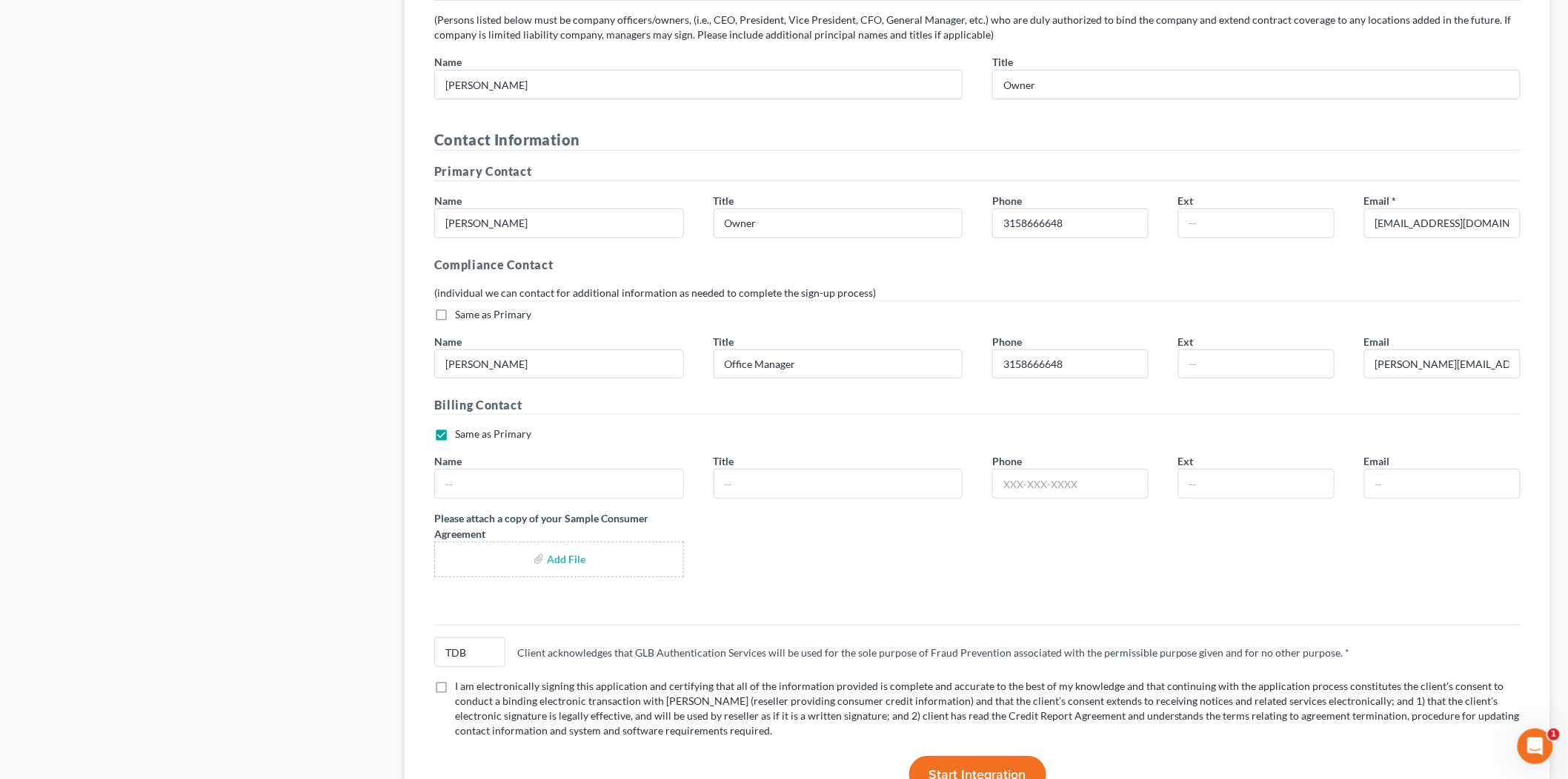
scroll to position [2471, 0]
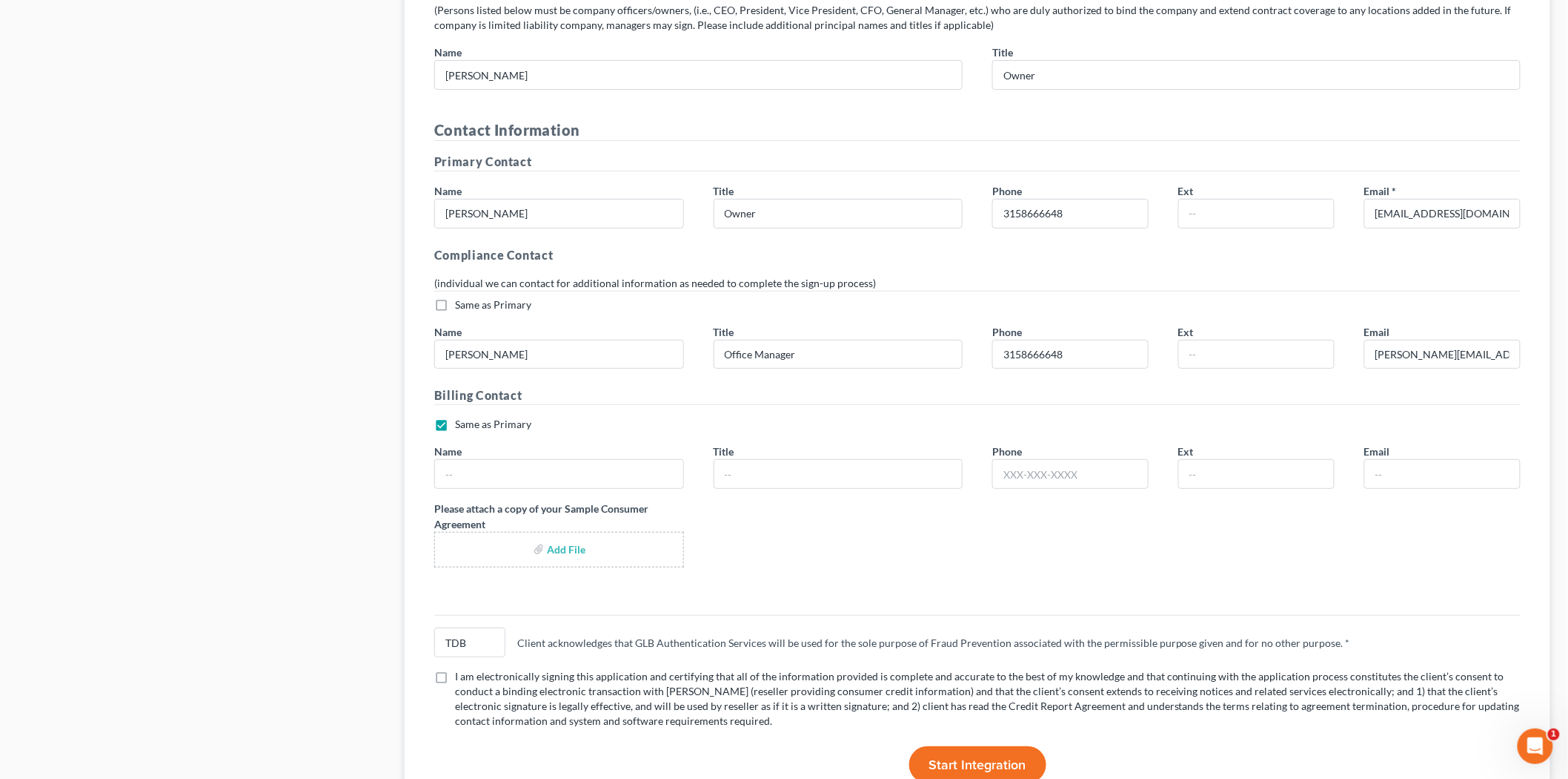
click at [574, 536] on input "file" at bounding box center [559, 549] width 224 height 27
type input "C:\fakepath\BANKRUPTCY [MEDICAL_DATA] - Ch 7 Individual Blank.pdf"
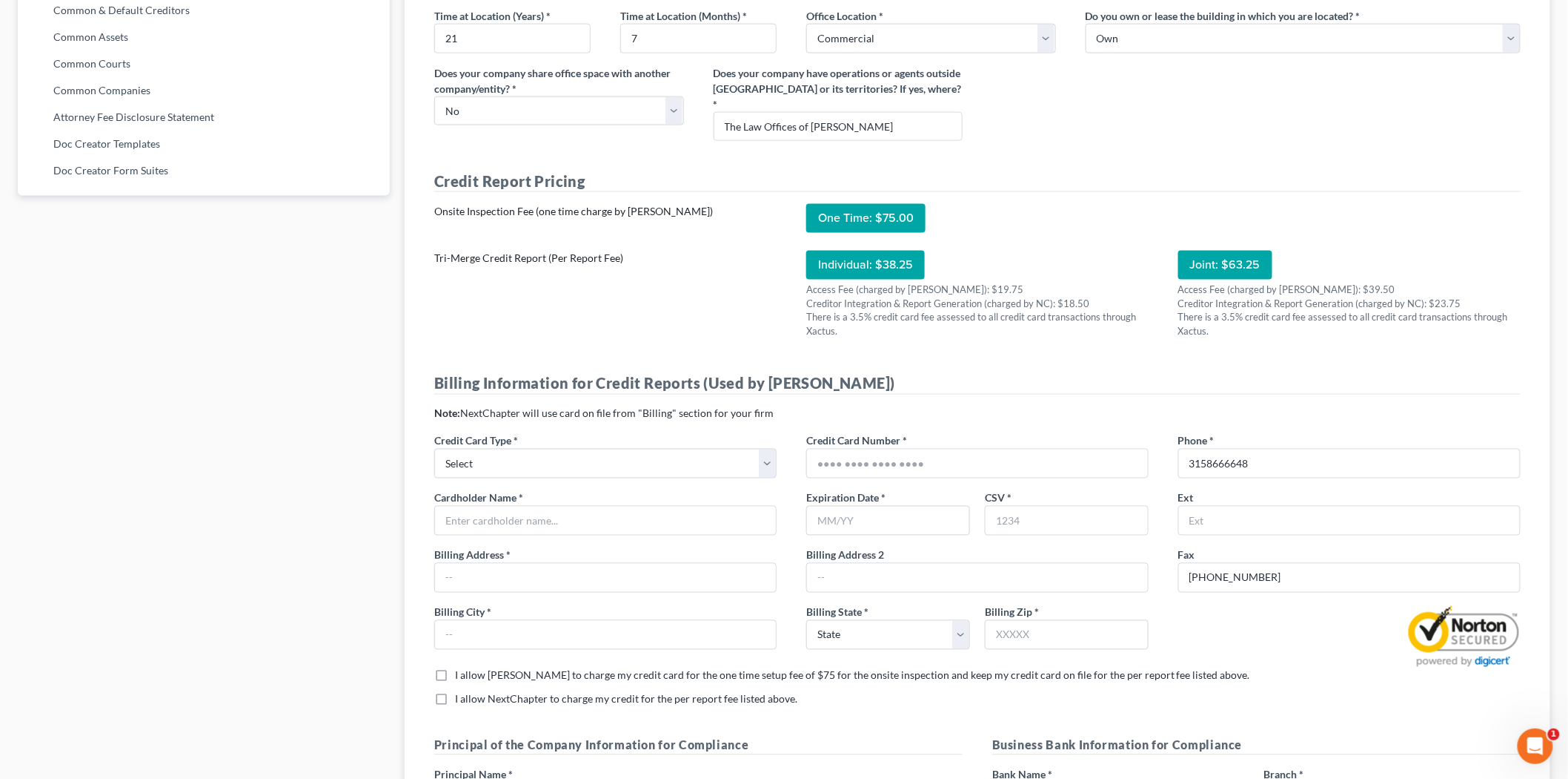
scroll to position [870, 0]
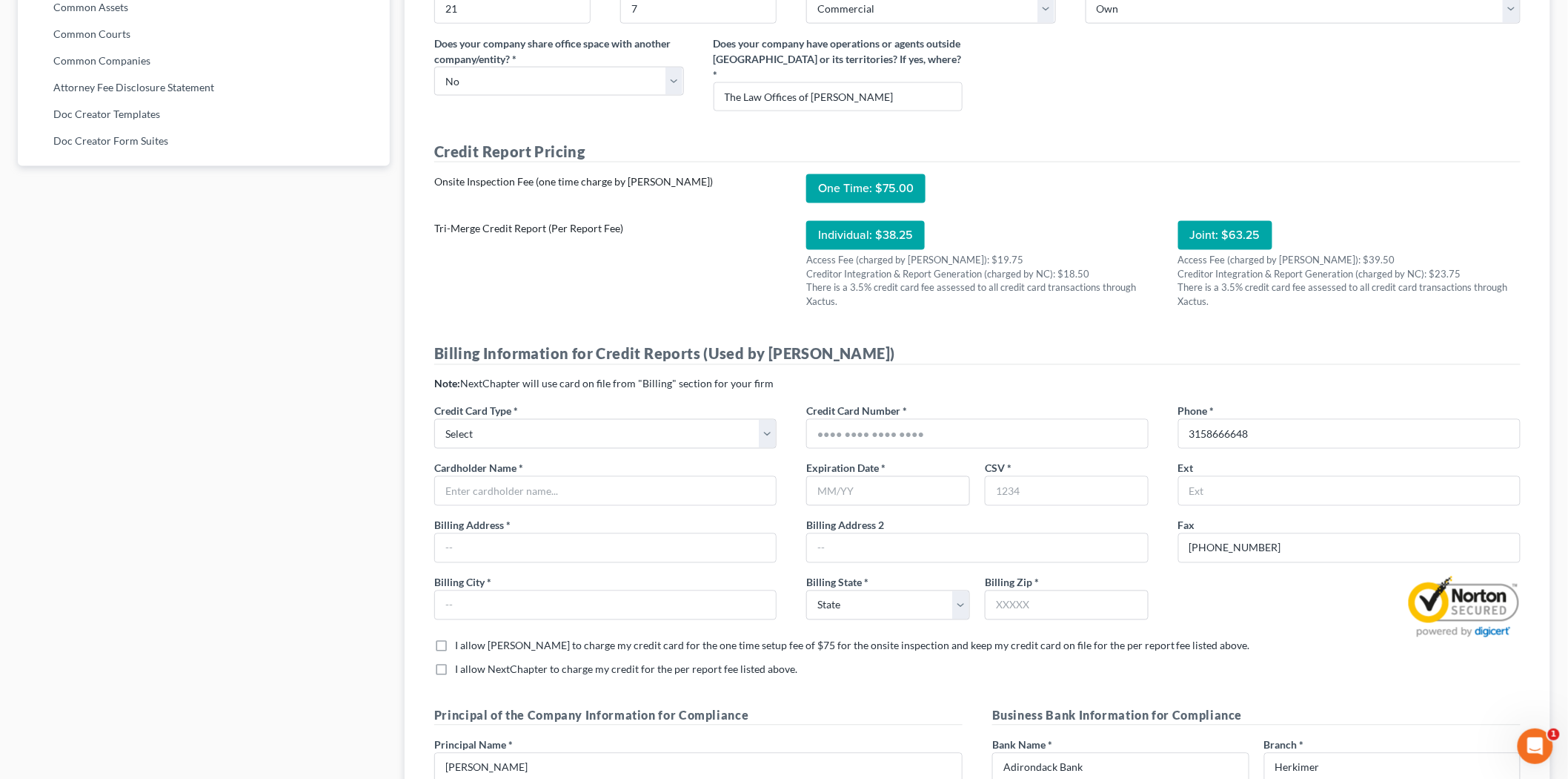
click at [455, 639] on label "I allow [PERSON_NAME] to charge my credit card for the one time setup fee of $7…" at bounding box center [853, 646] width 796 height 15
click at [461, 639] on input "I allow [PERSON_NAME] to charge my credit card for the one time setup fee of $7…" at bounding box center [466, 643] width 9 height 9
checkbox input "true"
click at [455, 663] on label "I allow NextChapter to charge my credit for the per report fee listed above. *" at bounding box center [626, 669] width 342 height 15
click at [461, 663] on input "I allow NextChapter to charge my credit for the per report fee listed above. *" at bounding box center [466, 667] width 9 height 9
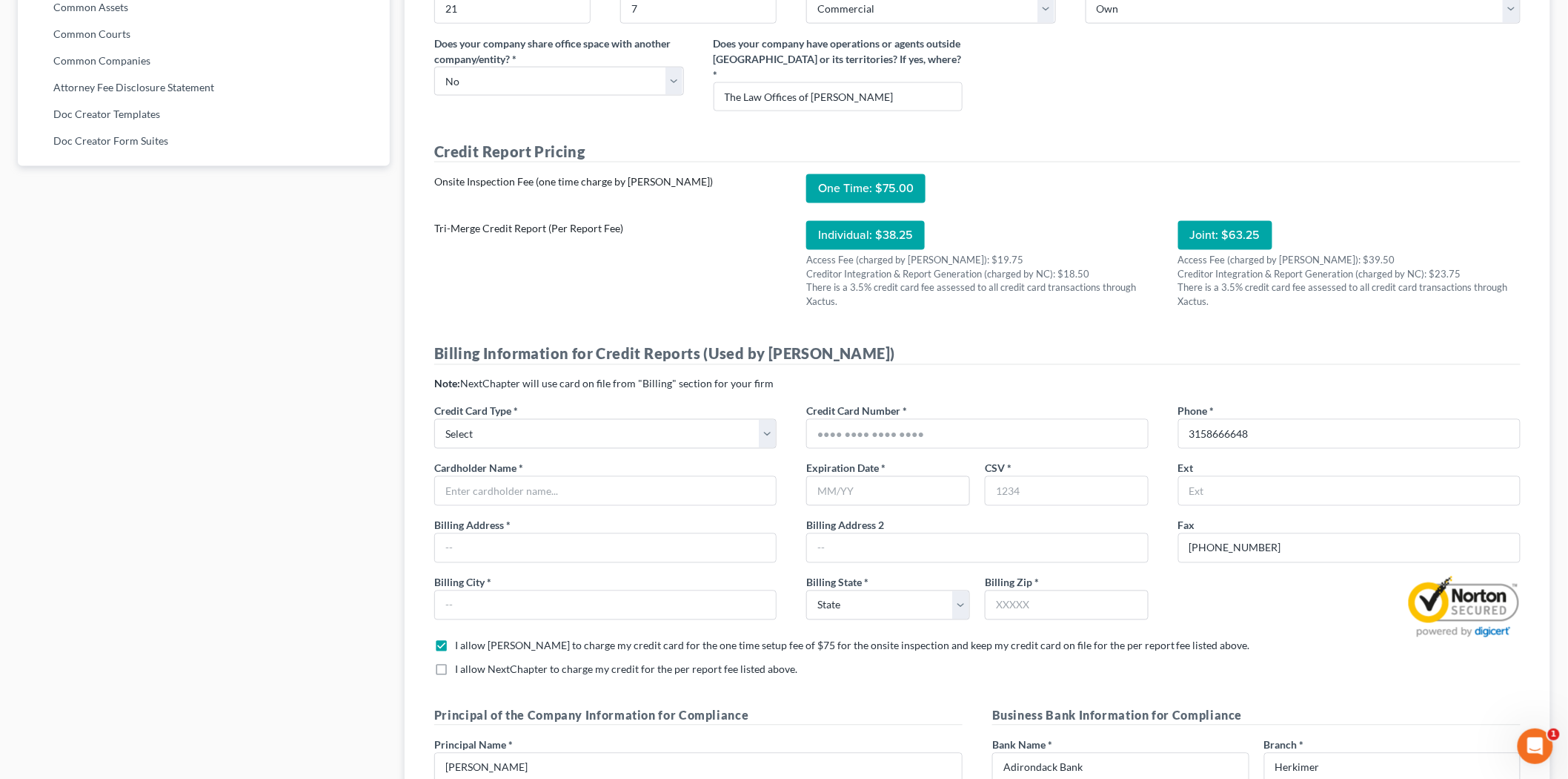
checkbox input "true"
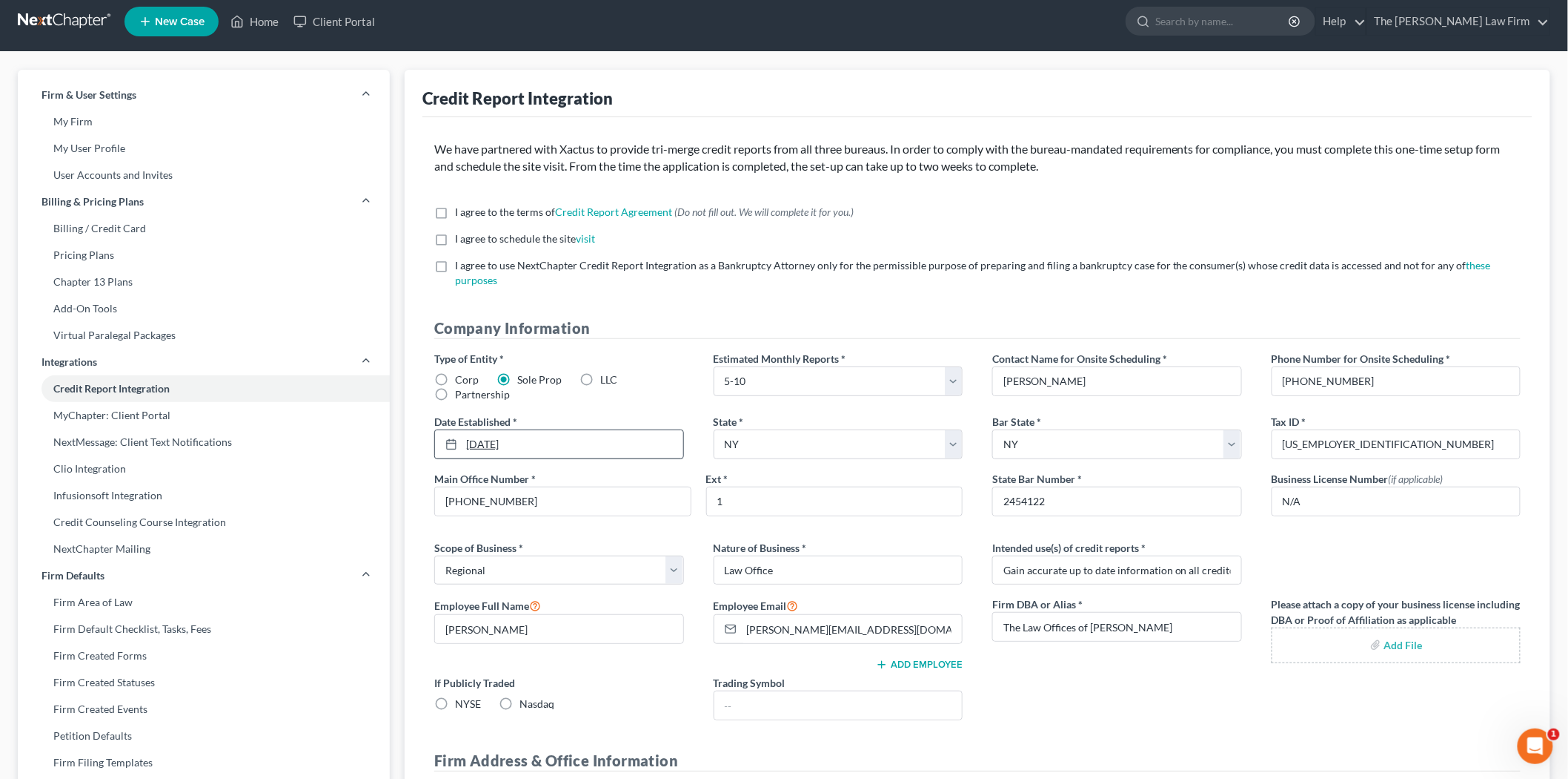
scroll to position [0, 0]
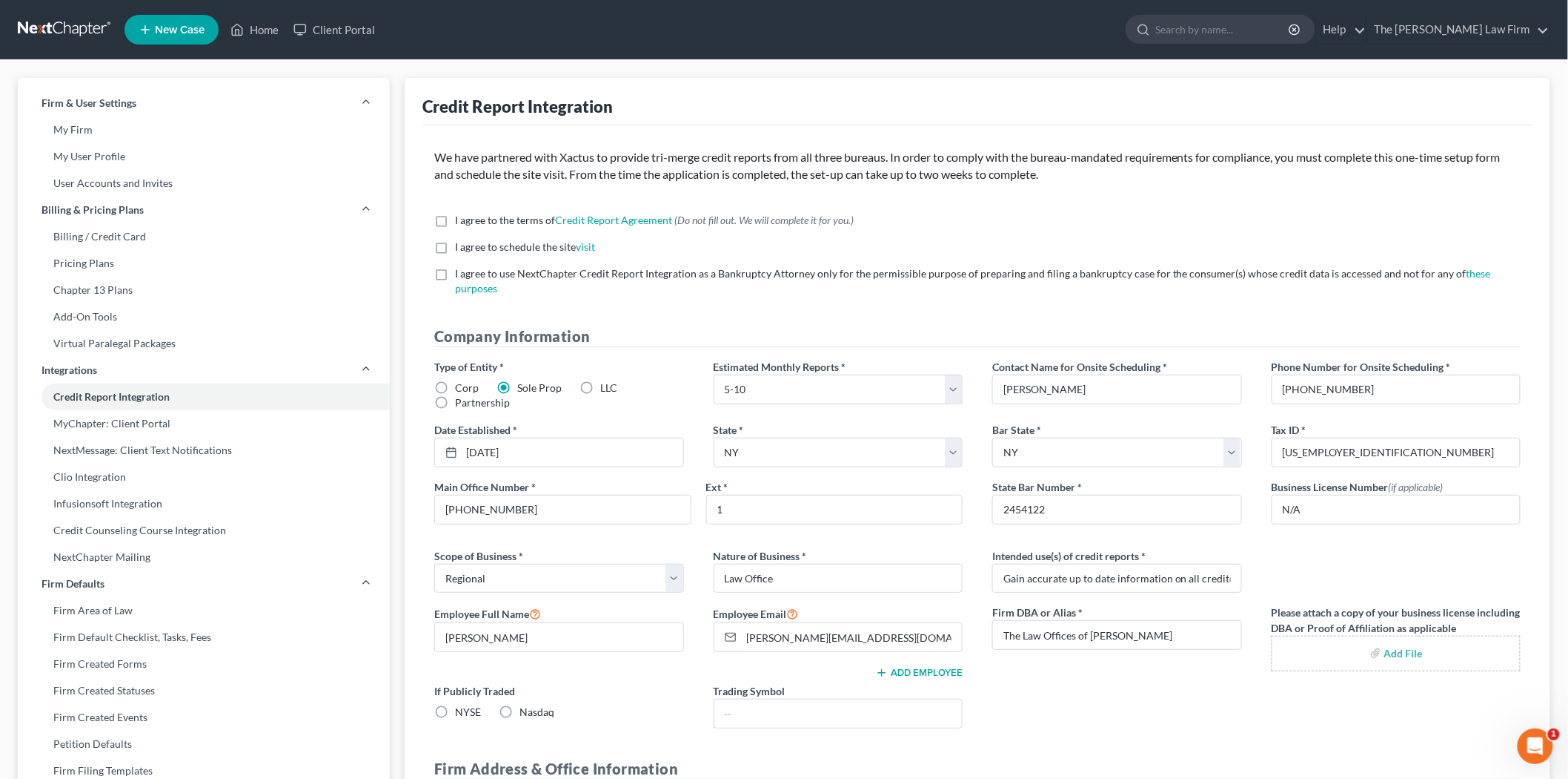
drag, startPoint x: 439, startPoint y: 217, endPoint x: 442, endPoint y: 257, distance: 40.1
click at [455, 222] on label "I agree to the terms of Credit Report Agreement * (Do not fill out. We will com…" at bounding box center [654, 220] width 399 height 15
click at [461, 222] on input "I agree to the terms of Credit Report Agreement * (Do not fill out. We will com…" at bounding box center [466, 218] width 9 height 9
checkbox input "true"
click at [455, 248] on label "I agree to schedule the site visit *" at bounding box center [525, 247] width 140 height 15
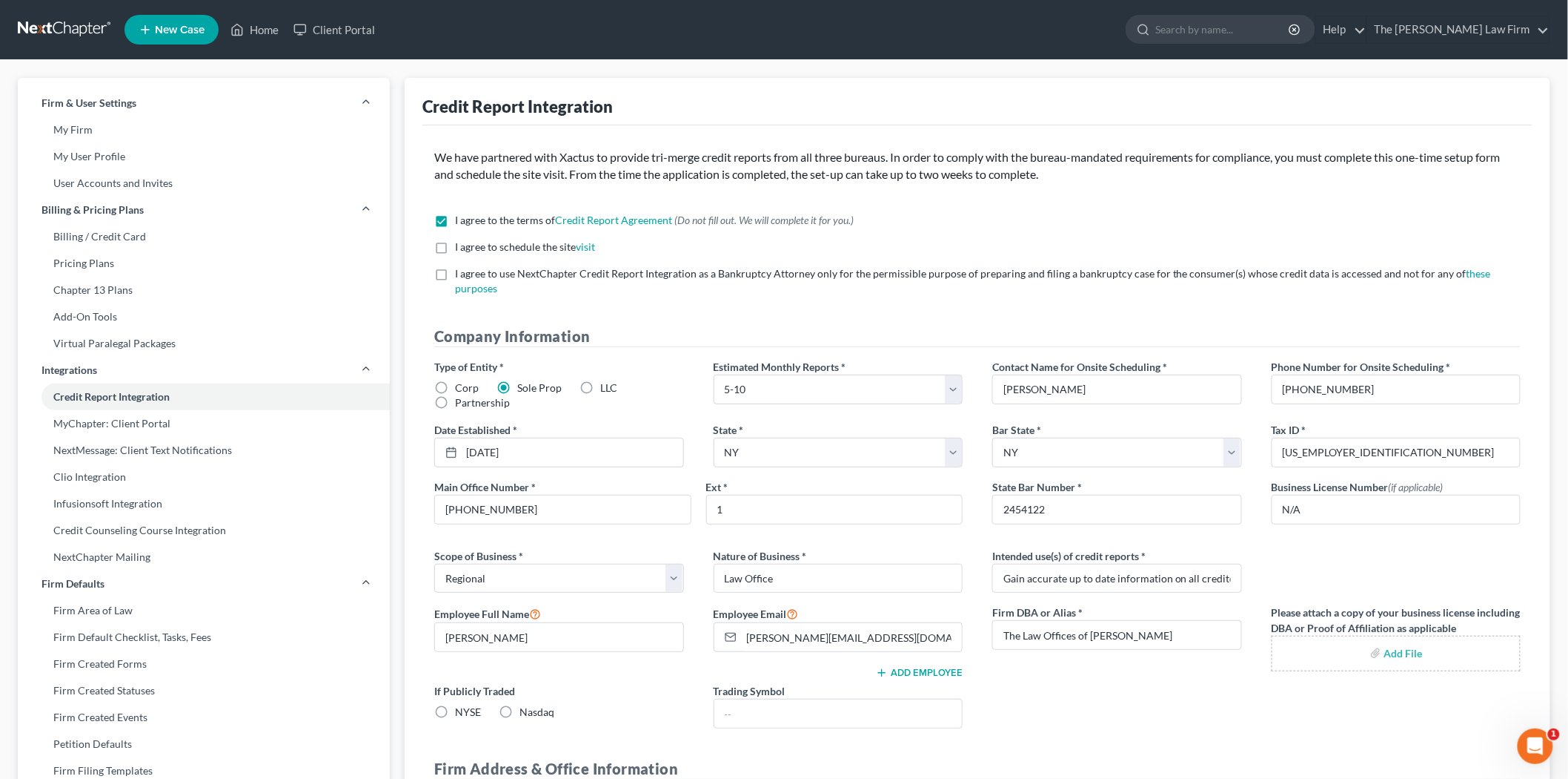
click at [461, 248] on input "I agree to schedule the site visit *" at bounding box center [466, 244] width 9 height 9
checkbox input "true"
click at [455, 273] on label "I agree to use NextChapter Credit Report Integration as a Bankruptcy Attorney o…" at bounding box center [988, 281] width 1066 height 29
click at [461, 273] on input "I agree to use NextChapter Credit Report Integration as a Bankruptcy Attorney o…" at bounding box center [466, 271] width 9 height 9
checkbox input "true"
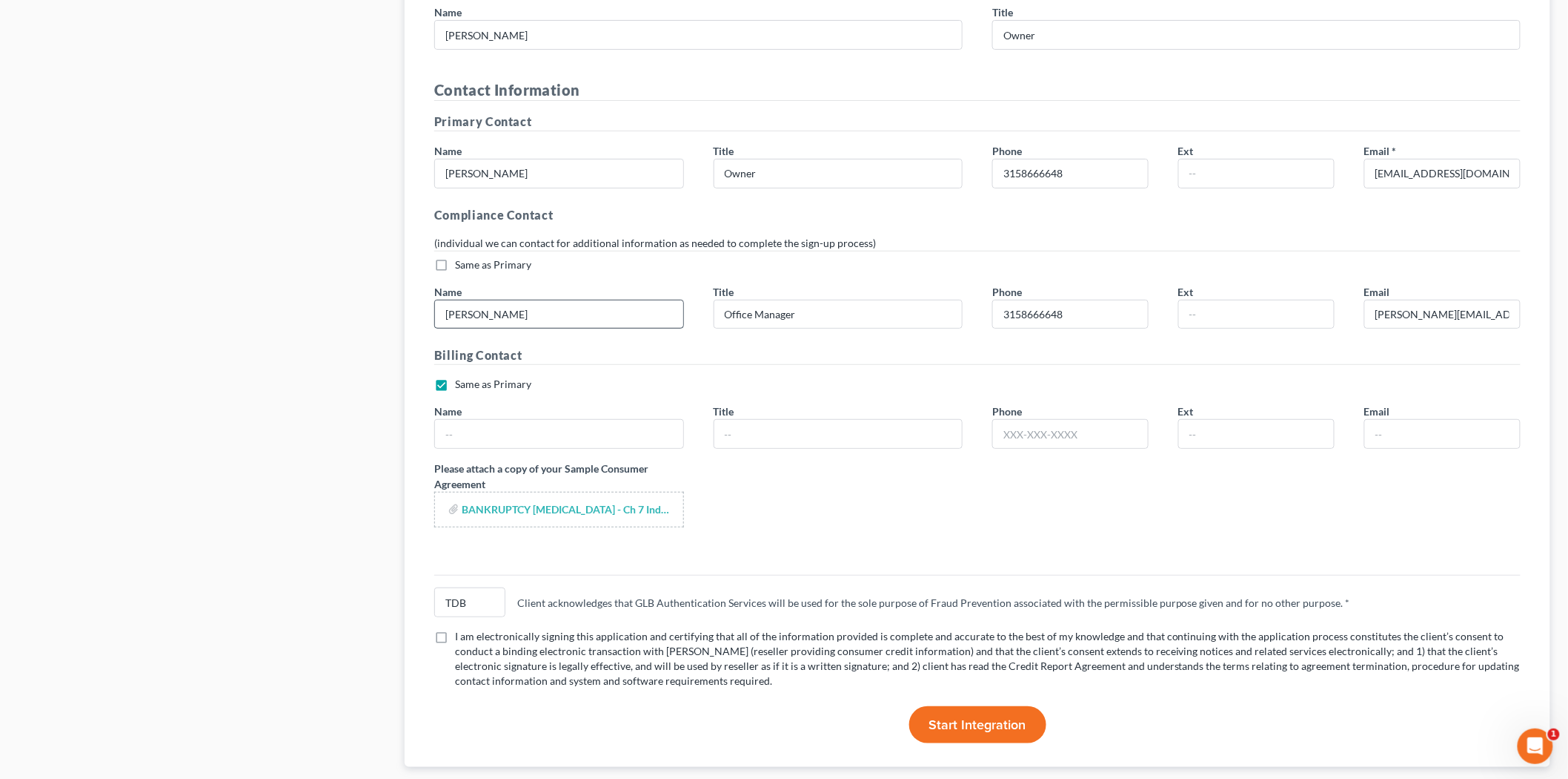
scroll to position [2517, 0]
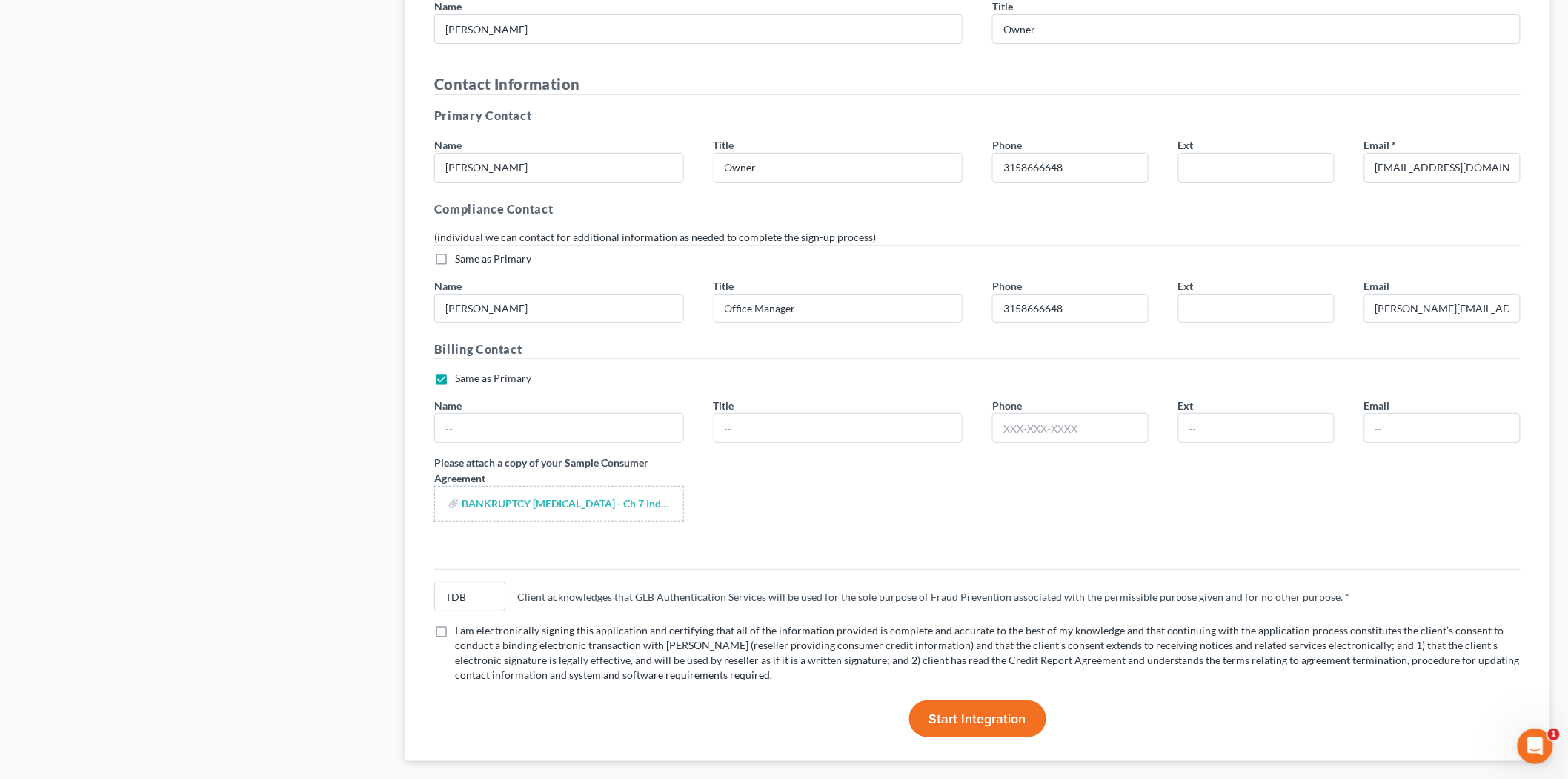
click at [455, 623] on label "I am electronically signing this application and certifying that all of the inf…" at bounding box center [988, 653] width 1066 height 59
click at [461, 623] on input "I am electronically signing this application and certifying that all of the inf…" at bounding box center [466, 628] width 9 height 9
checkbox input "true"
click at [550, 397] on div "Name" at bounding box center [559, 420] width 279 height 46
click at [550, 413] on input "text" at bounding box center [559, 427] width 248 height 29
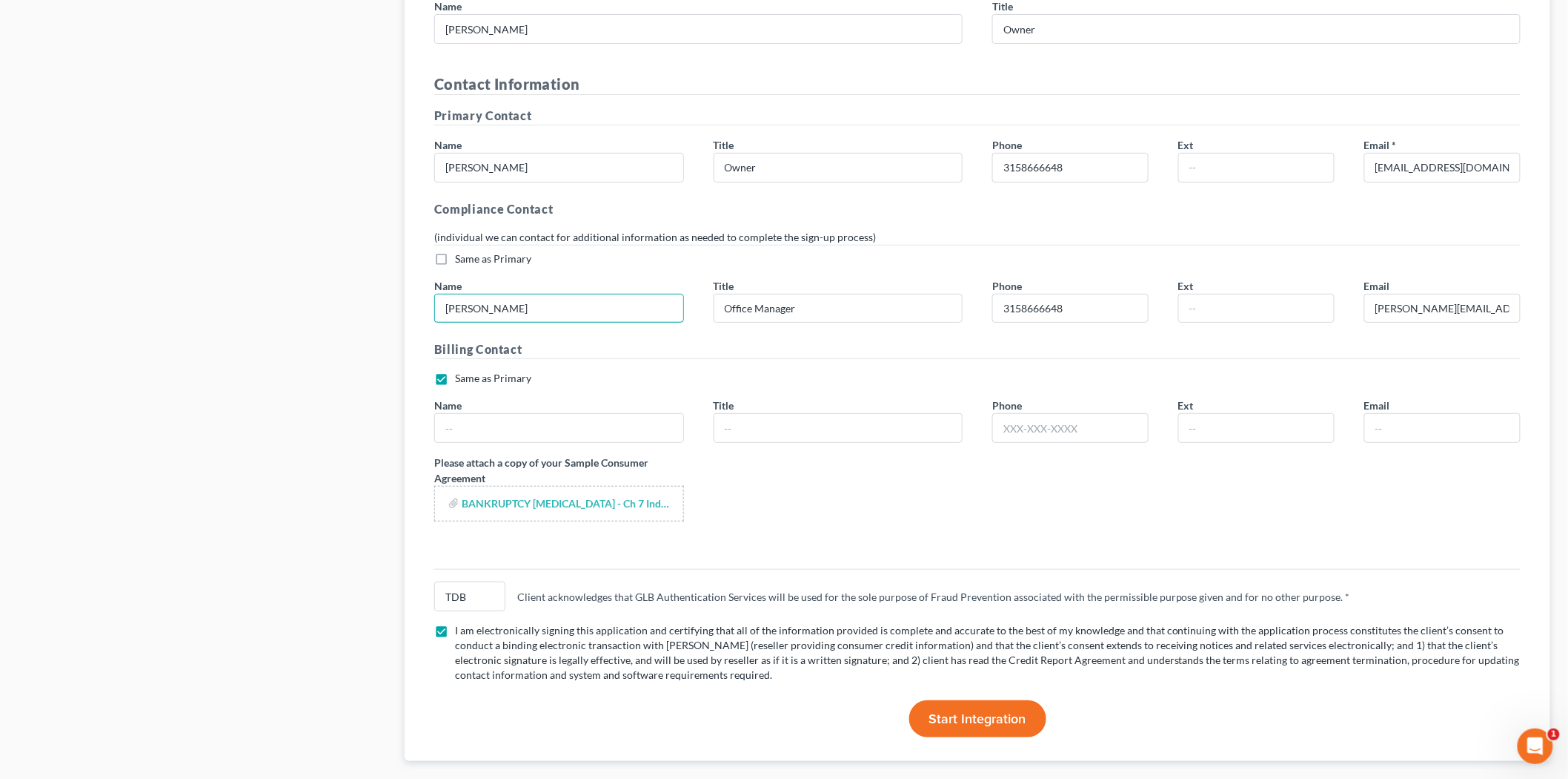
drag, startPoint x: 513, startPoint y: 277, endPoint x: 315, endPoint y: 238, distance: 201.8
click at [490, 413] on input "text" at bounding box center [559, 427] width 248 height 29
paste input "[PERSON_NAME]"
type input "[PERSON_NAME]"
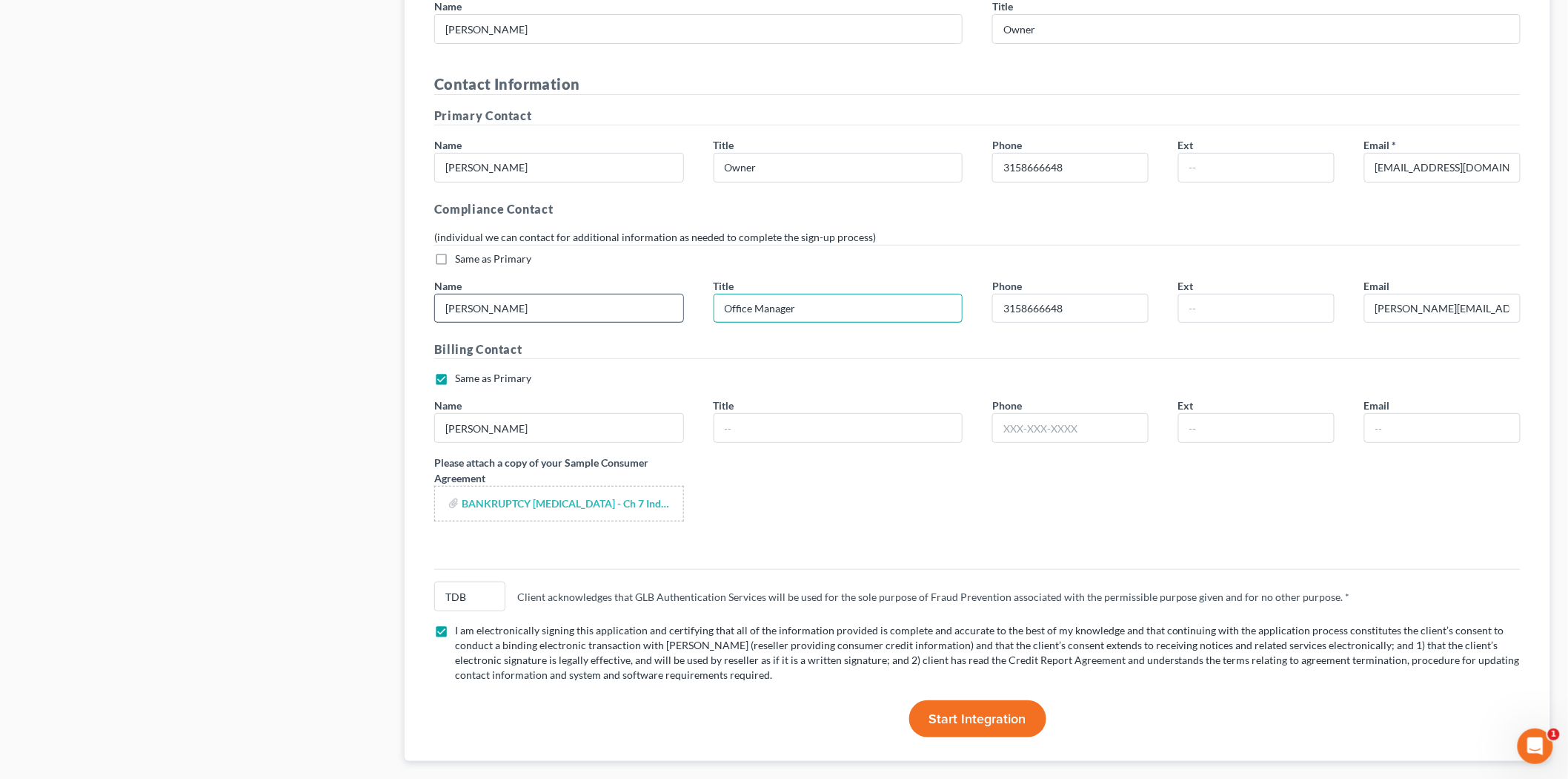
drag, startPoint x: 810, startPoint y: 285, endPoint x: 662, endPoint y: 285, distance: 148.0
click at [662, 285] on div "Same as Primary * Name [PERSON_NAME] Title Office Manager Phone [PHONE_NUMBER] …" at bounding box center [977, 293] width 1116 height 84
paste input "[PERSON_NAME]"
type input "[PERSON_NAME]"
click at [782, 413] on input "text" at bounding box center [839, 427] width 248 height 29
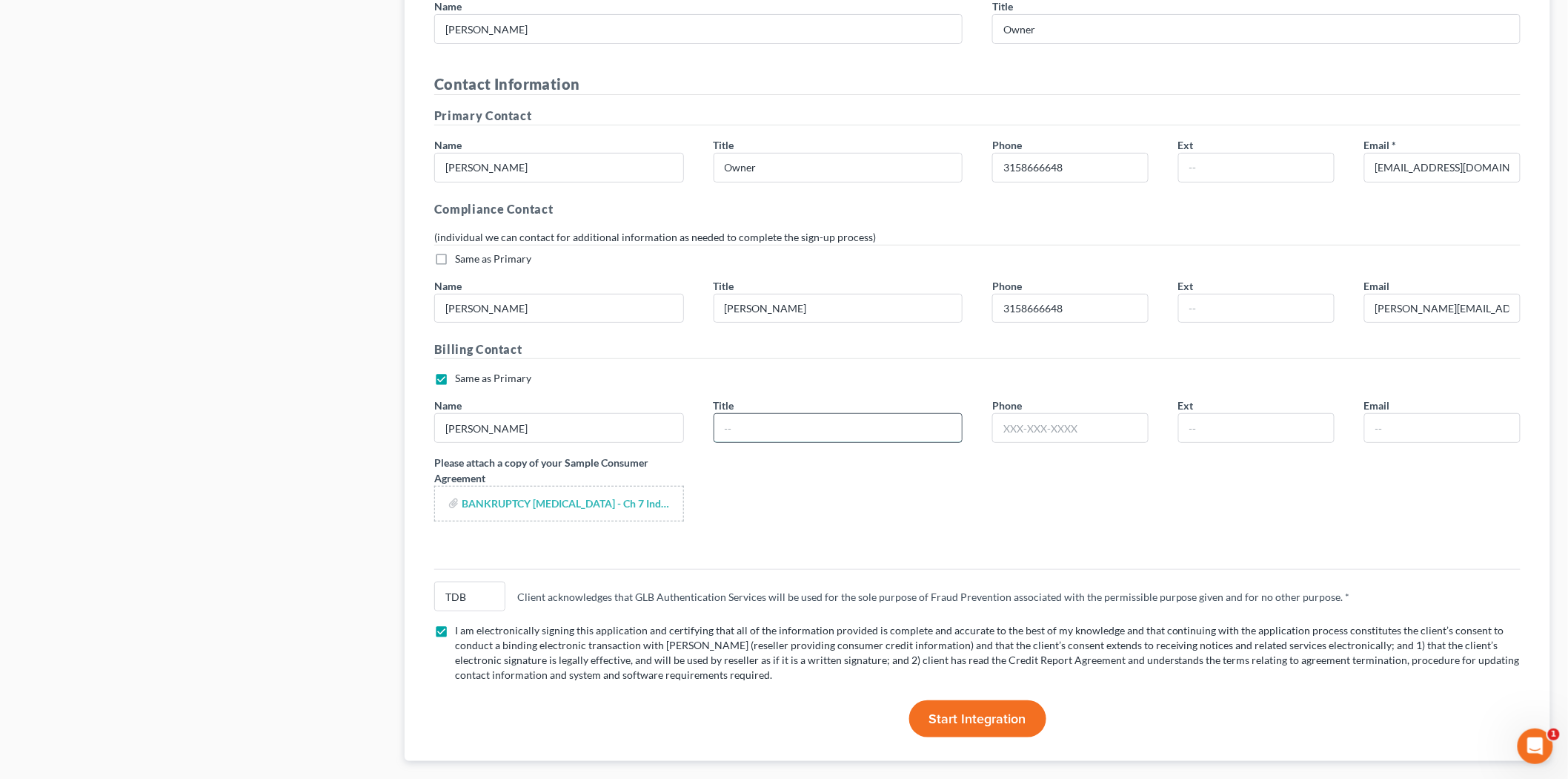
type input "Office Manager"
click at [812, 295] on input "[PERSON_NAME]" at bounding box center [839, 309] width 248 height 29
drag, startPoint x: 806, startPoint y: 289, endPoint x: 631, endPoint y: 288, distance: 175.0
click at [631, 288] on div "Same as Primary * Name [PERSON_NAME] Title [PERSON_NAME] Phone [PHONE_NUMBER] E…" at bounding box center [977, 293] width 1116 height 84
type input "Office Manager"
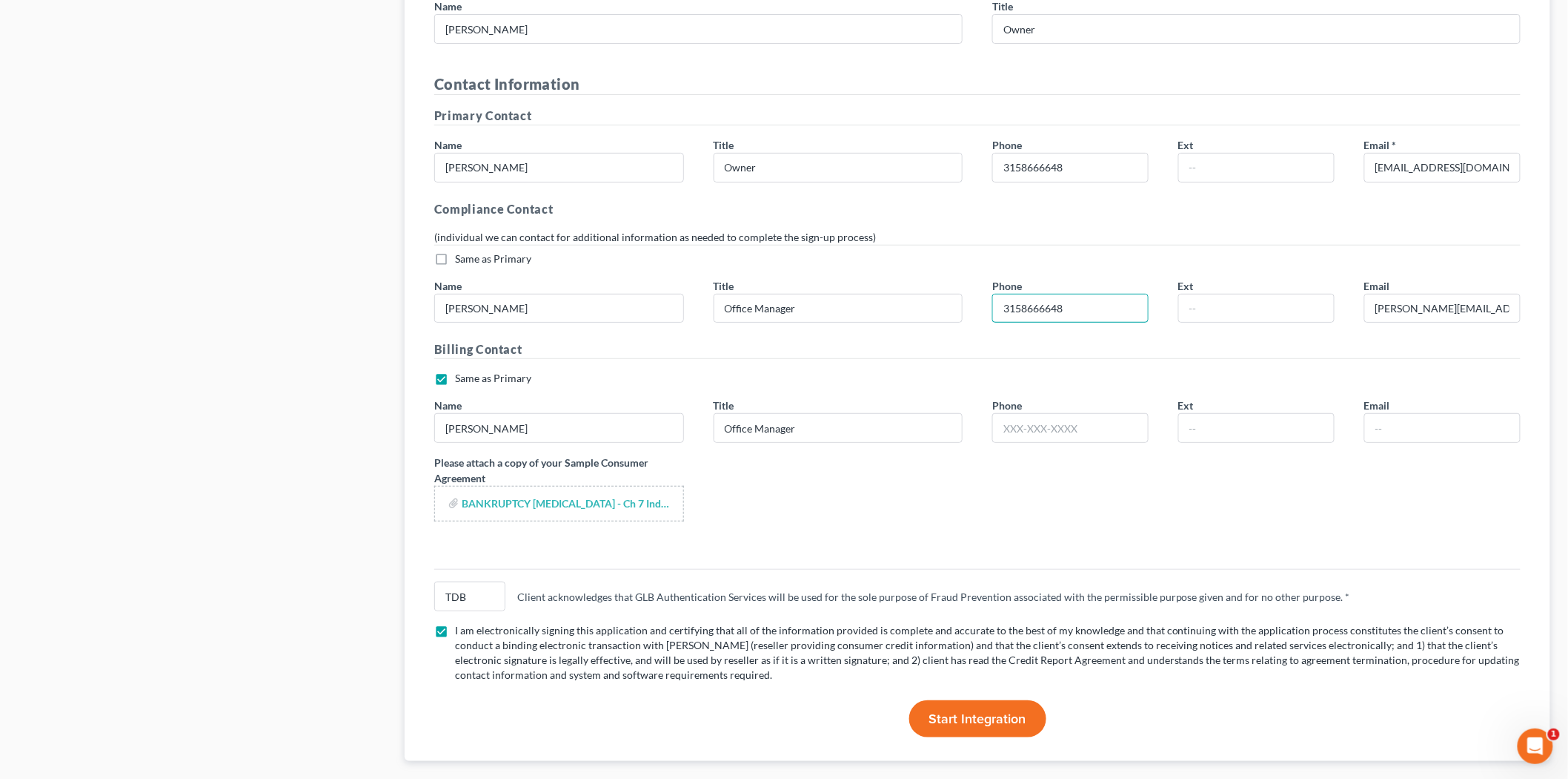
drag, startPoint x: 1081, startPoint y: 275, endPoint x: 967, endPoint y: 270, distance: 114.1
click at [967, 270] on div "Same as Primary * Name [PERSON_NAME] Title Office Manager Phone [PHONE_NUMBER] …" at bounding box center [977, 293] width 1116 height 84
click at [1070, 413] on input "text" at bounding box center [1070, 427] width 155 height 29
paste input "3158666648"
type input "3158666648"
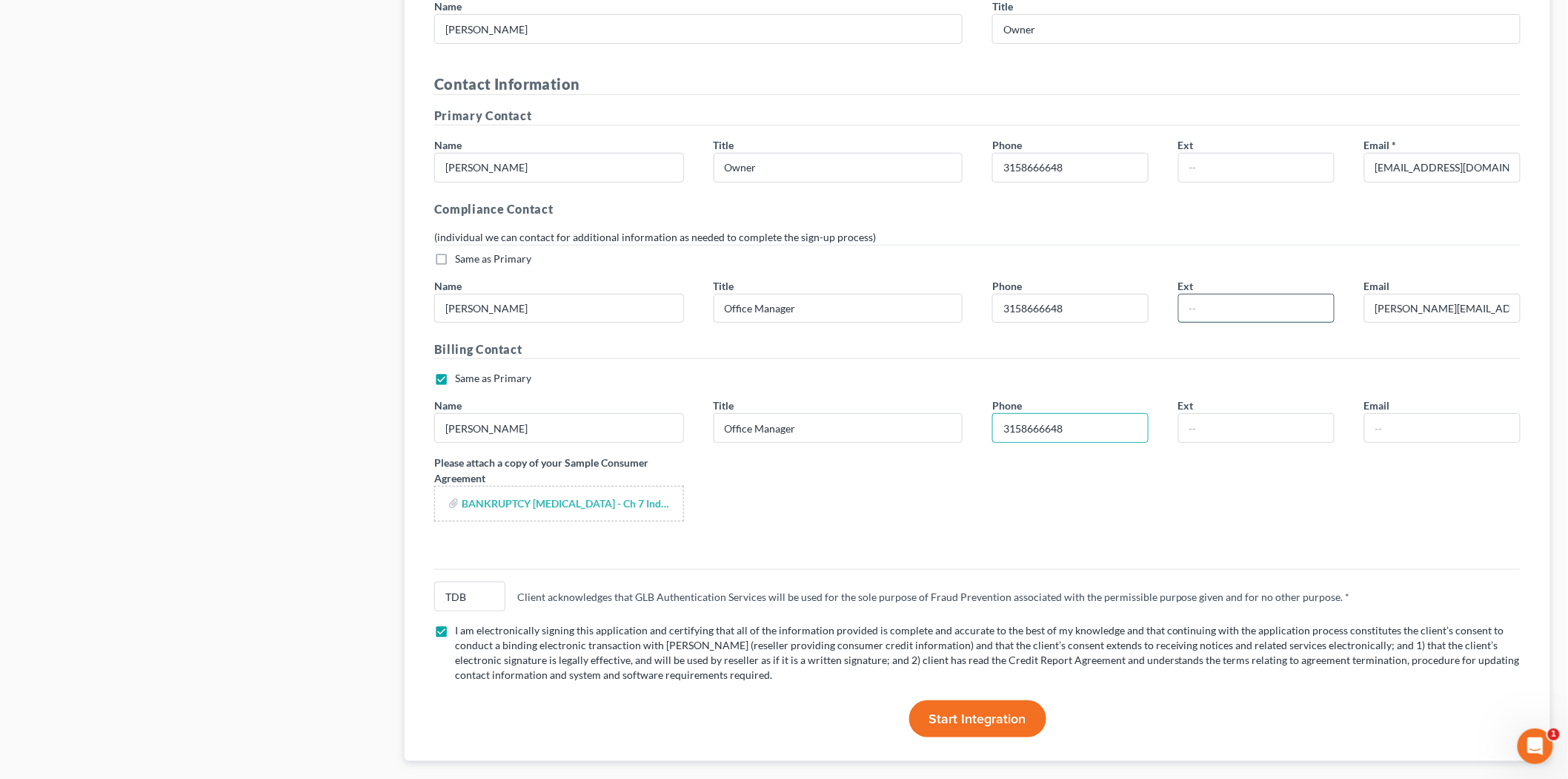
click at [1220, 295] on input "text" at bounding box center [1257, 309] width 155 height 29
click at [1416, 413] on input "text" at bounding box center [1442, 427] width 155 height 29
drag, startPoint x: 1508, startPoint y: 276, endPoint x: 1251, endPoint y: 287, distance: 257.2
click at [1251, 287] on div "Same as Primary * Name [PERSON_NAME] Title Office Manager Phone [PHONE_NUMBER] …" at bounding box center [977, 293] width 1116 height 84
click at [1415, 413] on input "text" at bounding box center [1442, 427] width 155 height 29
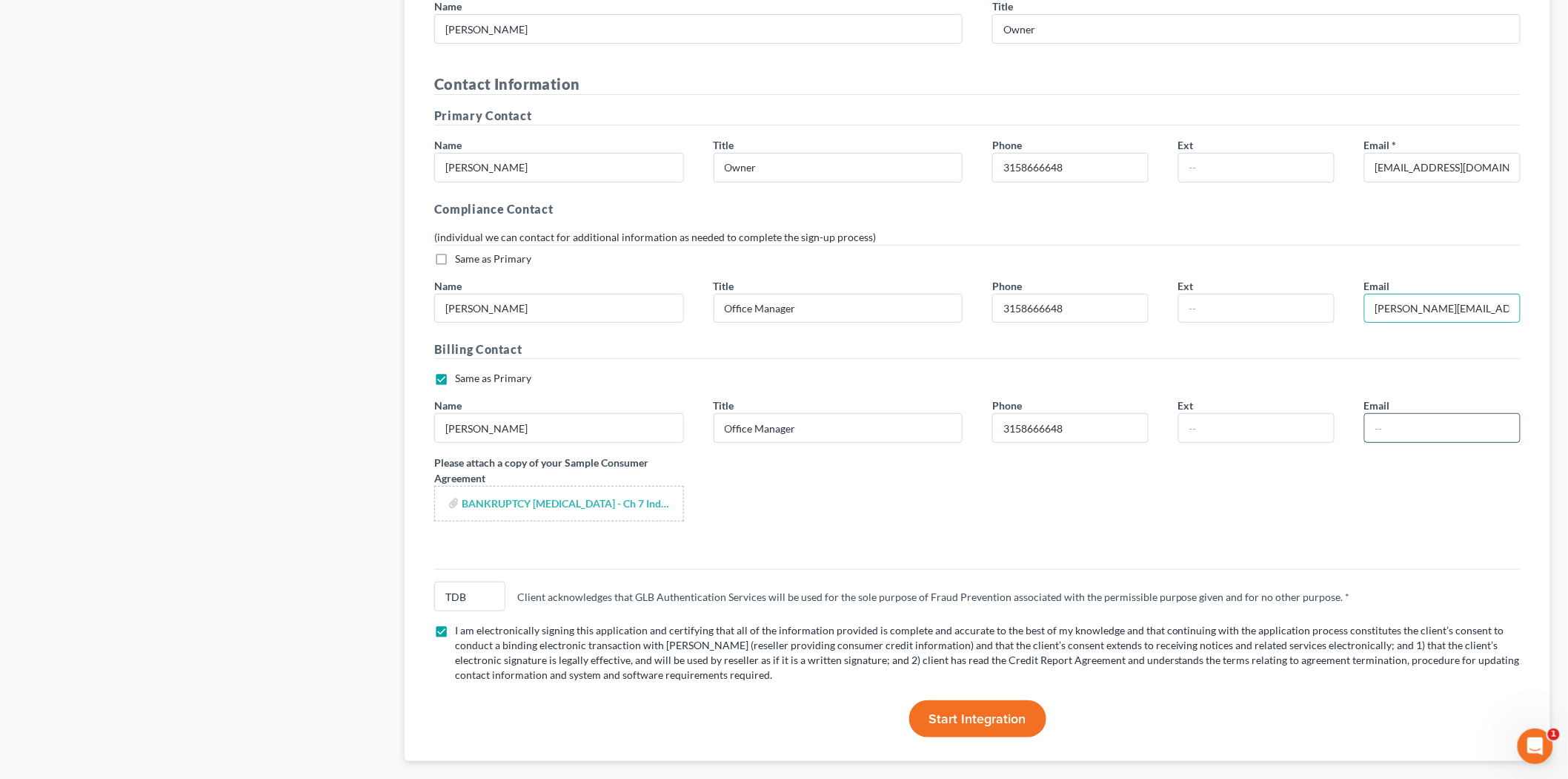
paste input "[PERSON_NAME][EMAIL_ADDRESS][DOMAIN_NAME]"
type input "[PERSON_NAME][EMAIL_ADDRESS][DOMAIN_NAME]"
click at [968, 710] on span "Start Integration" at bounding box center [978, 718] width 97 height 16
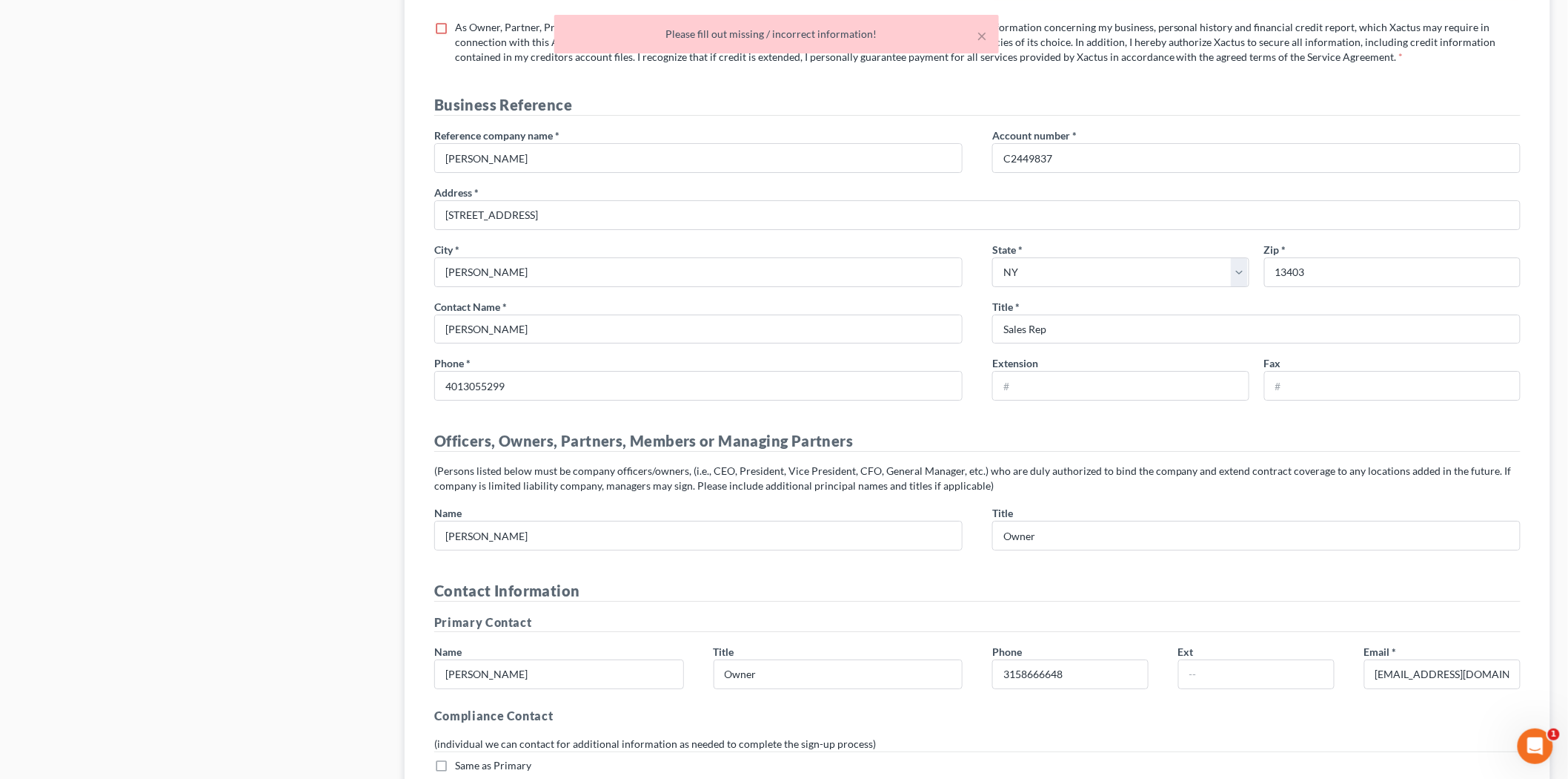
scroll to position [1186, 0]
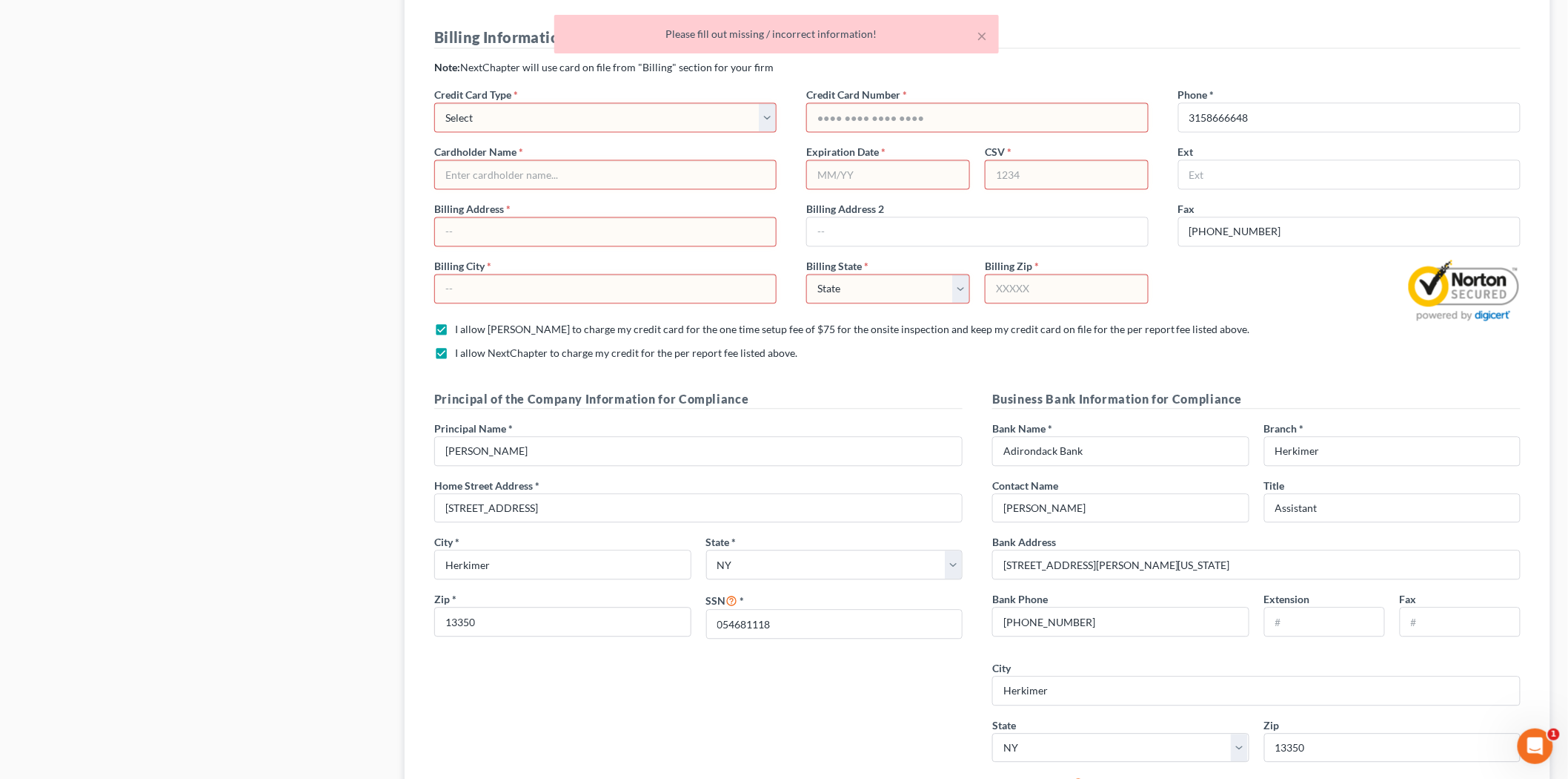
click at [528, 103] on select "Select Visa Master Card American Express Discover" at bounding box center [605, 117] width 342 height 29
select select "2"
click at [434, 103] on select "Select Visa Master Card American Express Discover" at bounding box center [605, 117] width 342 height 29
click at [874, 103] on input "text" at bounding box center [977, 117] width 341 height 29
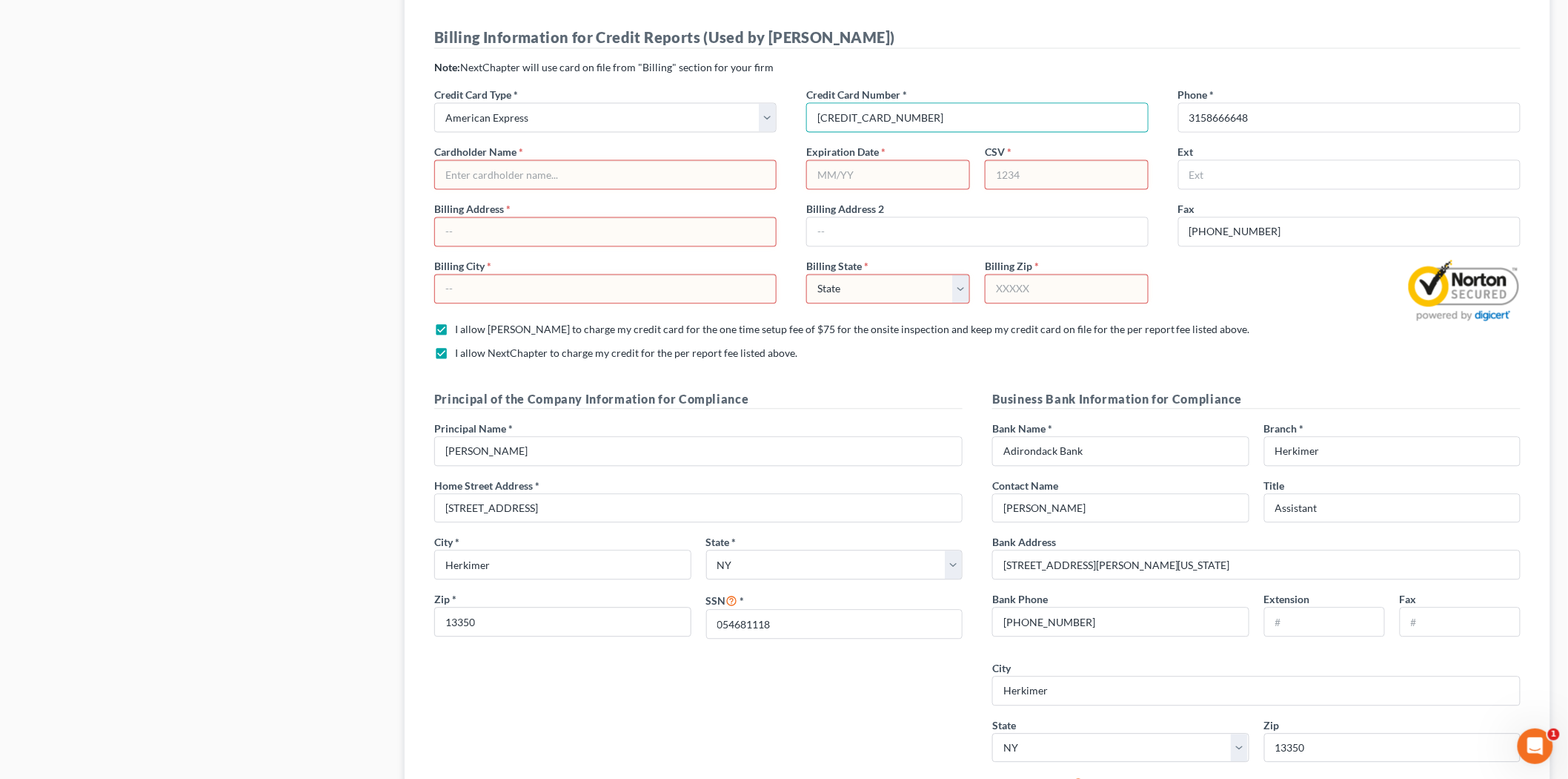
type input "[CREDIT_CARD_NUMBER]"
click at [614, 160] on input "text" at bounding box center [605, 174] width 341 height 29
type input "[PERSON_NAME]"
type input "02/27"
type input "5293"
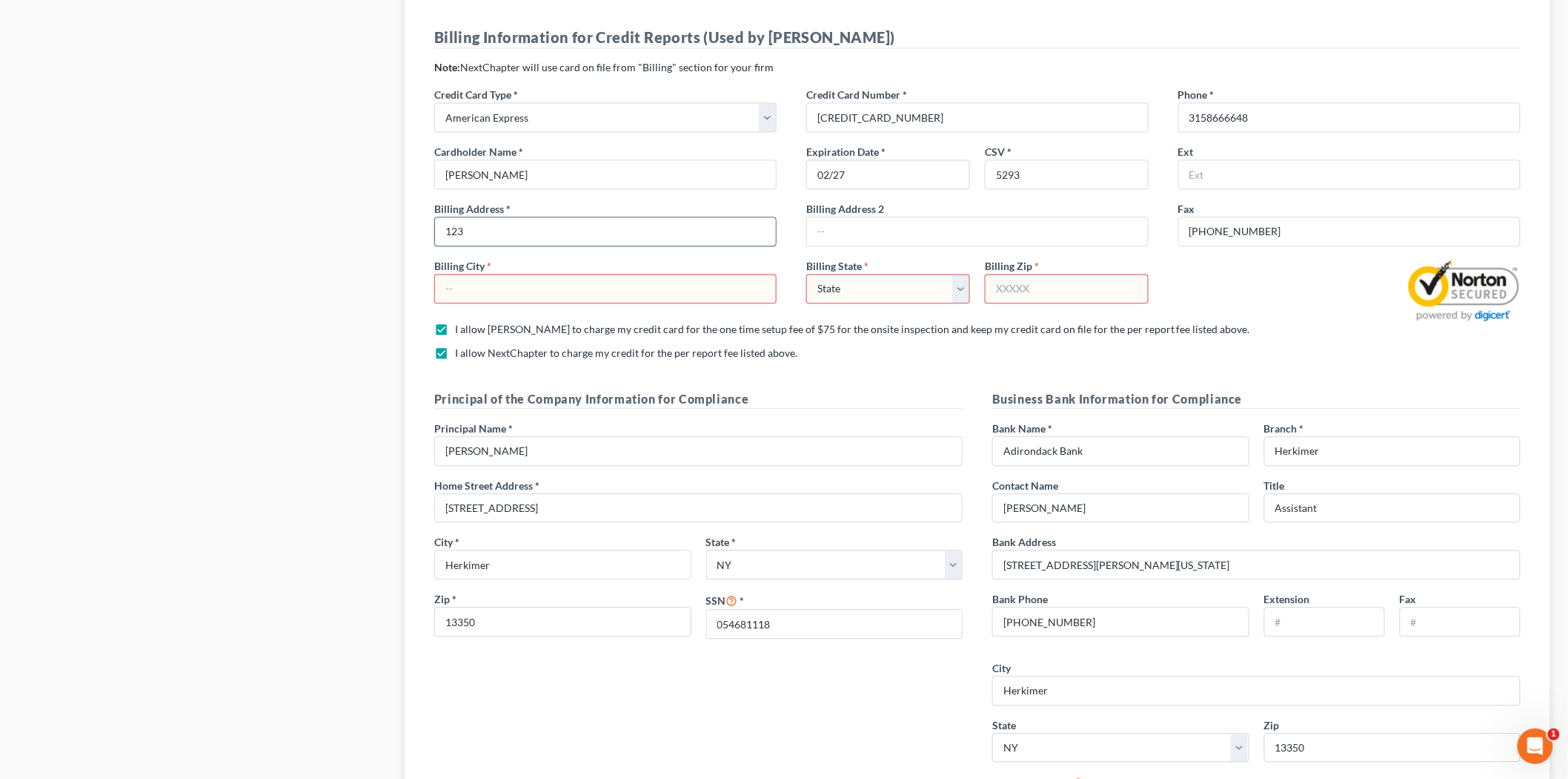
type input "[STREET_ADDRESS]"
type input "Herkimer"
select select "35"
type input "13354"
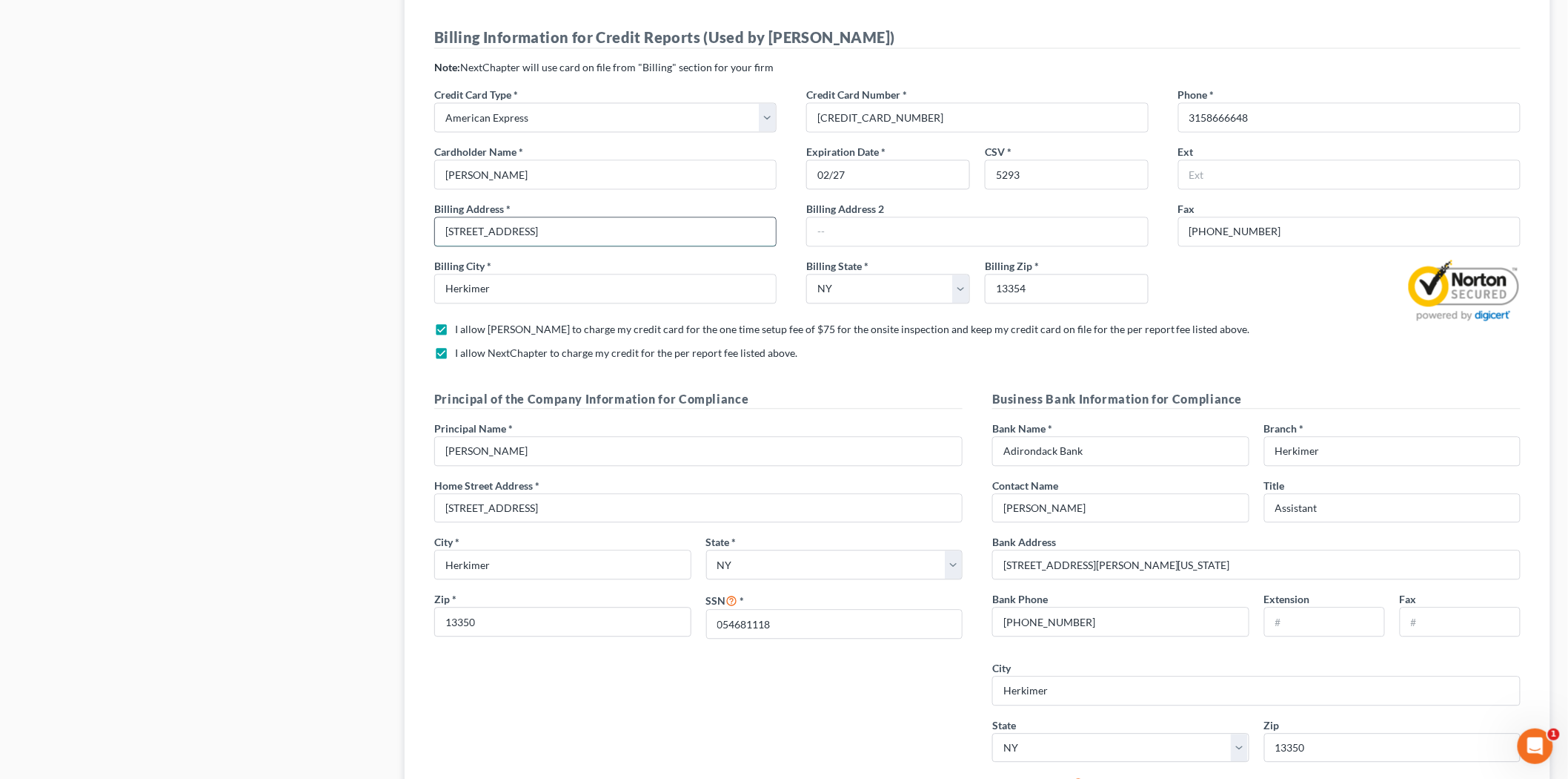
type input "Holland Patent"
click at [1038, 274] on input "13354" at bounding box center [1067, 288] width 163 height 29
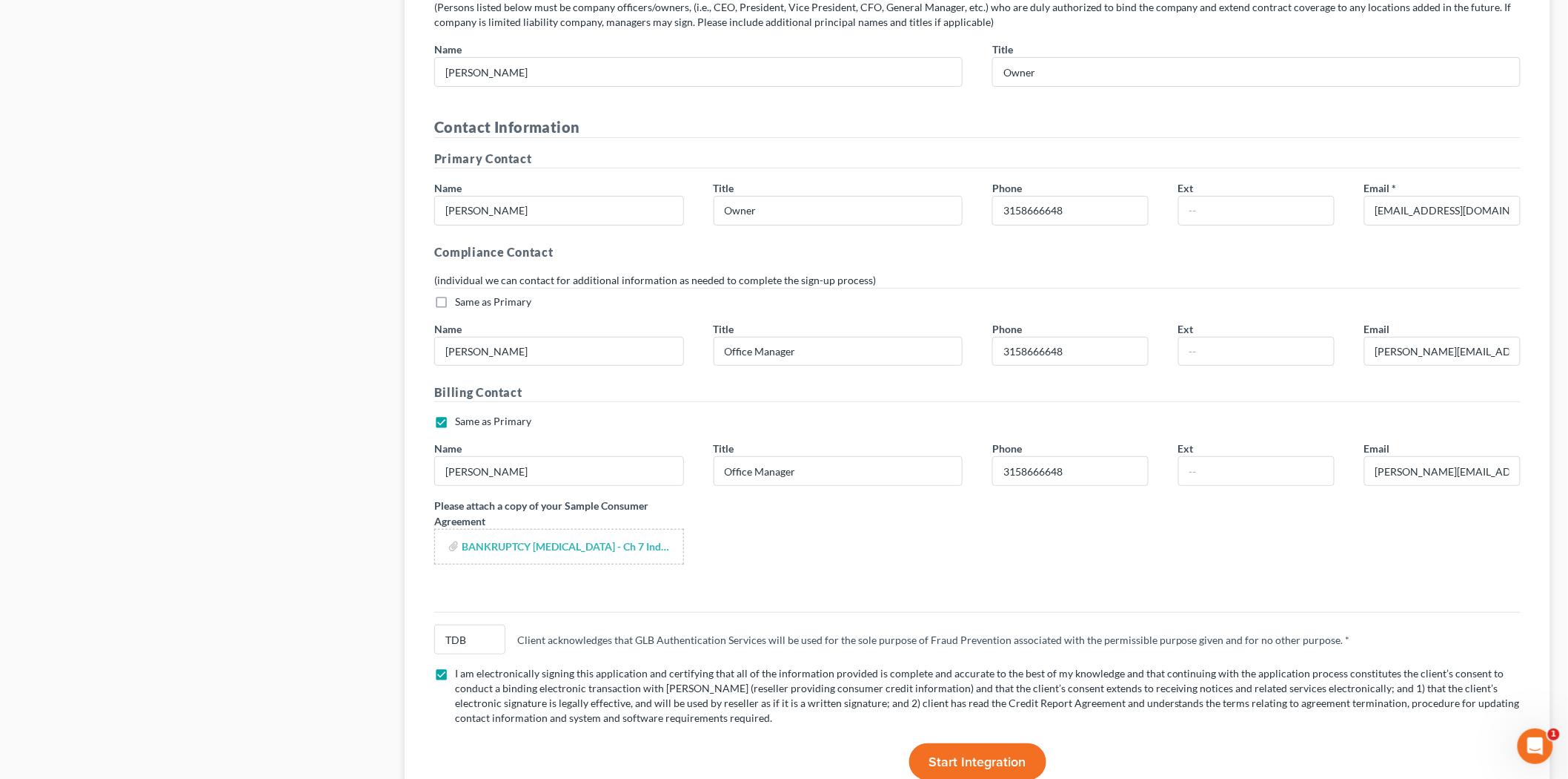
scroll to position [2517, 0]
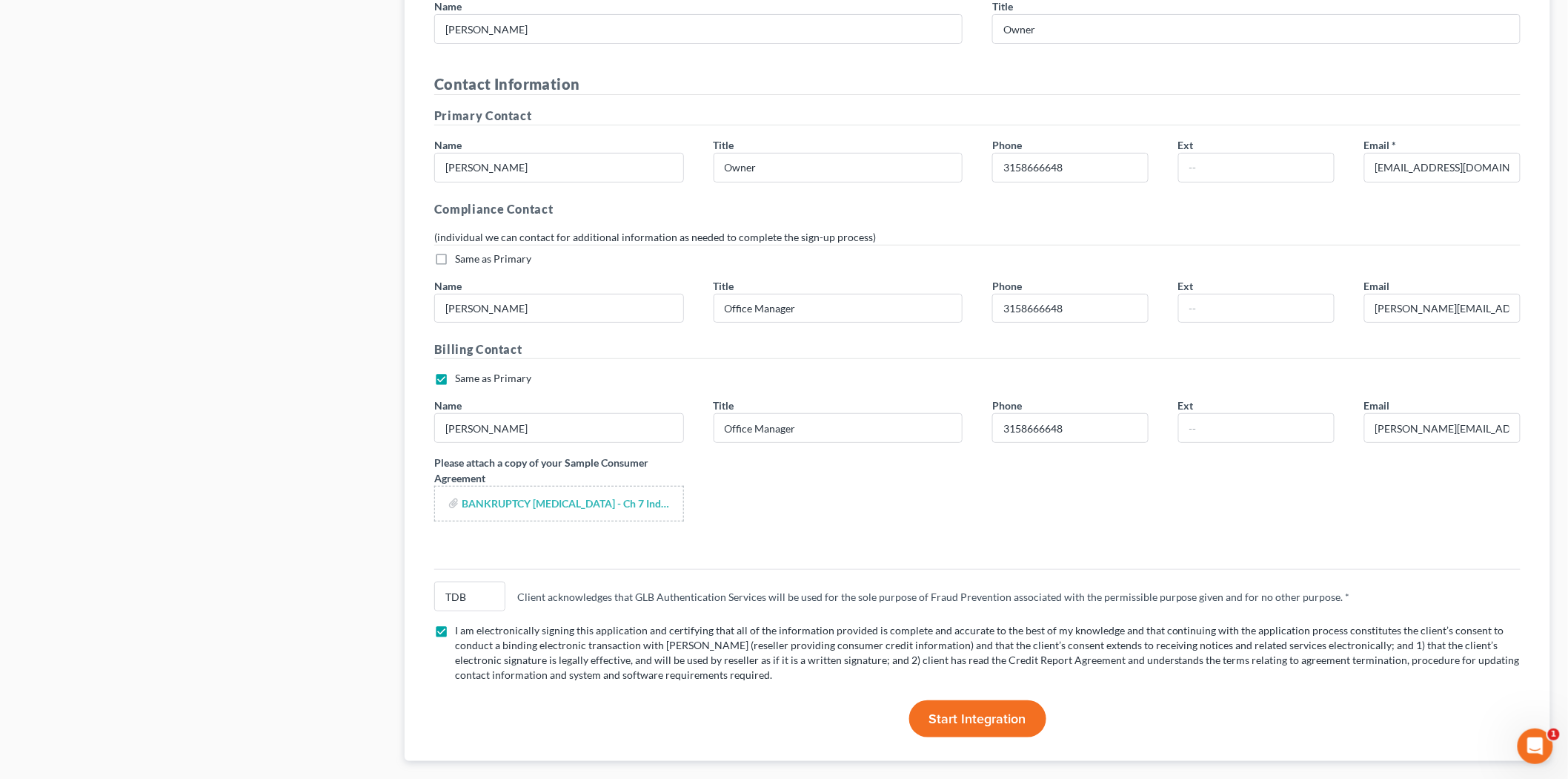
type input "13350"
type input "Herkimer"
click at [957, 710] on span "Start Integration" at bounding box center [978, 718] width 97 height 16
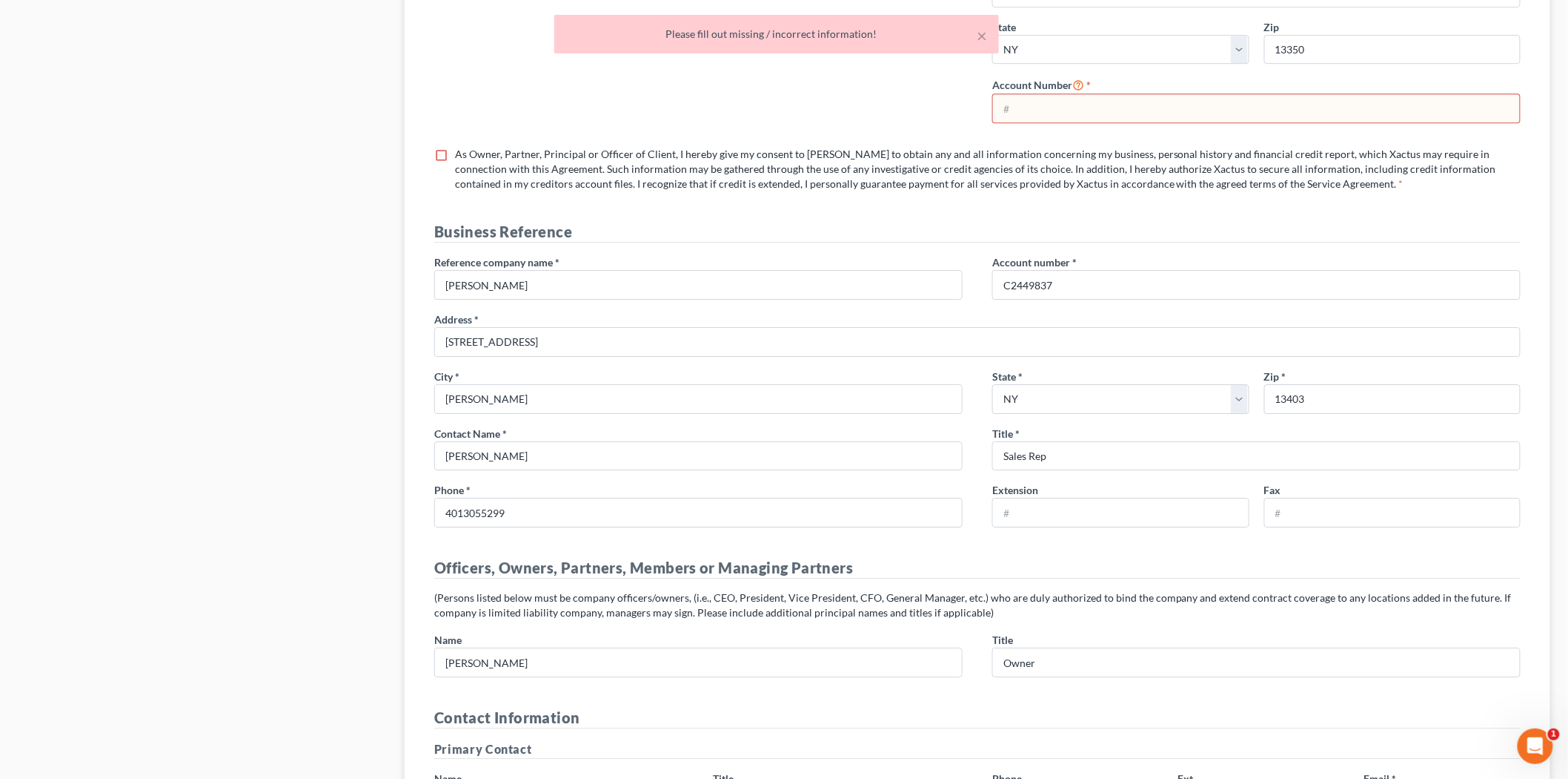
scroll to position [1877, 0]
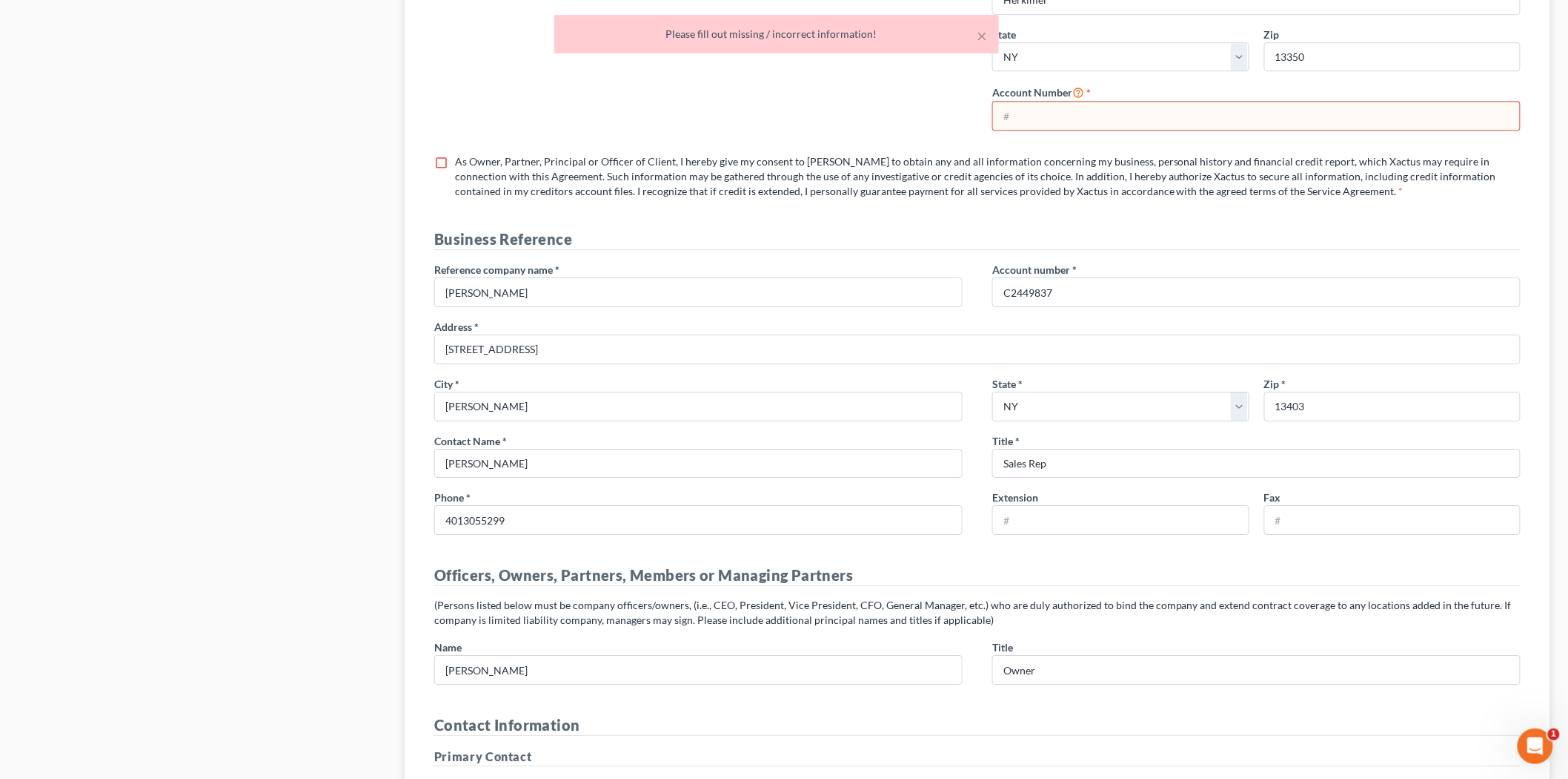
click at [1066, 102] on input "text" at bounding box center [1257, 116] width 527 height 29
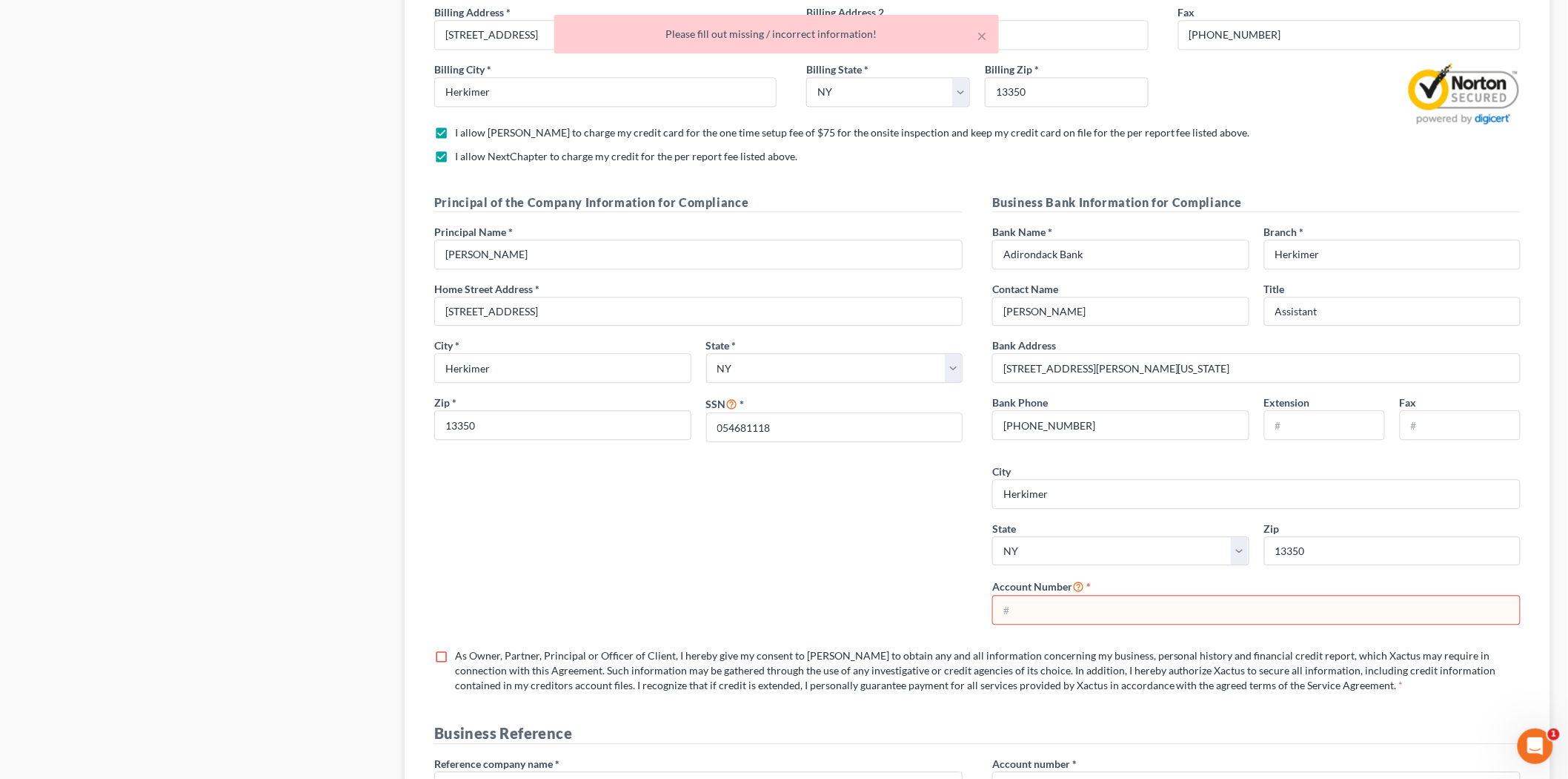
scroll to position [1382, 0]
click at [455, 649] on label "As Owner, Partner, Principal or Officer of Client, I hereby give my consent to …" at bounding box center [988, 671] width 1066 height 45
click at [461, 649] on input "As Owner, Partner, Principal or Officer of Client, I hereby give my consent to …" at bounding box center [466, 653] width 9 height 9
checkbox input "true"
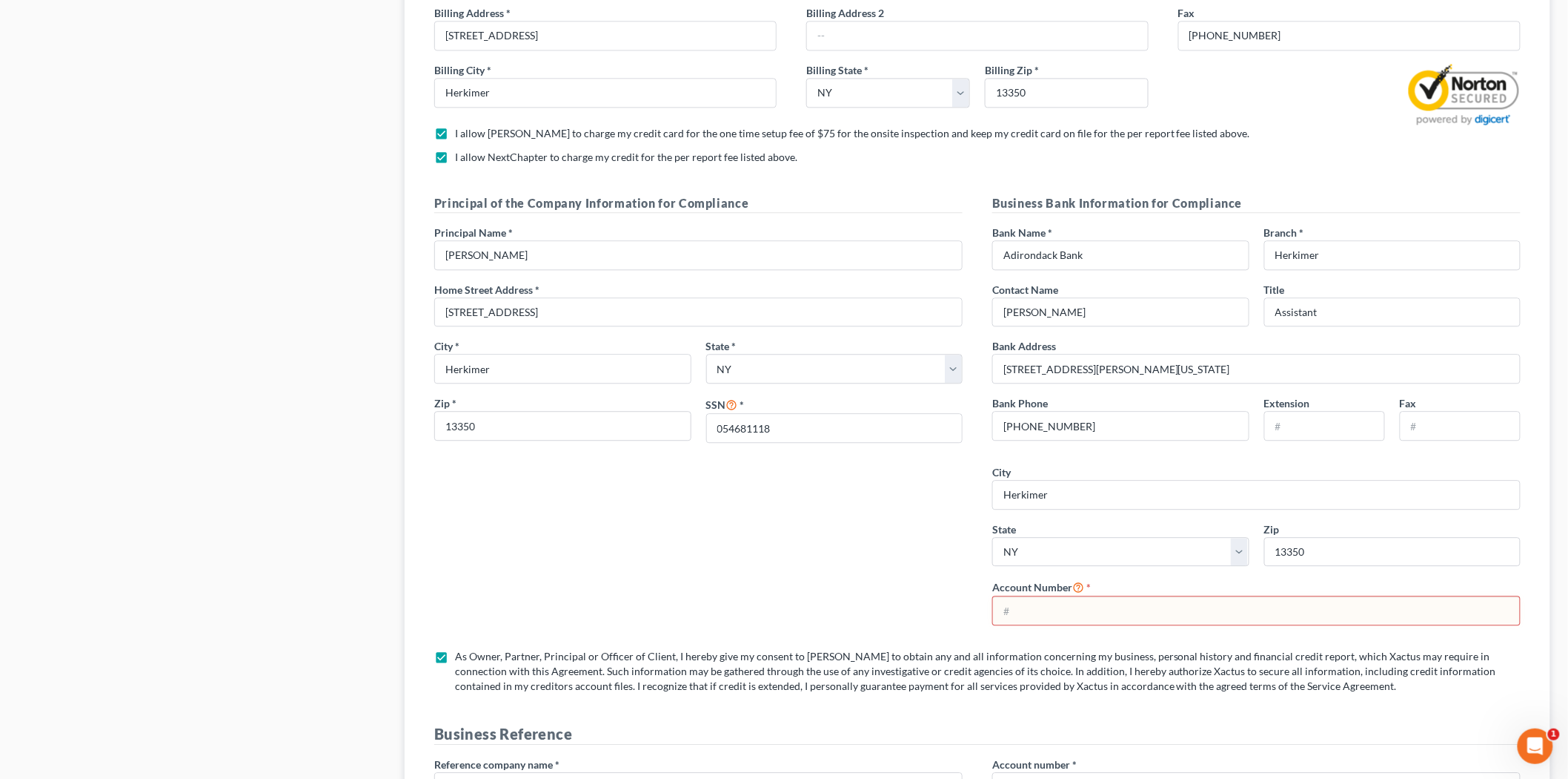
click at [1106, 596] on input "text" at bounding box center [1257, 610] width 527 height 29
click at [1099, 596] on input "text" at bounding box center [1257, 610] width 527 height 29
drag, startPoint x: 1039, startPoint y: 579, endPoint x: 972, endPoint y: 569, distance: 67.7
click at [972, 569] on div "Principal of the Company Information for Compliance Principal Name * [PERSON_NA…" at bounding box center [977, 450] width 1116 height 511
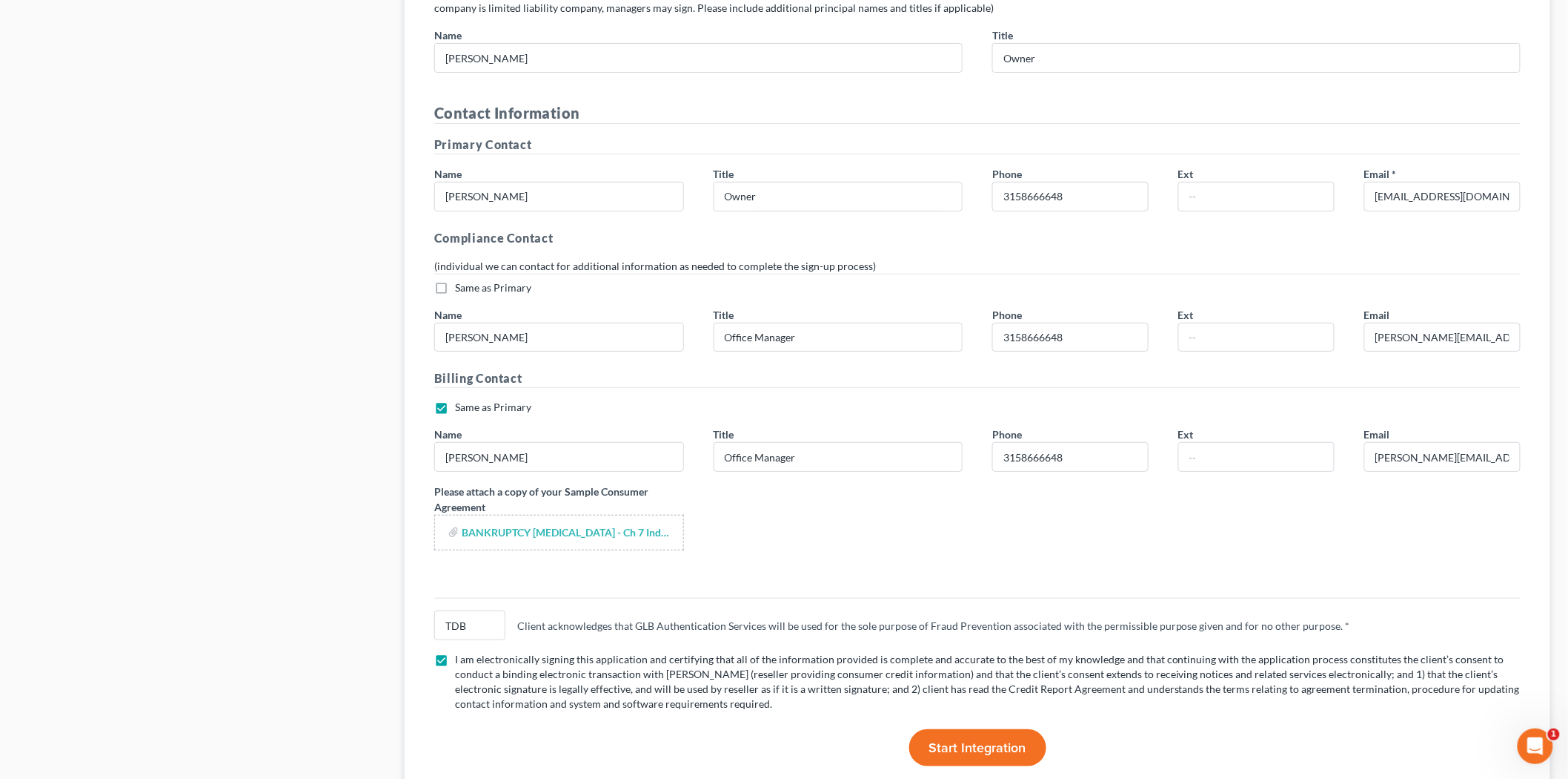
scroll to position [2517, 0]
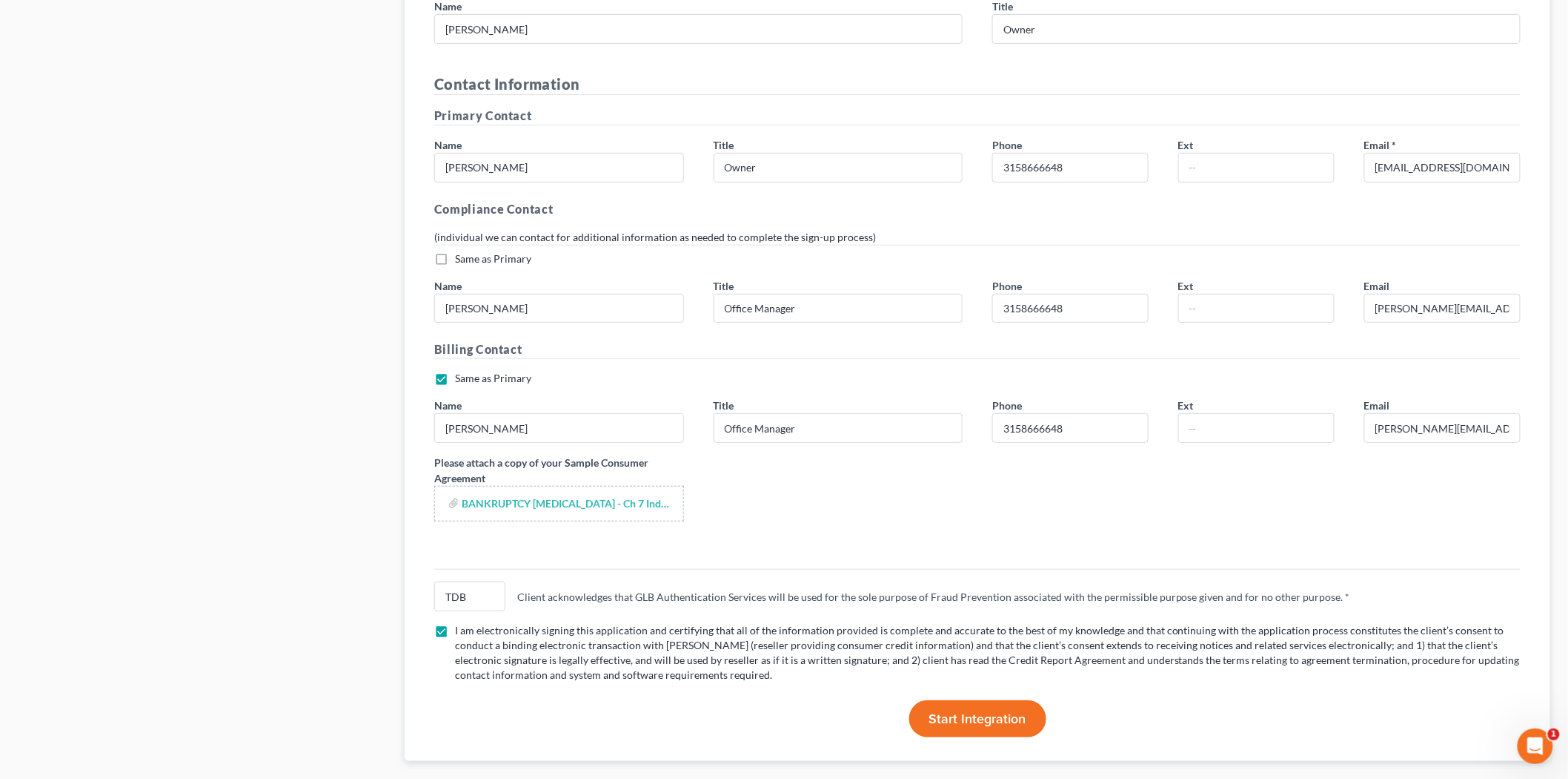
type input "1400156785"
click at [942, 710] on span "Start Integration" at bounding box center [978, 718] width 97 height 16
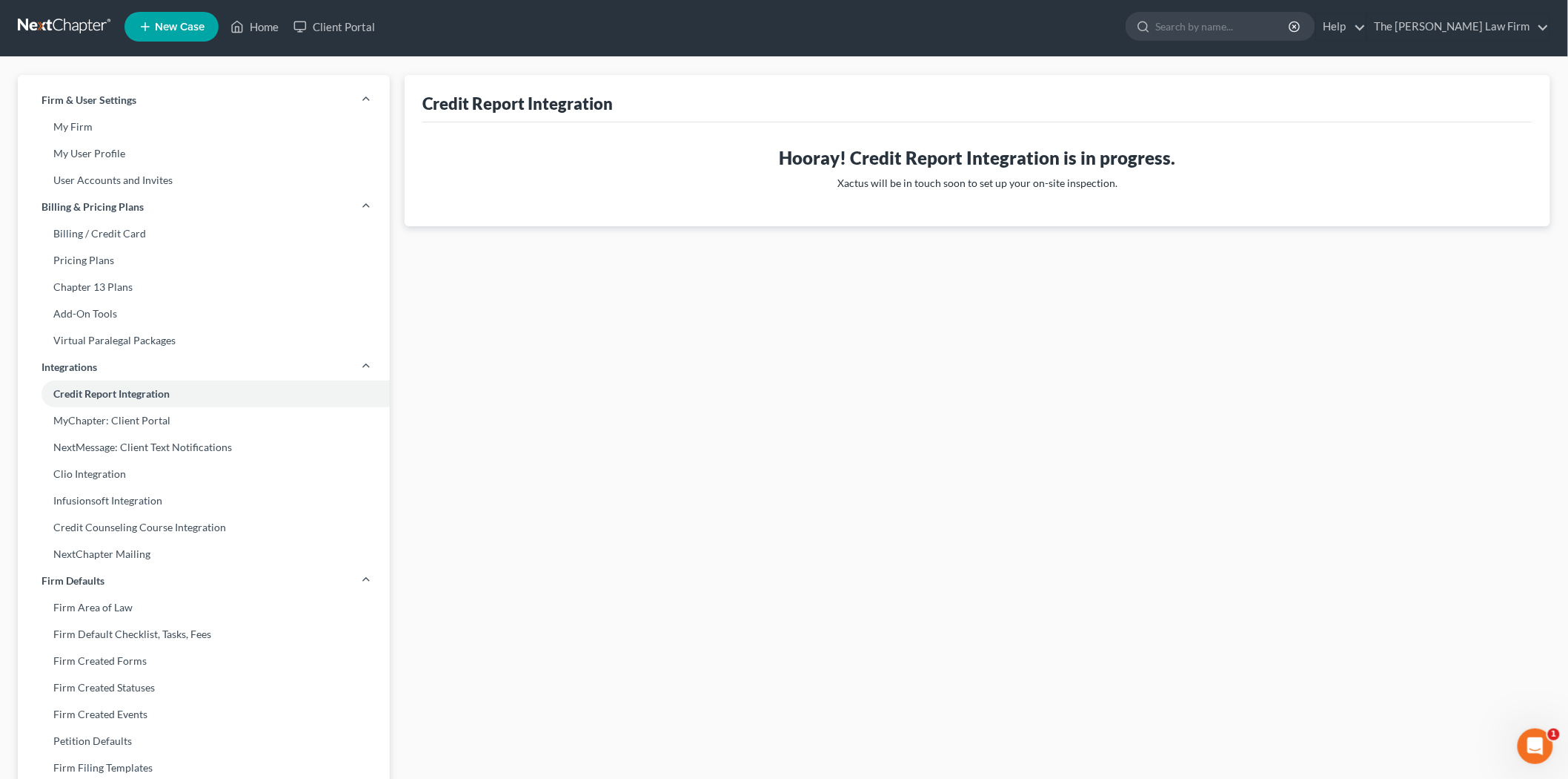
scroll to position [0, 0]
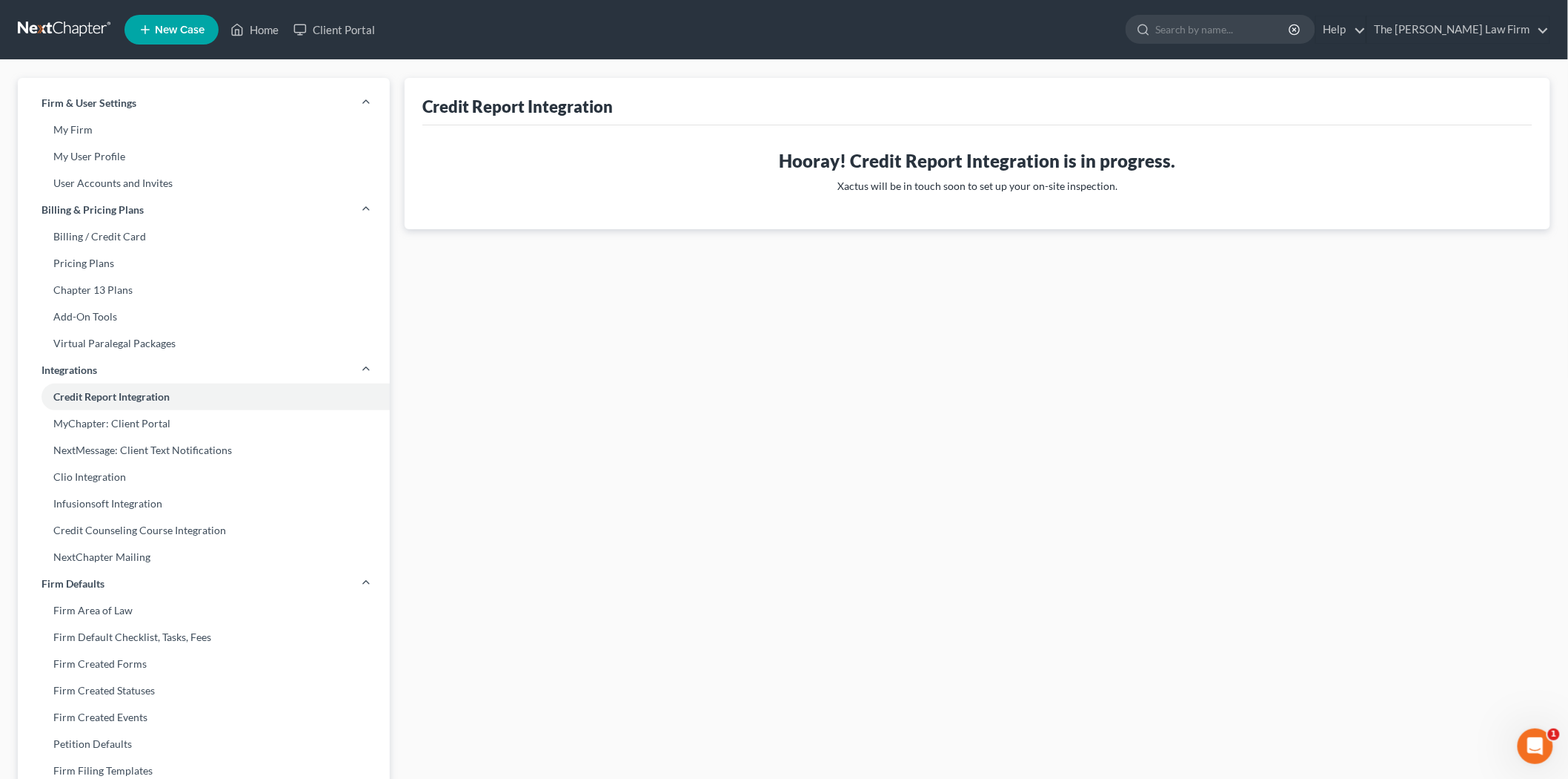
click at [56, 35] on link at bounding box center [65, 29] width 95 height 27
